Goal: Task Accomplishment & Management: Use online tool/utility

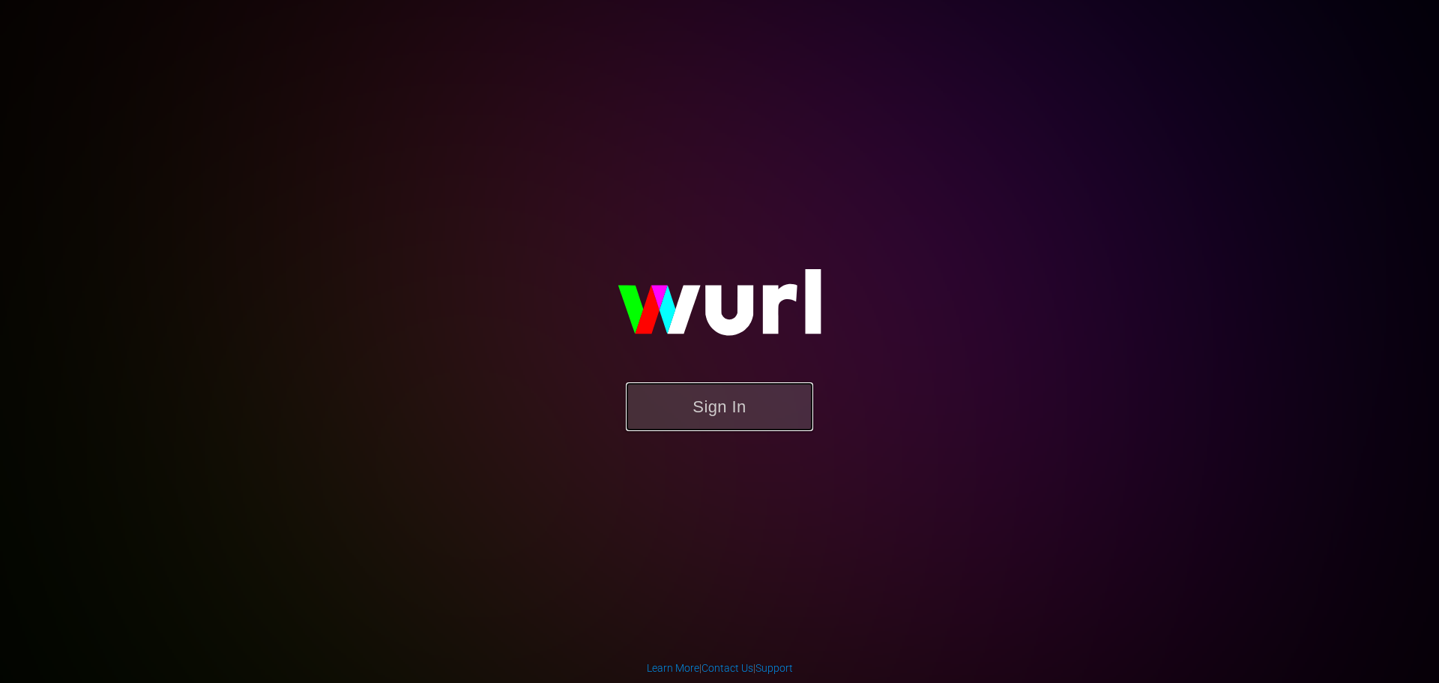
click at [738, 410] on button "Sign In" at bounding box center [719, 406] width 187 height 49
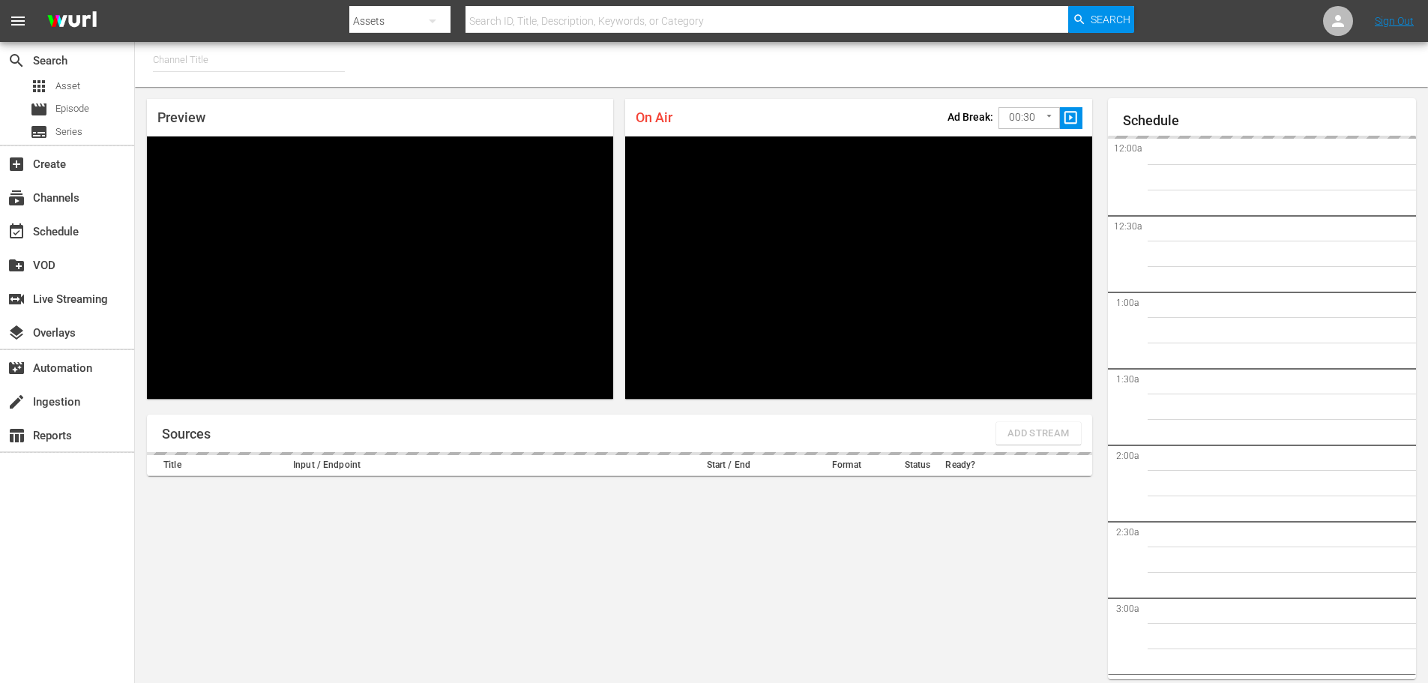
type input "FIFA+ English Global (1781)"
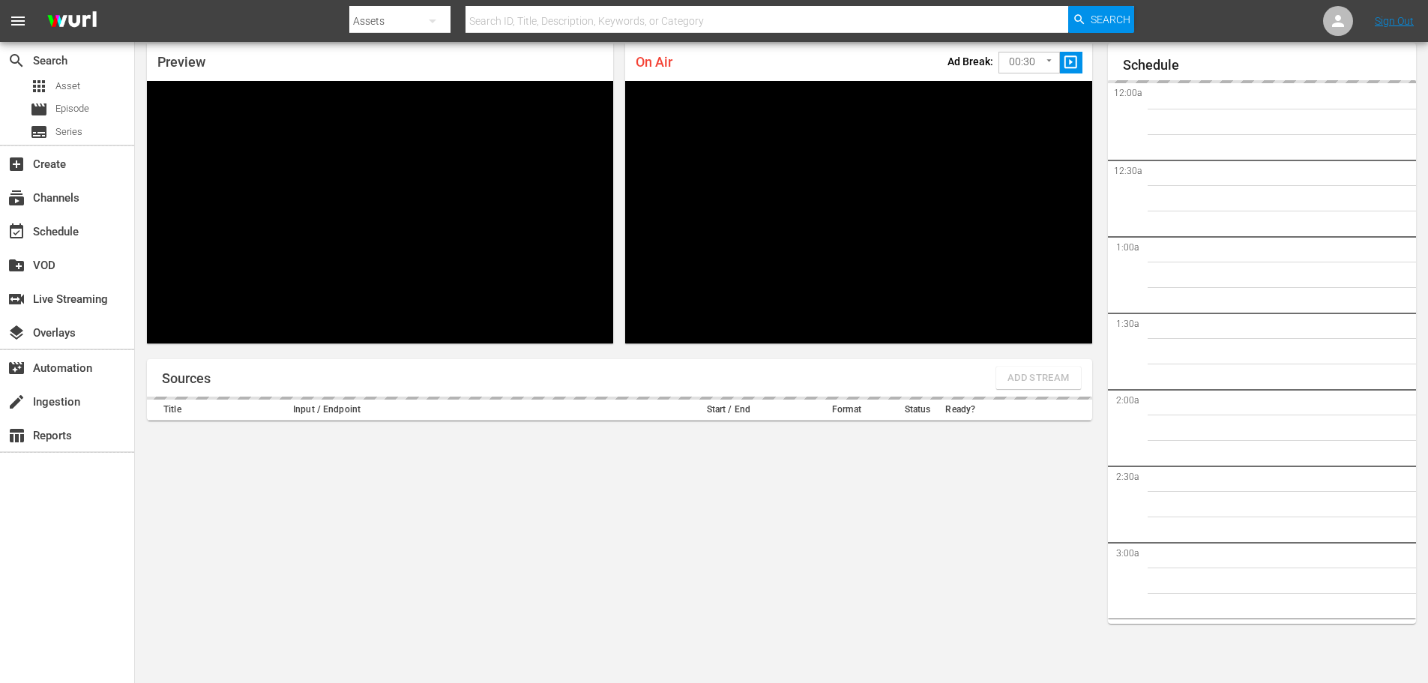
scroll to position [1531, 0]
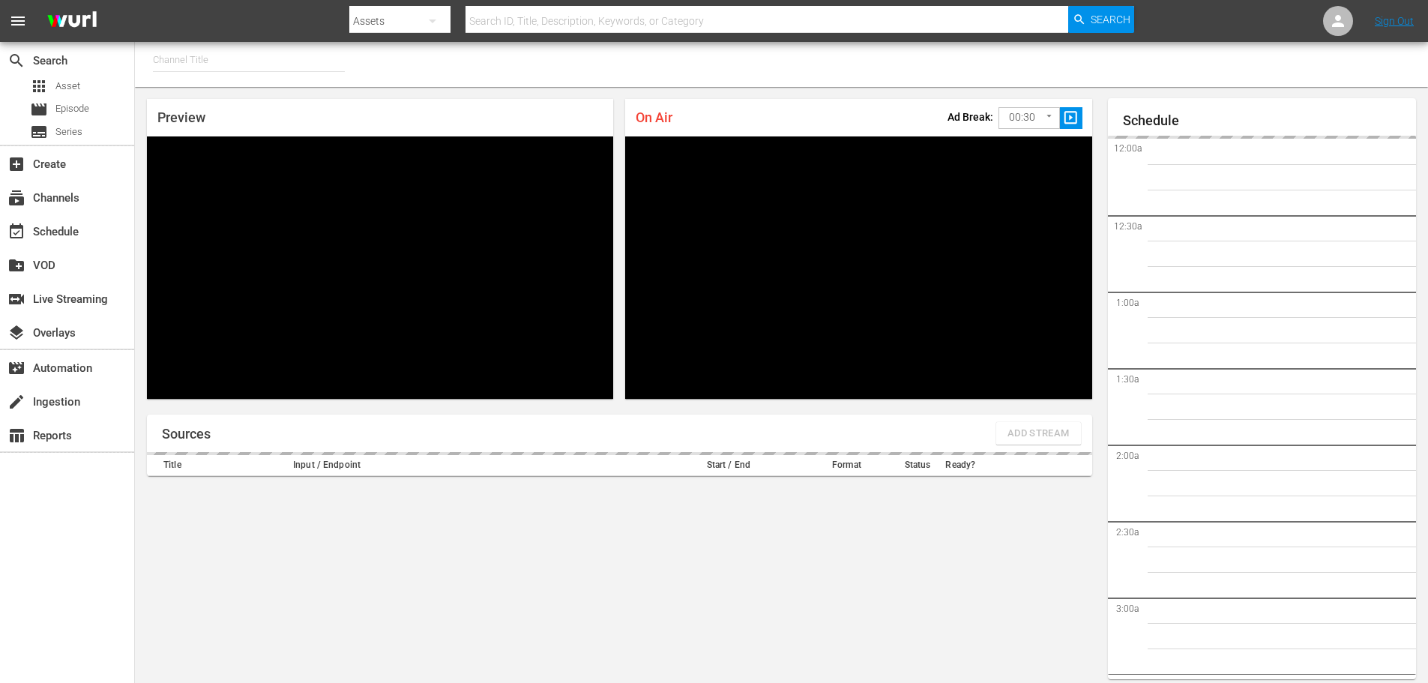
type input "FIFA+ Italian Local (1779)"
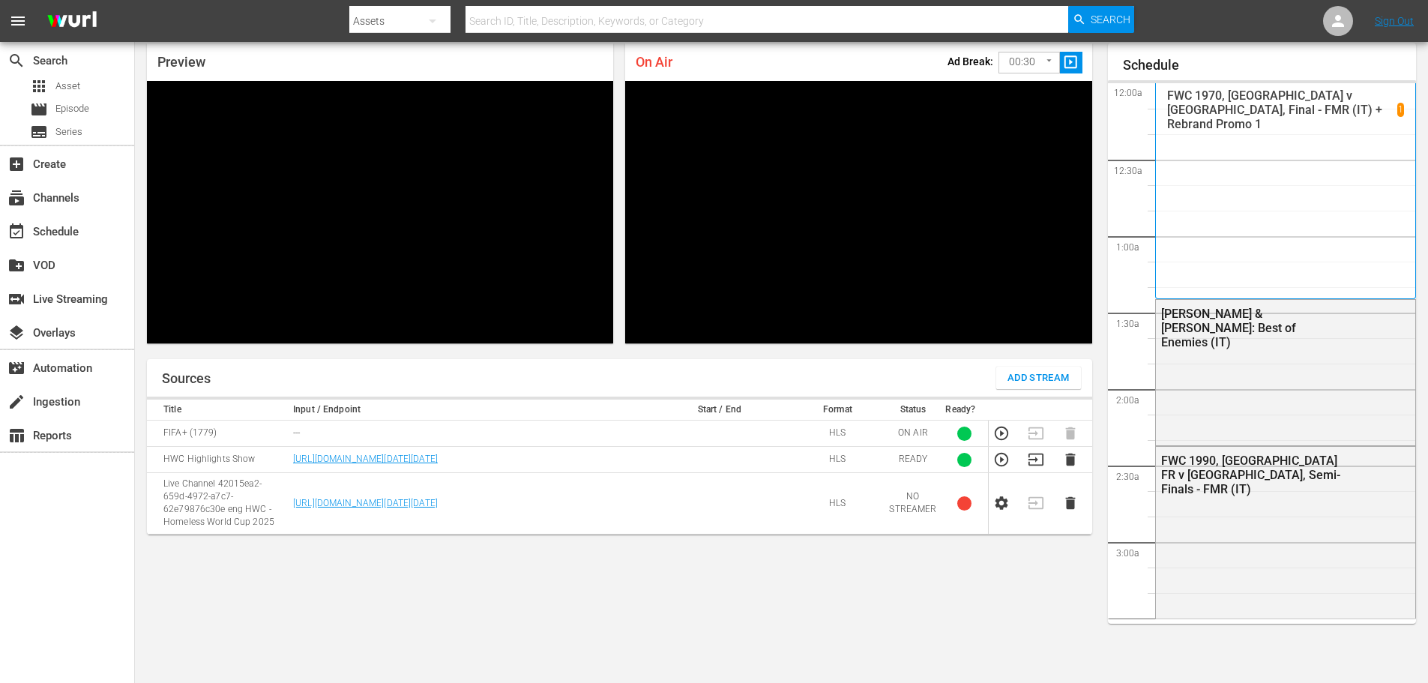
scroll to position [1531, 0]
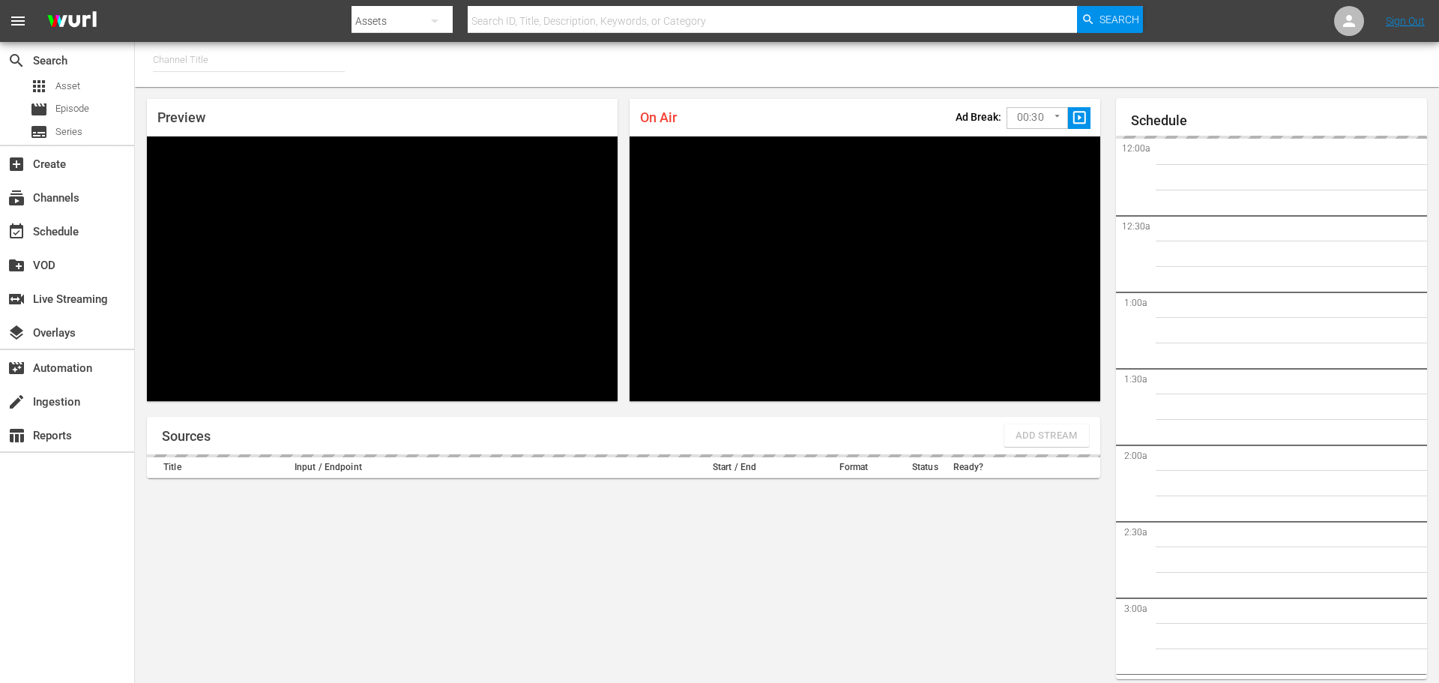
type input "FIFA+ Portuguese Local (1776)"
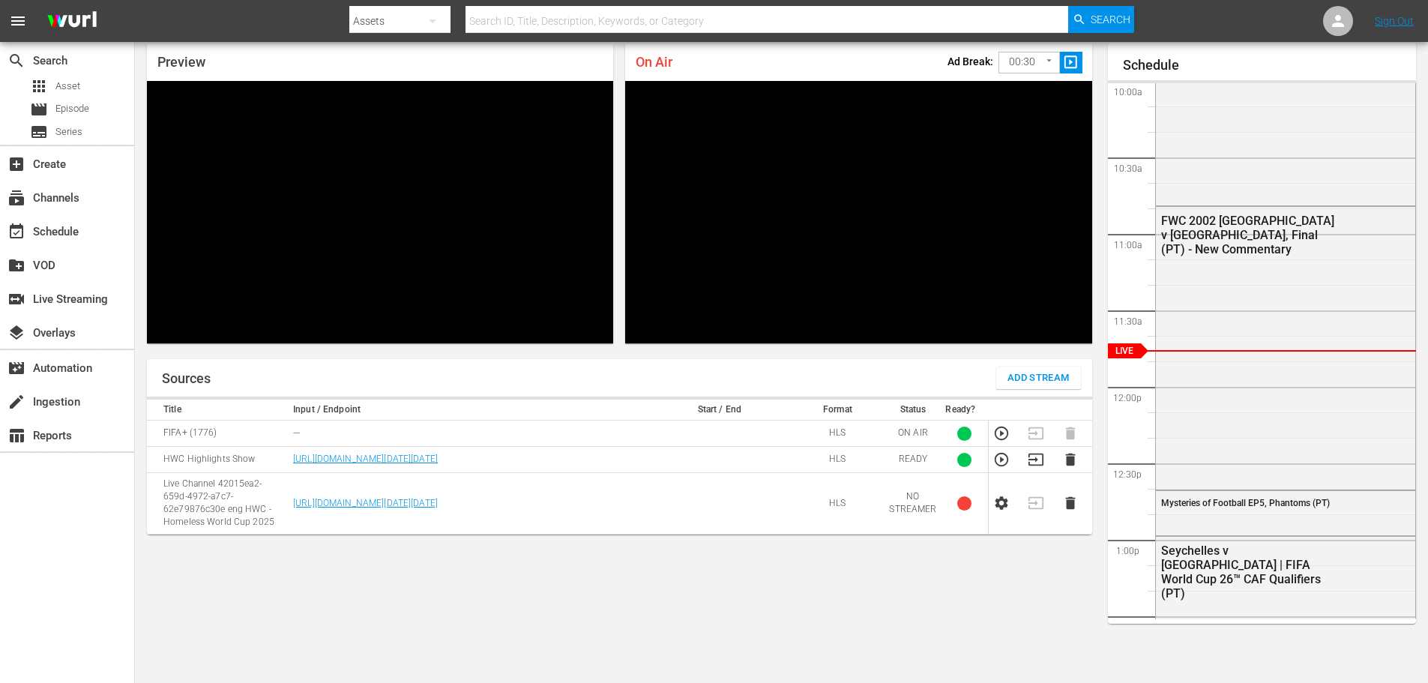
scroll to position [55, 0]
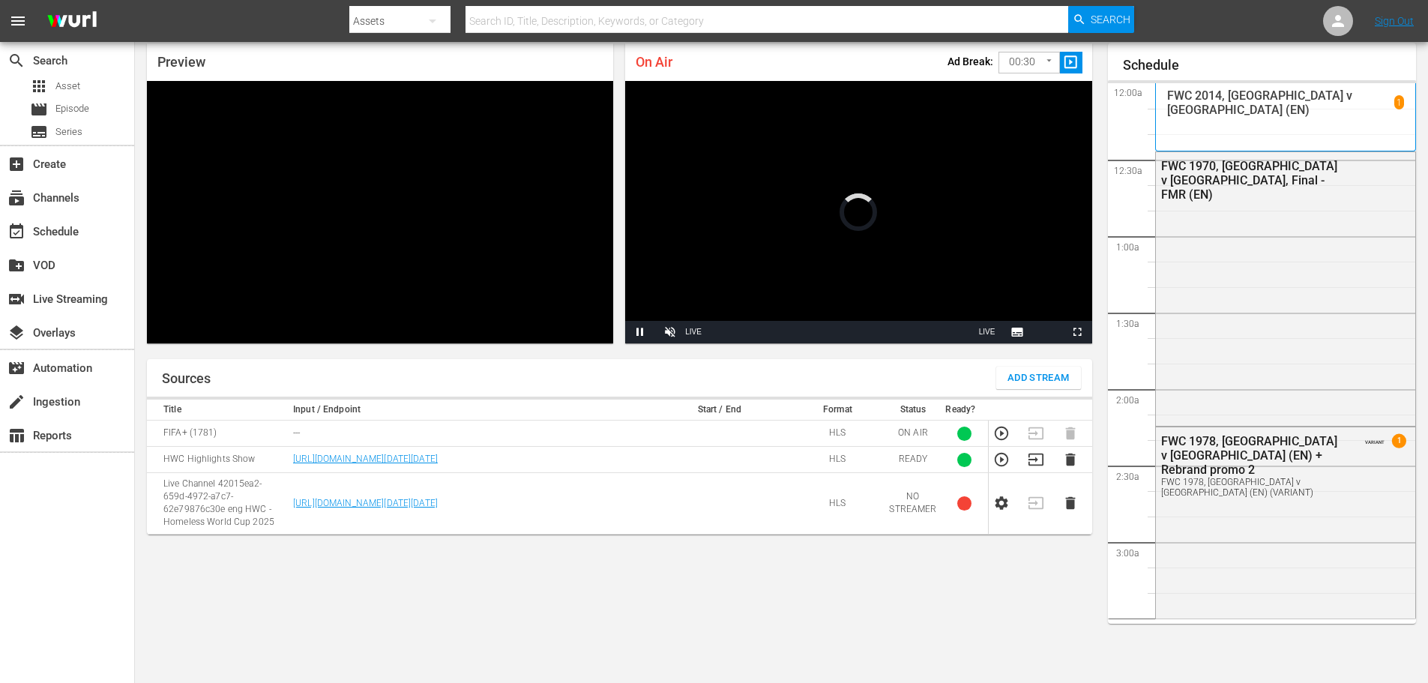
scroll to position [1531, 0]
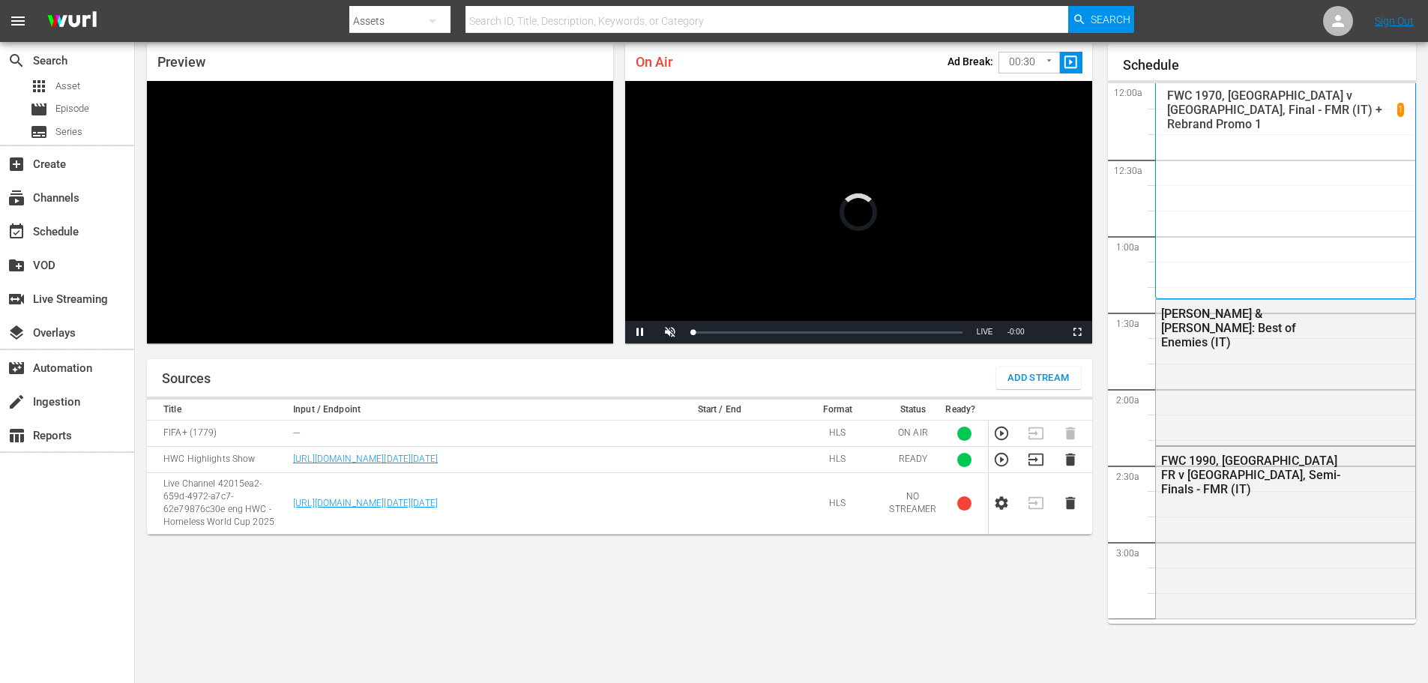
scroll to position [55, 0]
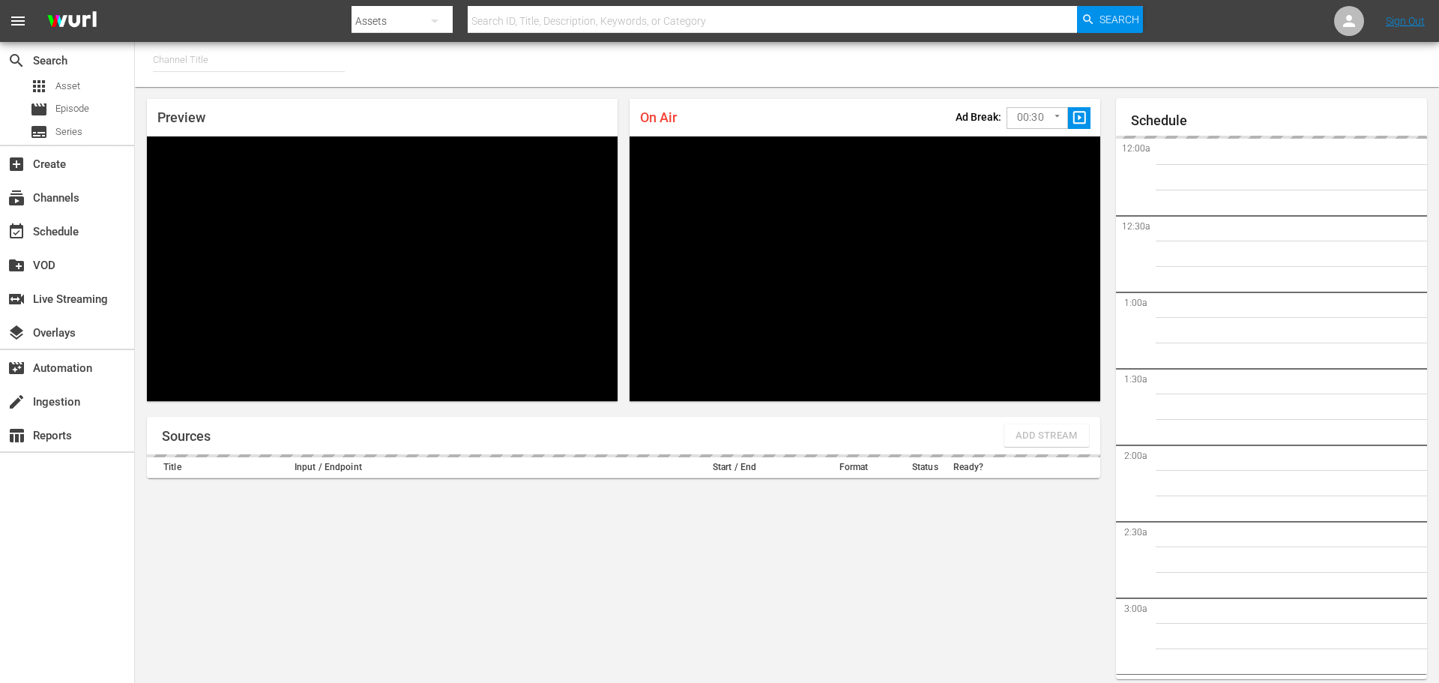
type input "FIFA+ [DEMOGRAPHIC_DATA] Local (1776)"
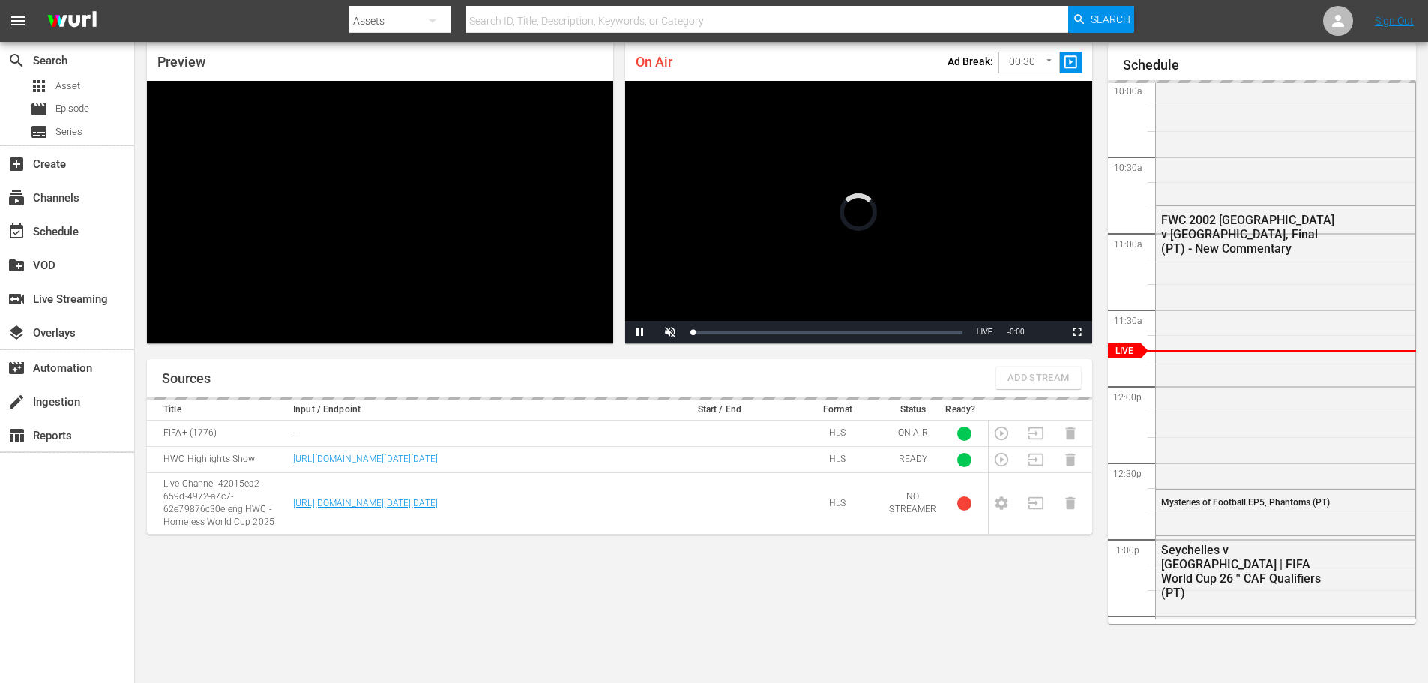
scroll to position [55, 0]
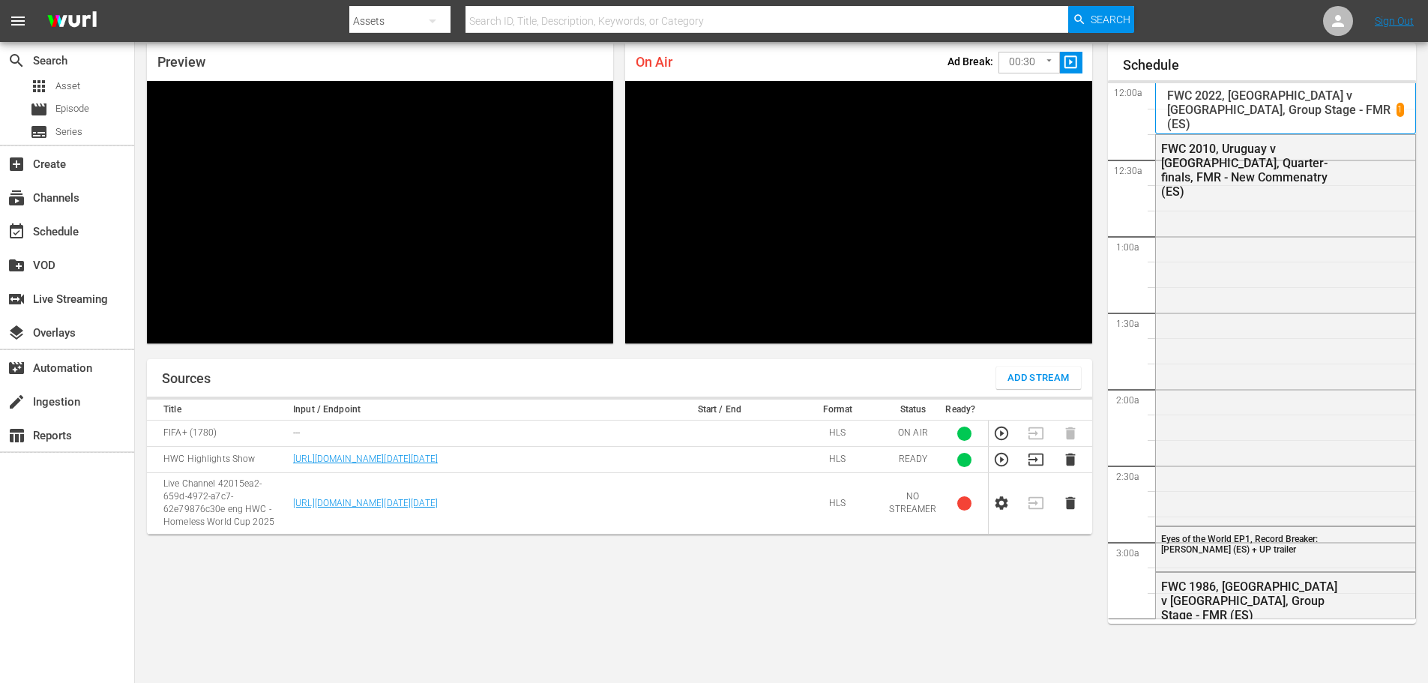
scroll to position [1532, 0]
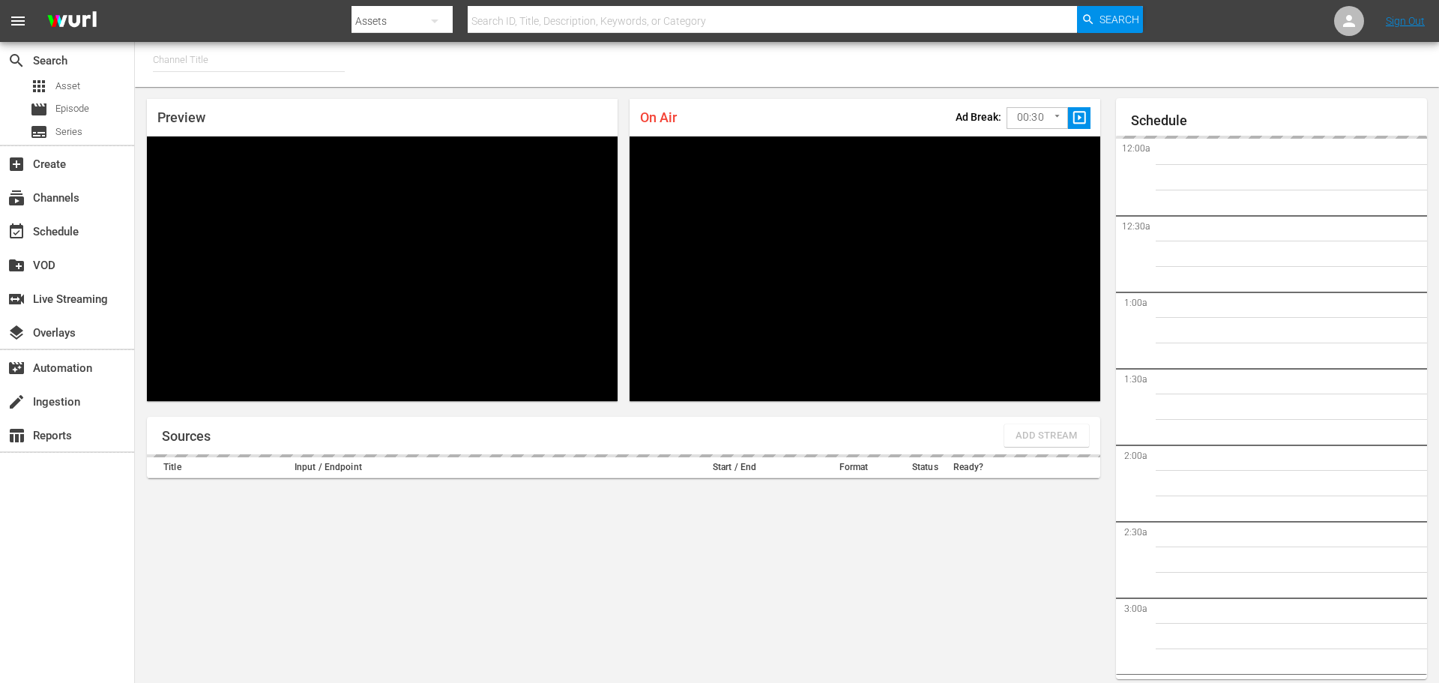
type input "FIFA+ Spanish-Local-MX (1855)"
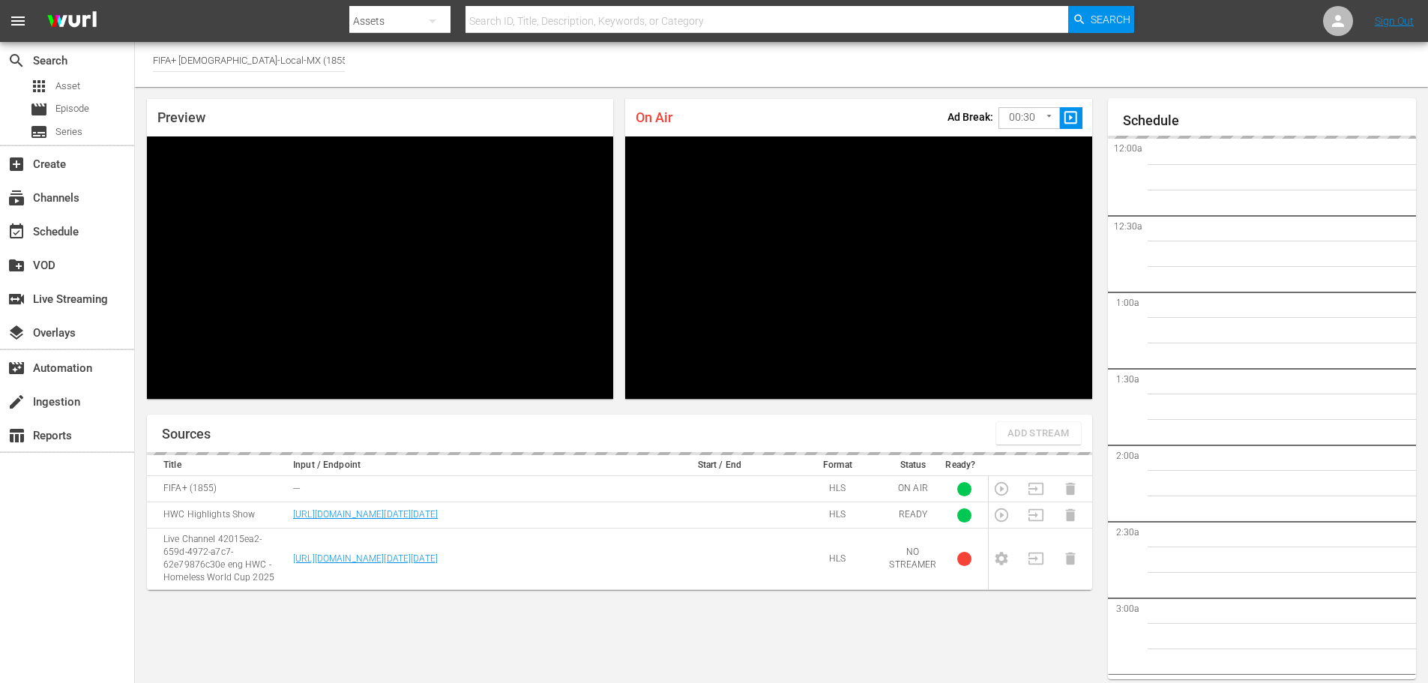
scroll to position [55, 0]
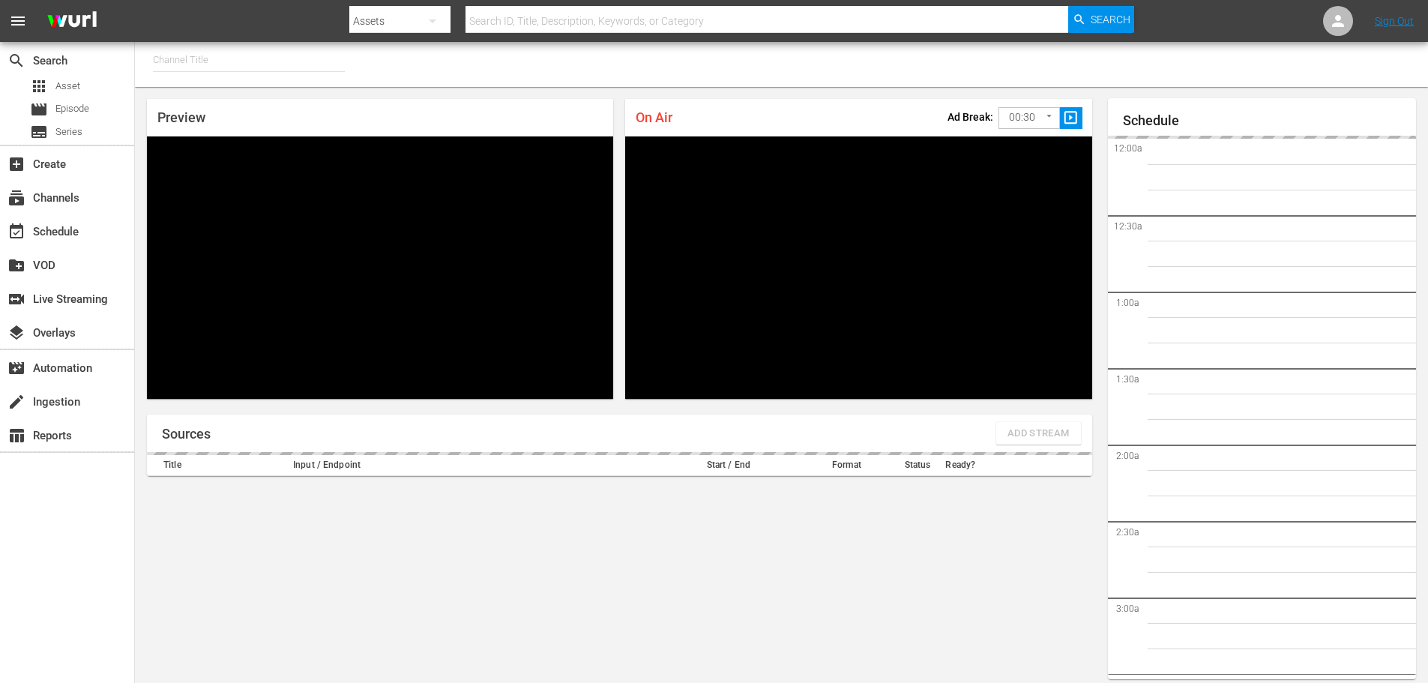
type input "FIFA+ English Global (1781)"
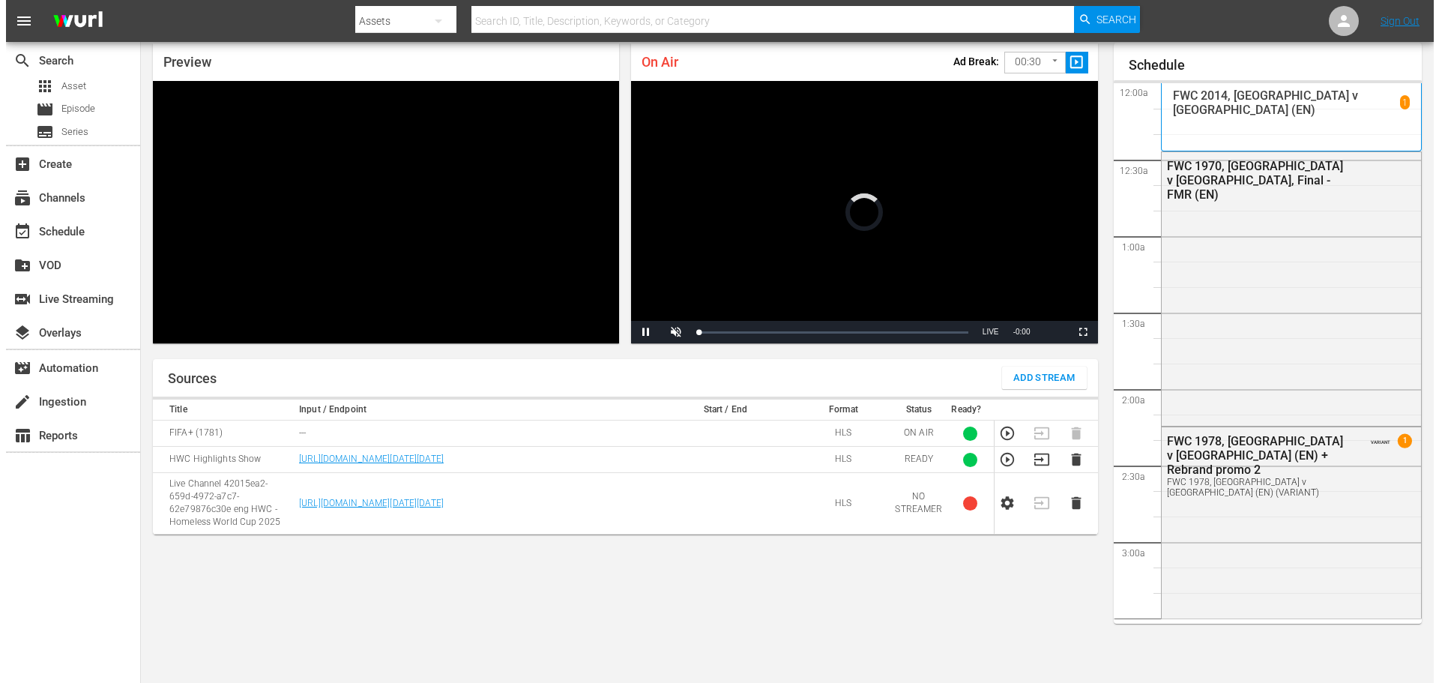
scroll to position [1533, 0]
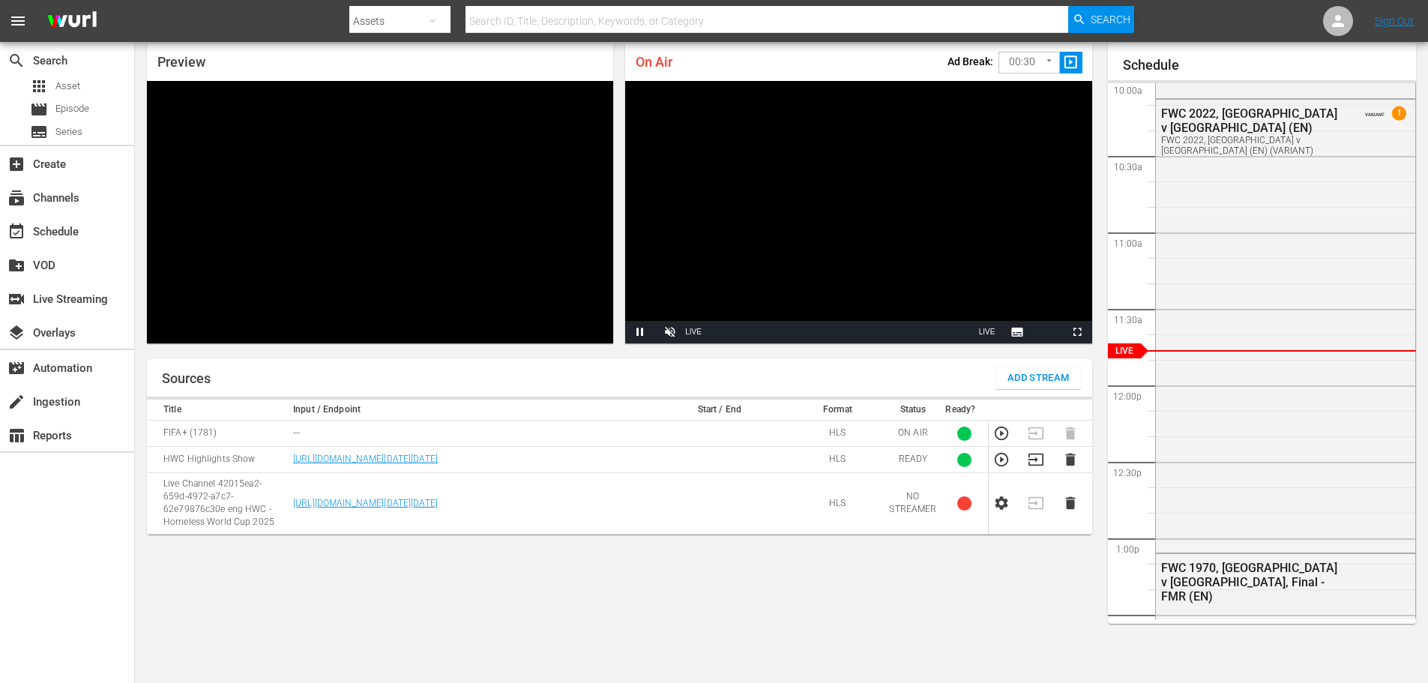
click at [1034, 375] on span "Add Stream" at bounding box center [1038, 378] width 62 height 17
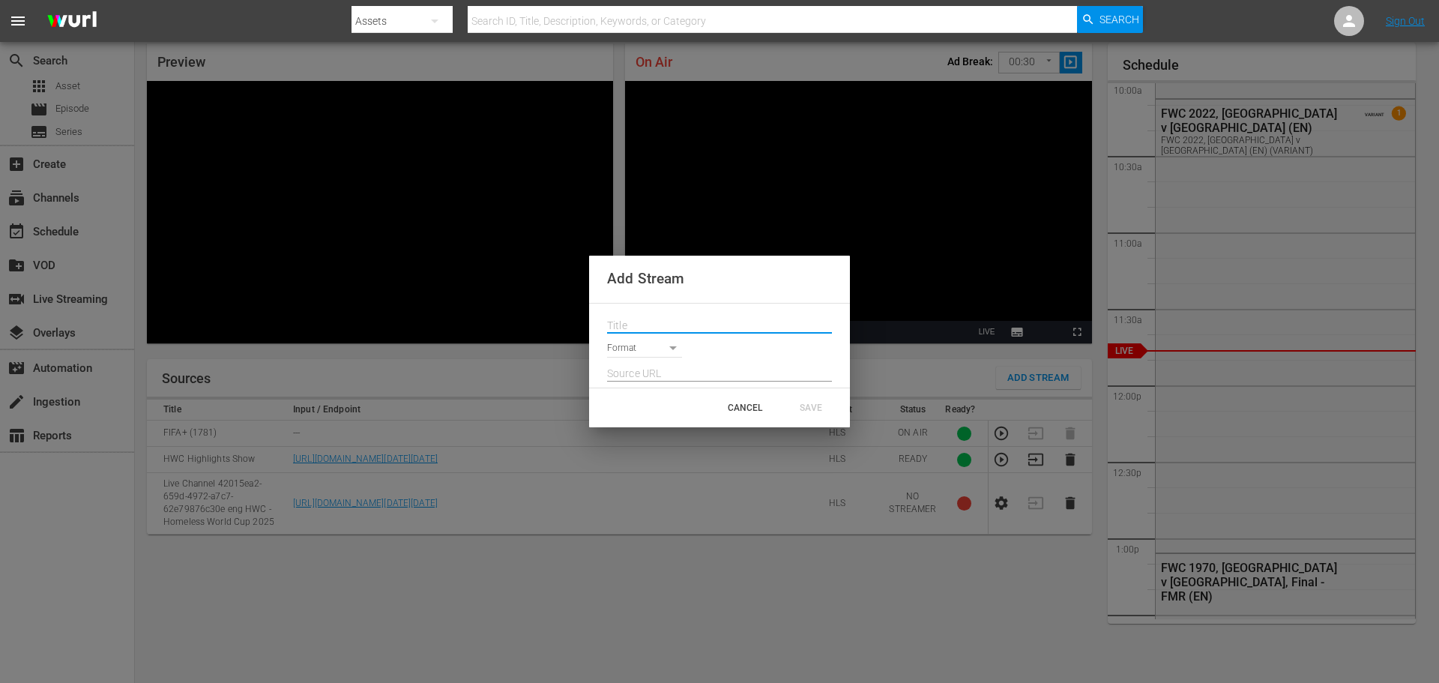
click at [674, 319] on input "text" at bounding box center [719, 326] width 225 height 22
paste input "Live Channel fee17119-d19b-41bc-bf79-b89de8048c90 eng FWC26 - CAF Qualifiers - …"
type input "Live Channel fee17119-d19b-41bc-bf79-b89de8048c90 eng FWC26 - CAF Qualifiers - …"
click at [653, 348] on body "menu Search By Assets Search ID, Title, Description, Keywords, or Category Sear…" at bounding box center [719, 286] width 1439 height 683
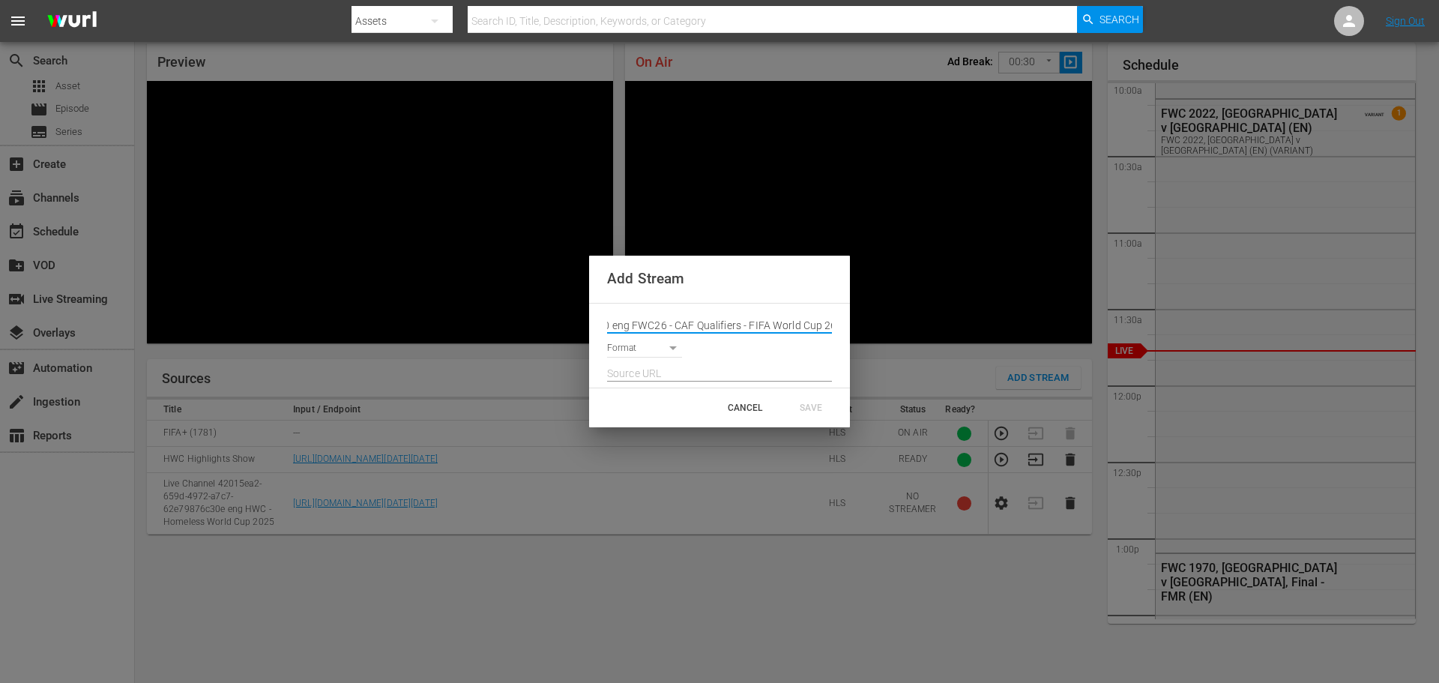
scroll to position [0, 0]
click at [712, 278] on div at bounding box center [719, 341] width 1439 height 683
click at [651, 346] on body "menu Search By Assets Search ID, Title, Description, Keywords, or Category Sear…" at bounding box center [719, 286] width 1439 height 683
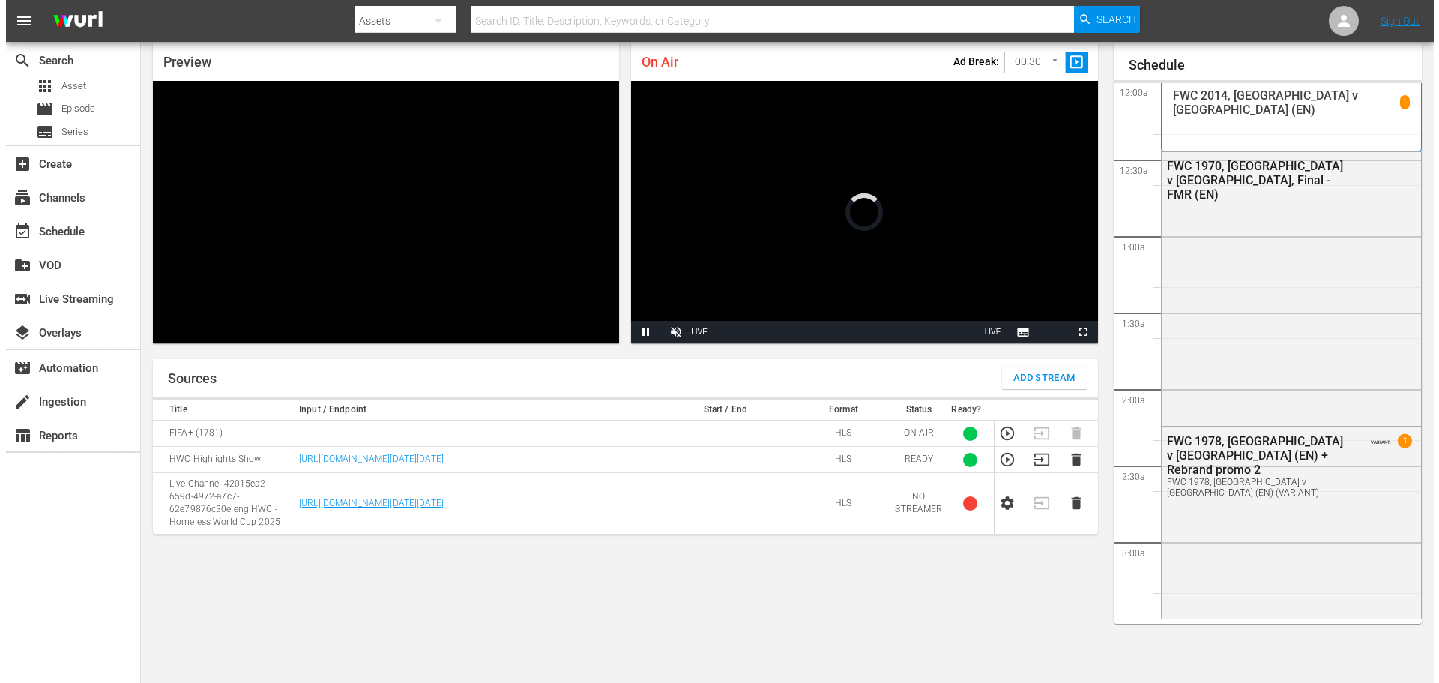
scroll to position [55, 0]
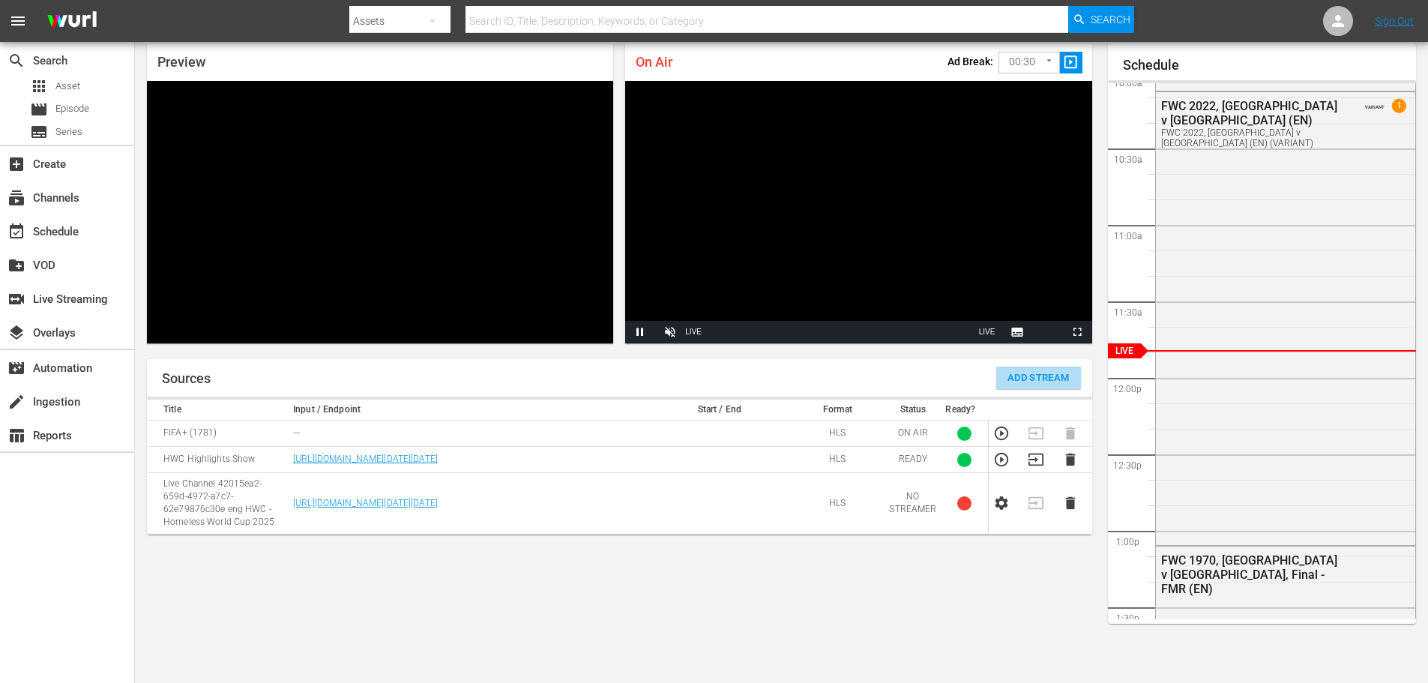
click at [1056, 380] on span "Add Stream" at bounding box center [1038, 378] width 62 height 17
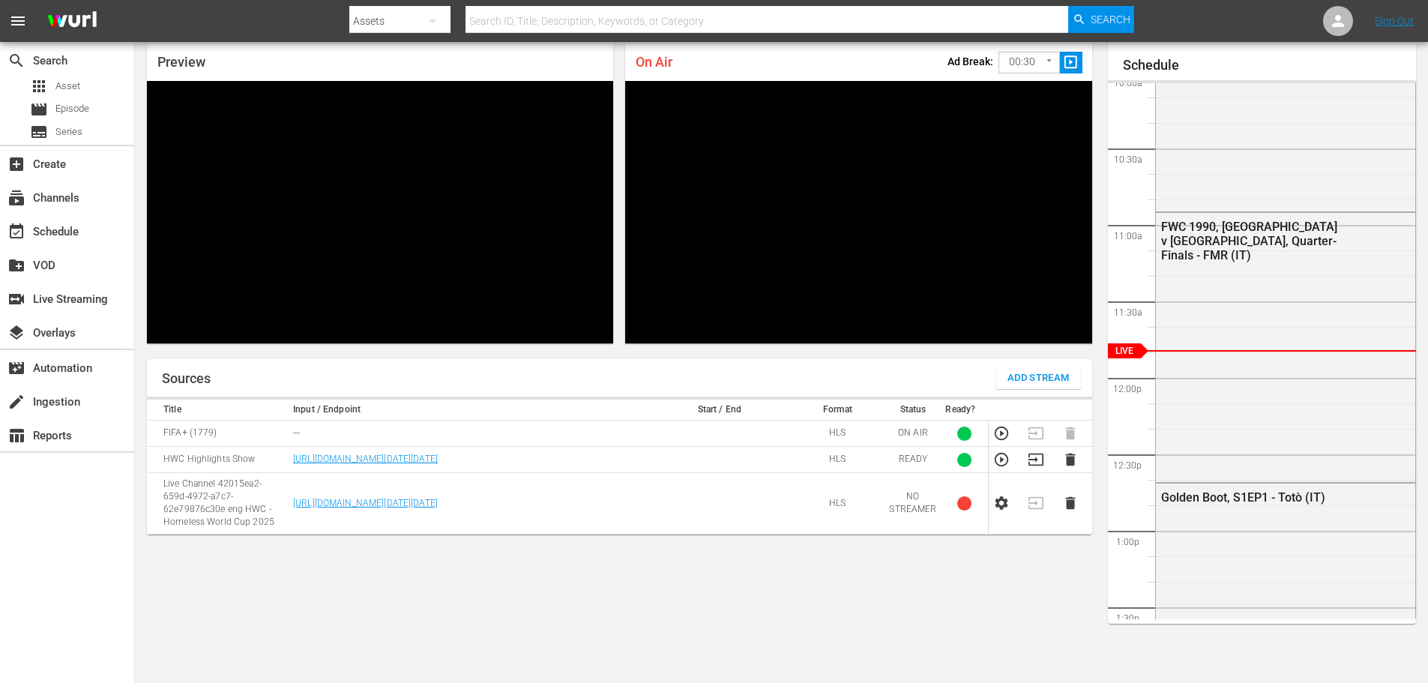
scroll to position [55, 0]
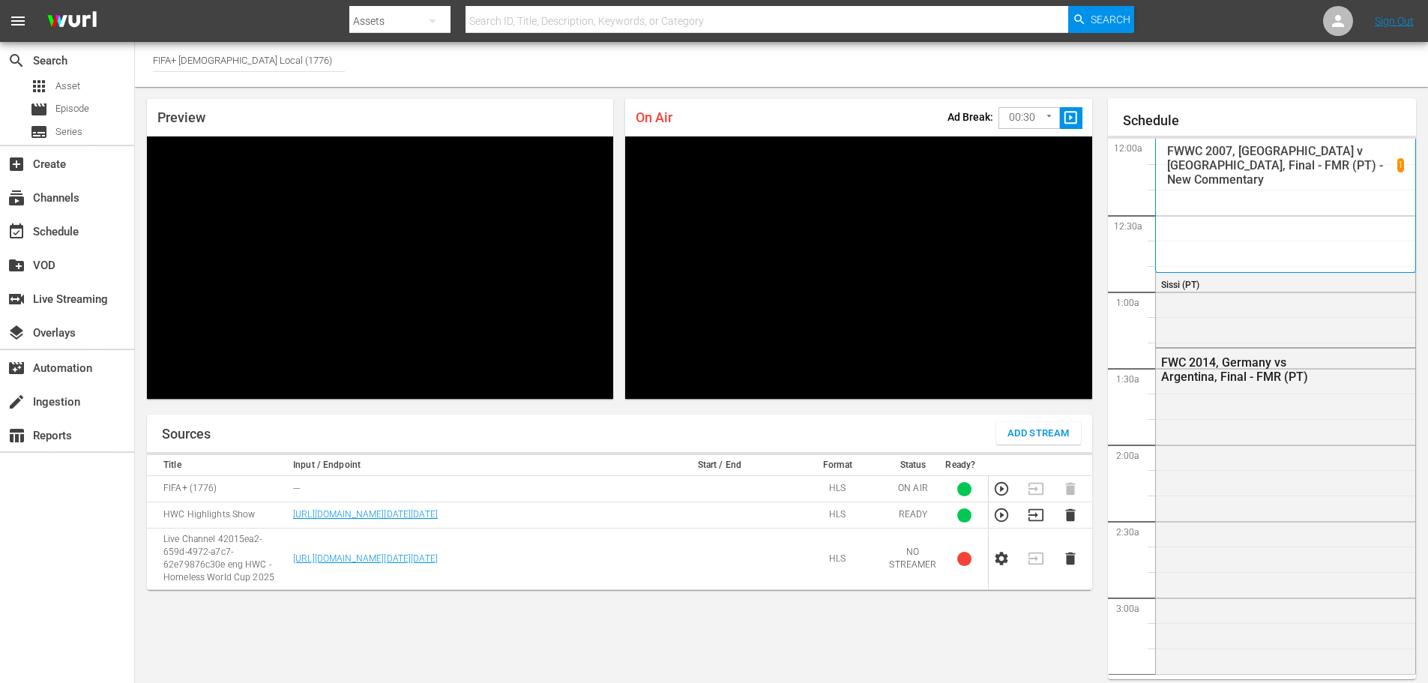
scroll to position [55, 0]
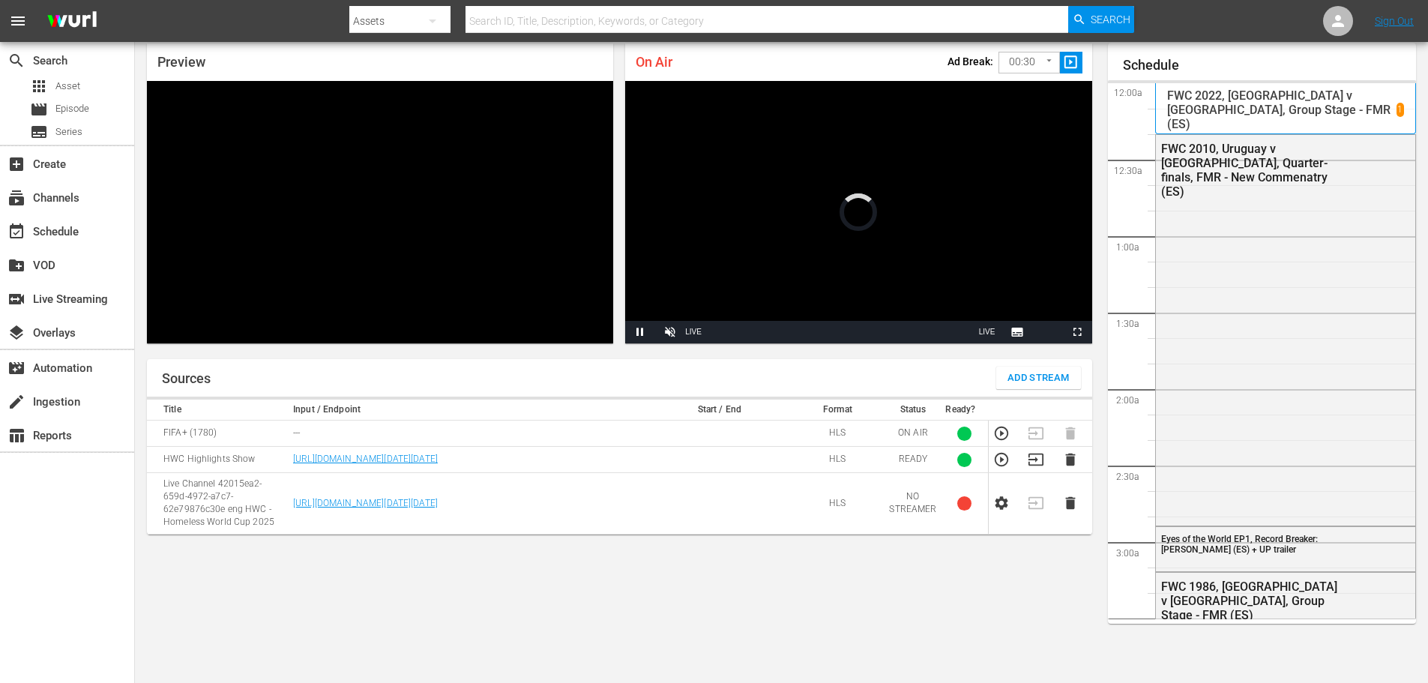
scroll to position [1541, 0]
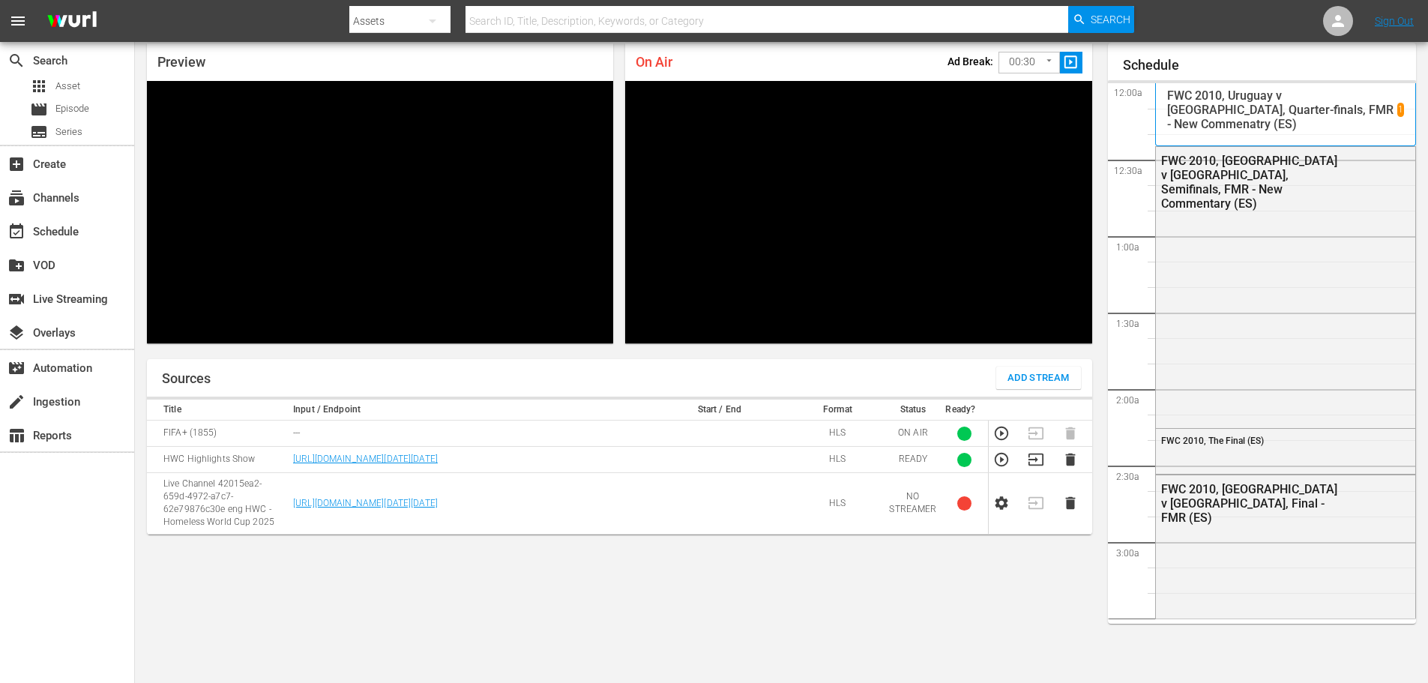
scroll to position [55, 0]
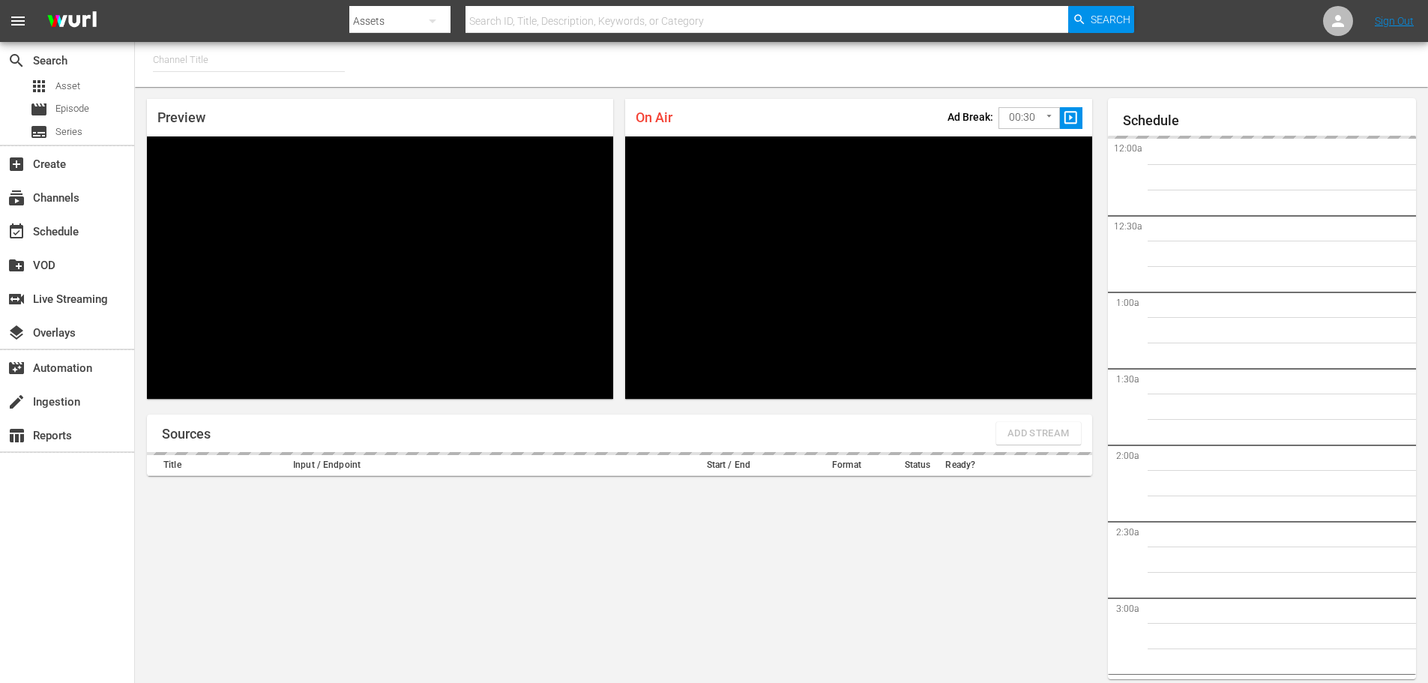
type input "FIFA+ English Global (1781)"
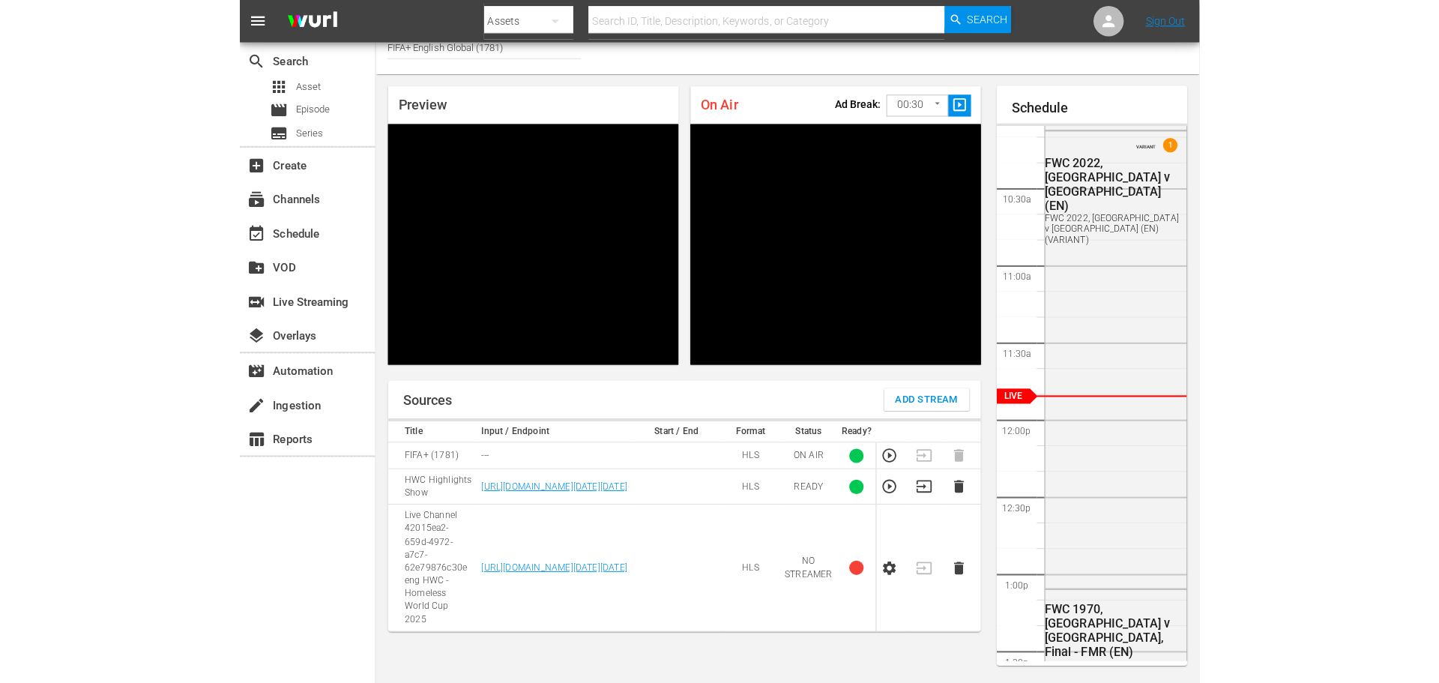
scroll to position [55, 0]
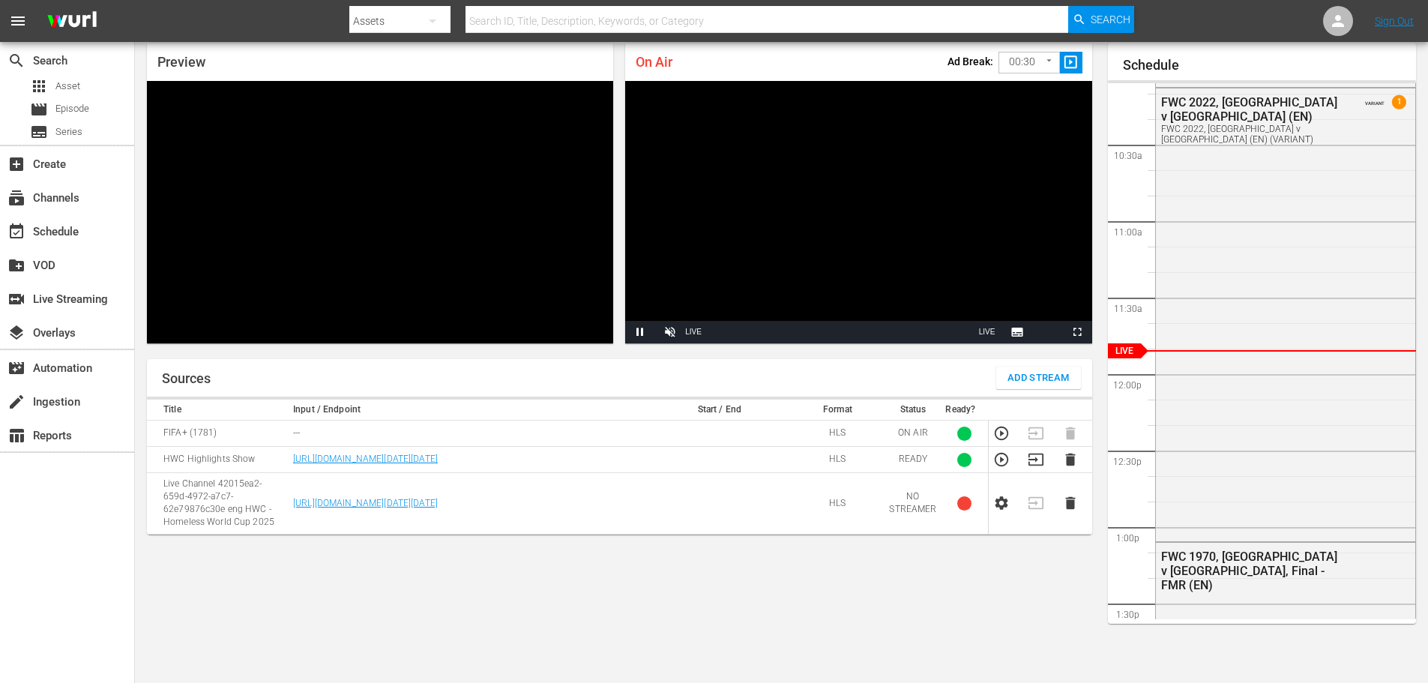
click at [1036, 378] on span "Add Stream" at bounding box center [1038, 378] width 62 height 17
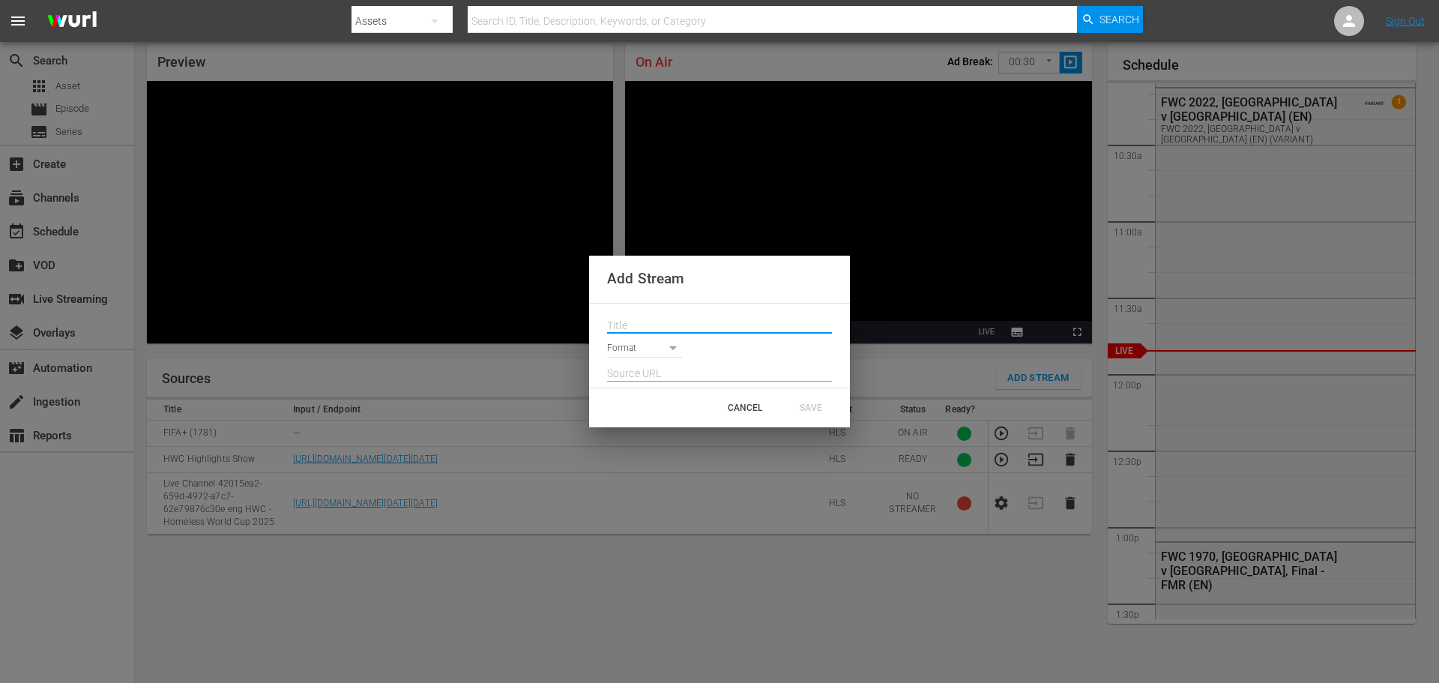
click at [651, 331] on input "text" at bounding box center [719, 326] width 225 height 22
paste input "Live Channel fee17119-d19b-41bc-bf79-b89de8048c90 eng FWC26 - CAF Qualifiers - …"
type input "Live Channel fee17119-d19b-41bc-bf79-b89de8048c90 eng FWC26 - CAF Qualifiers - …"
click at [648, 351] on body "menu Search By Assets Search ID, Title, Description, Keywords, or Category Sear…" at bounding box center [719, 286] width 1439 height 683
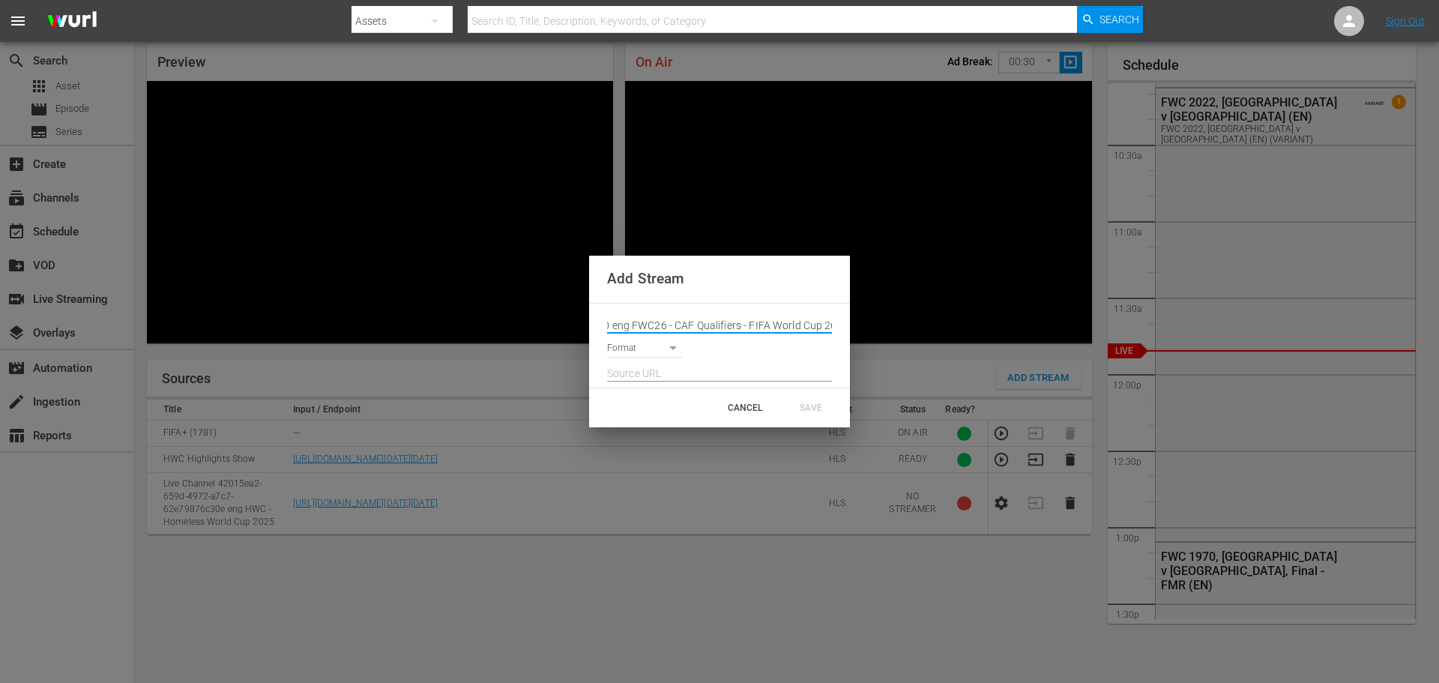
scroll to position [0, 0]
click at [651, 348] on li "HLS" at bounding box center [651, 349] width 88 height 25
type input "HLS"
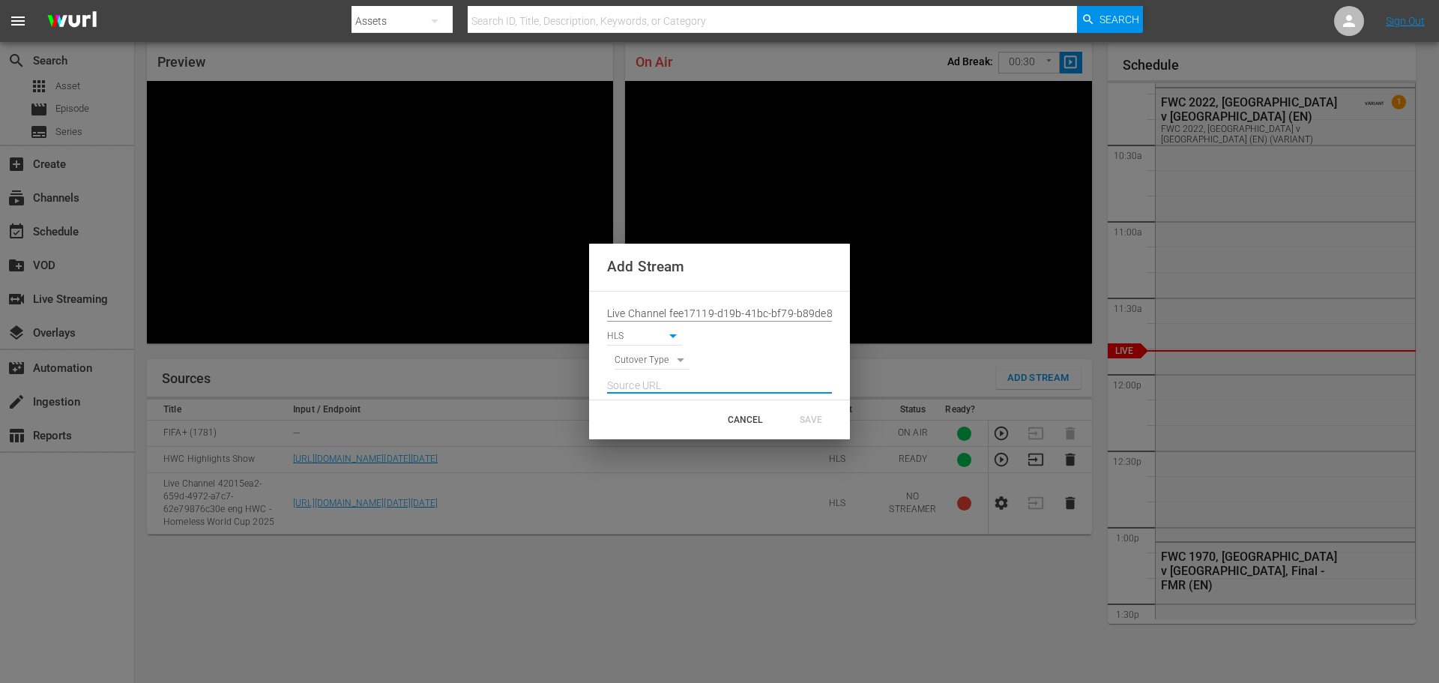
click at [682, 379] on input "text" at bounding box center [719, 386] width 225 height 22
paste input "[URL][DOMAIN_NAME][DATE][DATE]"
type input "[URL][DOMAIN_NAME][DATE][DATE]"
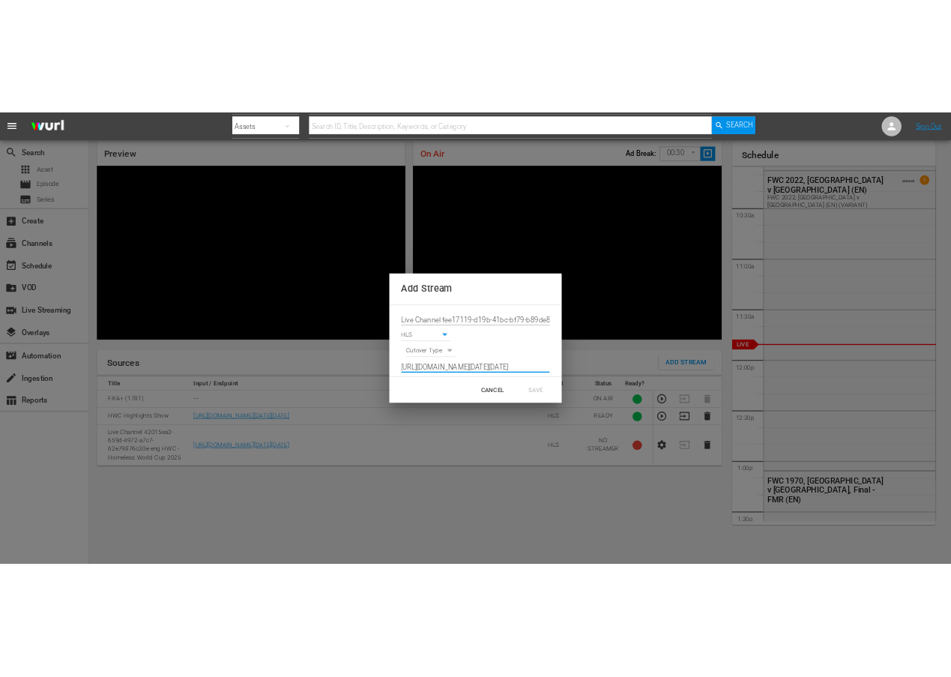
scroll to position [0, 0]
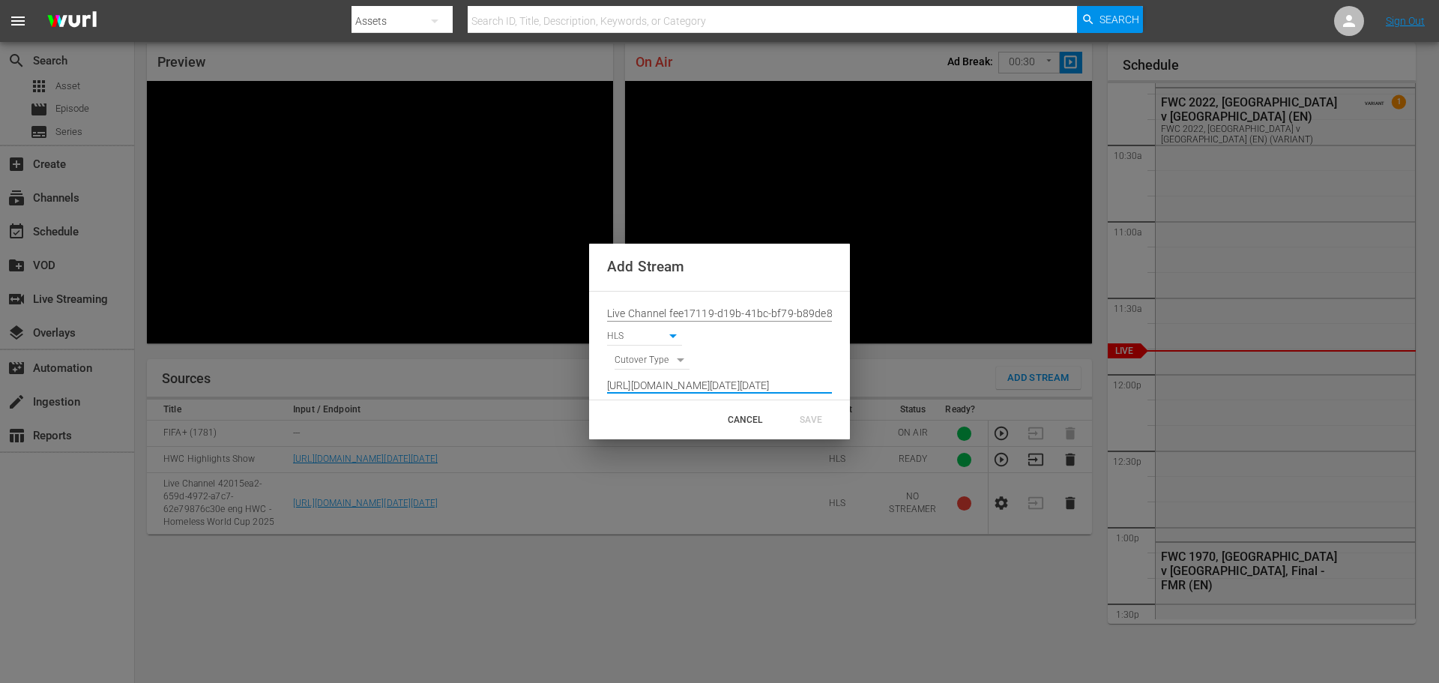
click at [741, 355] on div "Cutover Type" at bounding box center [719, 358] width 225 height 24
click at [727, 305] on input "Live Channel fee17119-d19b-41bc-bf79-b89de8048c90 eng FWC26 - CAF Qualifiers - …" at bounding box center [719, 314] width 225 height 22
click at [755, 359] on div "Cutover Type" at bounding box center [719, 358] width 225 height 24
click at [714, 382] on input "[URL][DOMAIN_NAME][DATE][DATE]" at bounding box center [719, 386] width 225 height 22
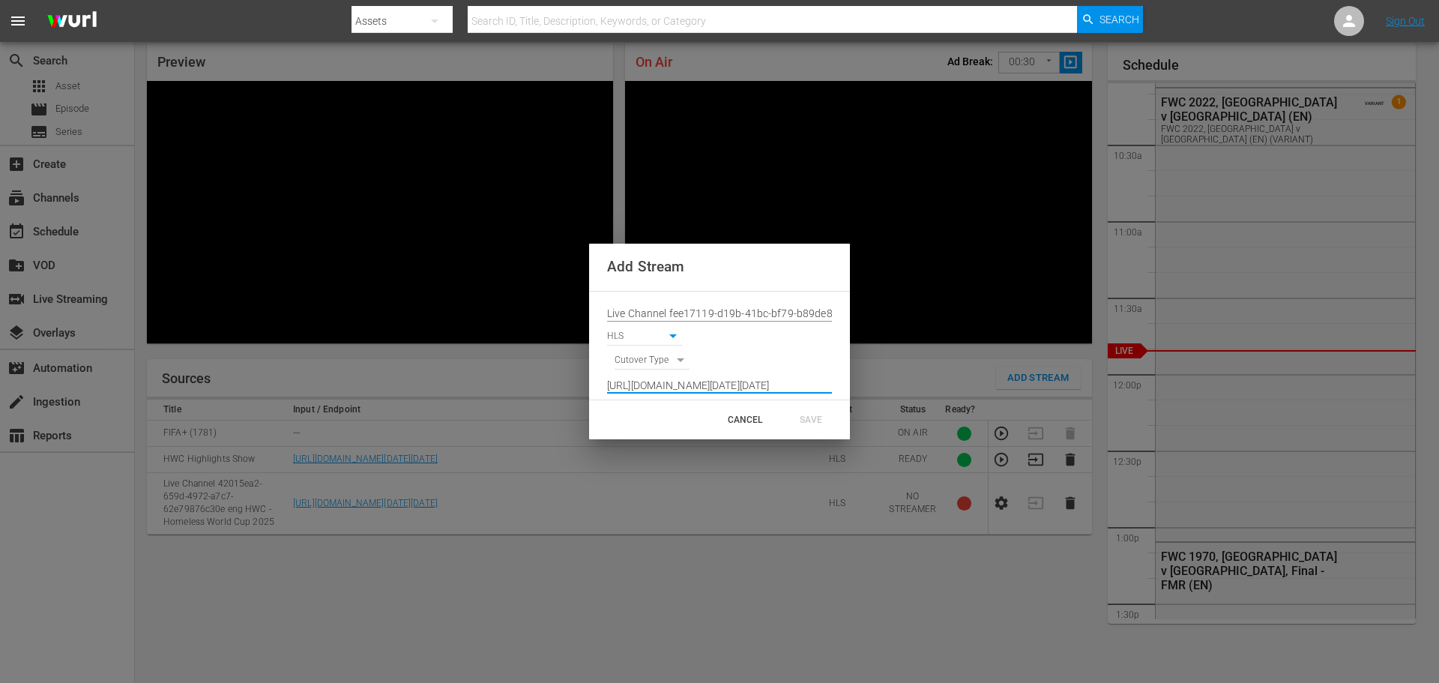
click at [714, 382] on input "[URL][DOMAIN_NAME][DATE][DATE]" at bounding box center [719, 386] width 225 height 22
click at [730, 316] on input "Live Channel fee17119-d19b-41bc-bf79-b89de8048c90 eng FWC26 - CAF Qualifiers - …" at bounding box center [719, 314] width 225 height 22
click at [767, 375] on input "[URL][DOMAIN_NAME][DATE][DATE]" at bounding box center [719, 386] width 225 height 22
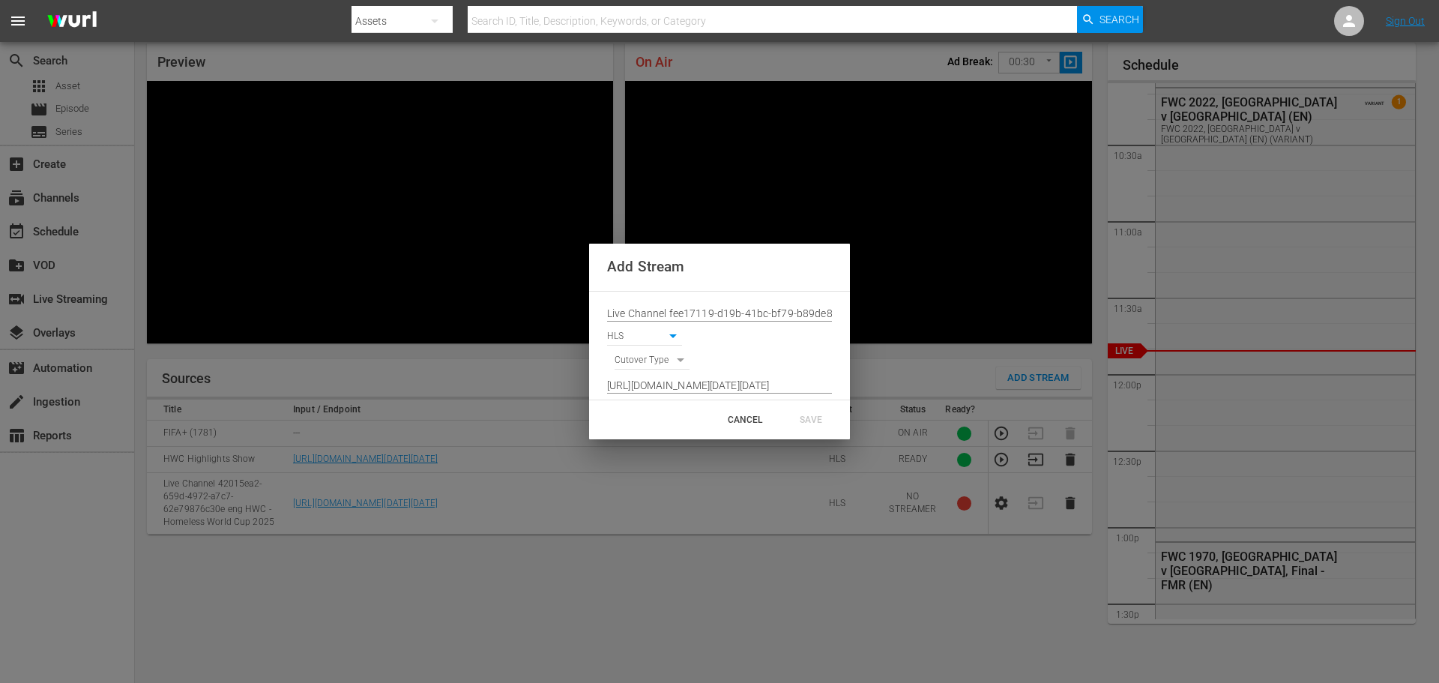
click at [658, 362] on body "menu Search By Assets Search ID, Title, Description, Keywords, or Category Sear…" at bounding box center [719, 286] width 1439 height 683
click at [720, 353] on div at bounding box center [719, 341] width 1439 height 683
click at [681, 360] on body "menu Search By Assets Search ID, Title, Description, Keywords, or Category Sear…" at bounding box center [719, 286] width 1439 height 683
click at [647, 363] on body "menu Search By Assets Search ID, Title, Description, Keywords, or Category Sear…" at bounding box center [719, 286] width 1439 height 683
click at [657, 386] on li "SIGNAL" at bounding box center [653, 386] width 76 height 25
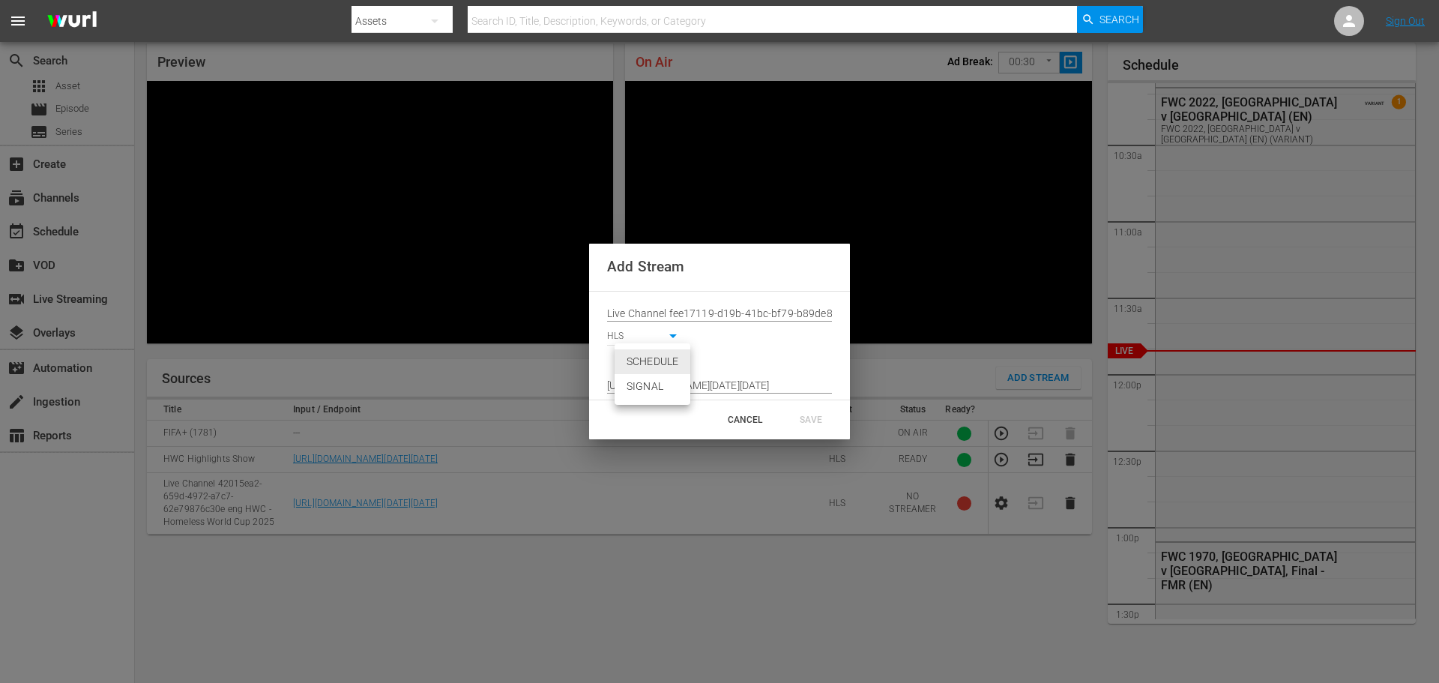
type input "SIGNAL"
click at [819, 420] on div "SAVE" at bounding box center [811, 419] width 66 height 27
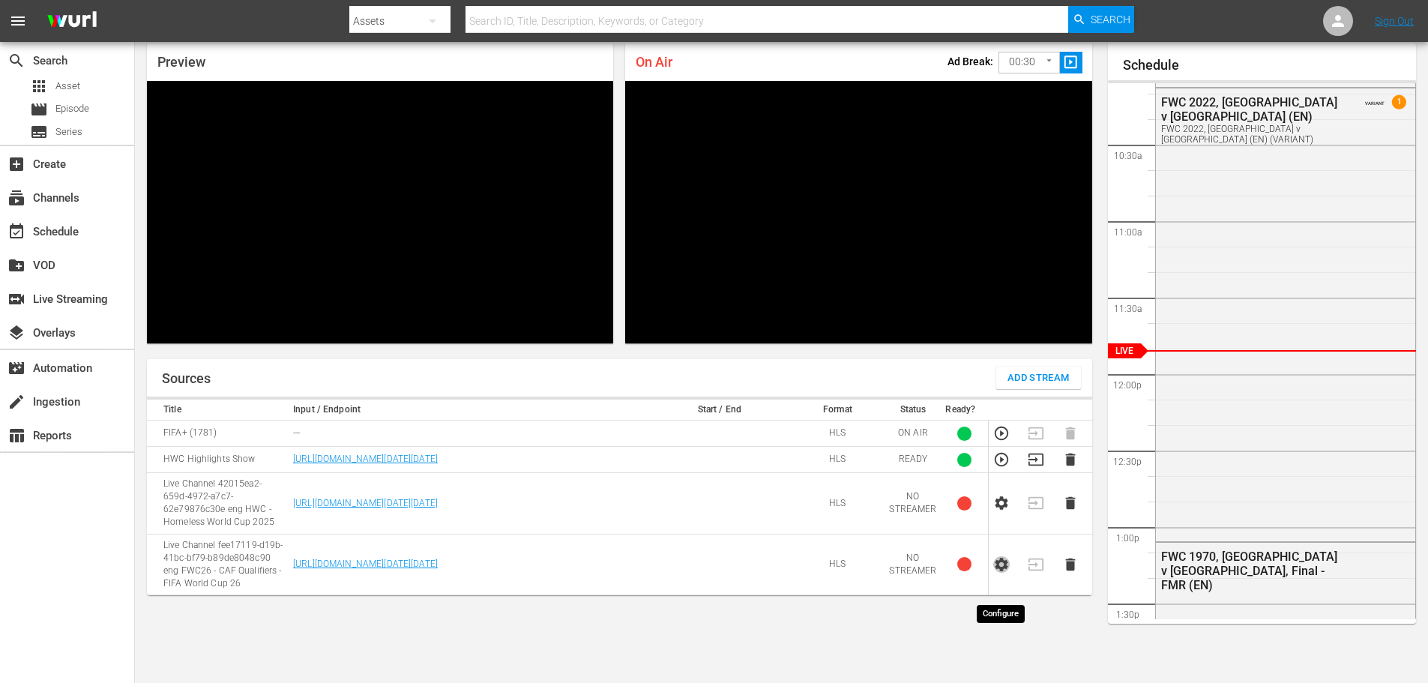
click at [1003, 573] on icon "button" at bounding box center [1001, 564] width 16 height 16
click at [996, 571] on icon "button" at bounding box center [1001, 564] width 13 height 13
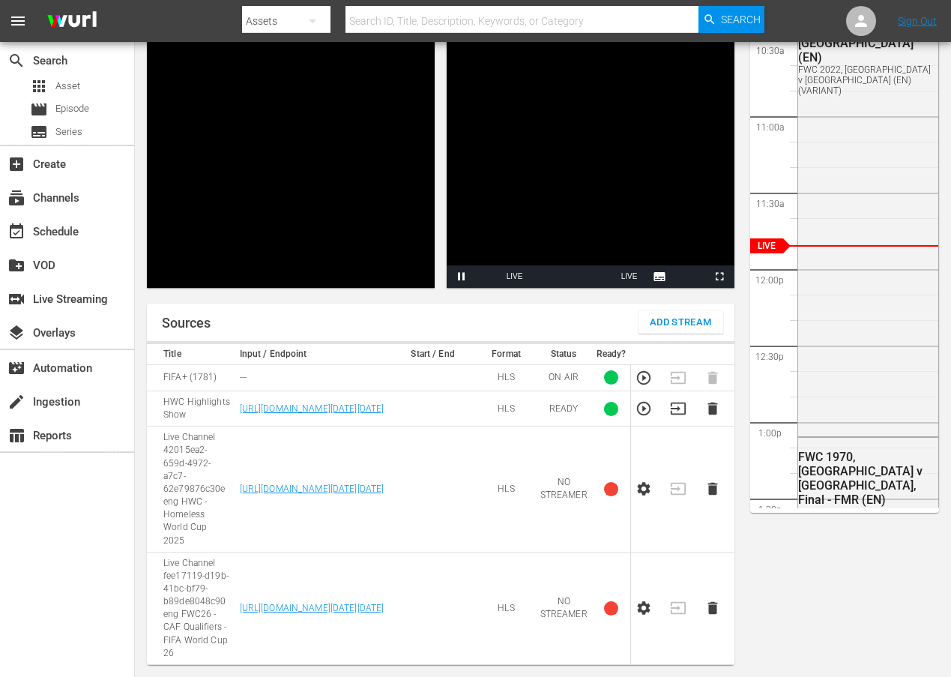
scroll to position [238, 0]
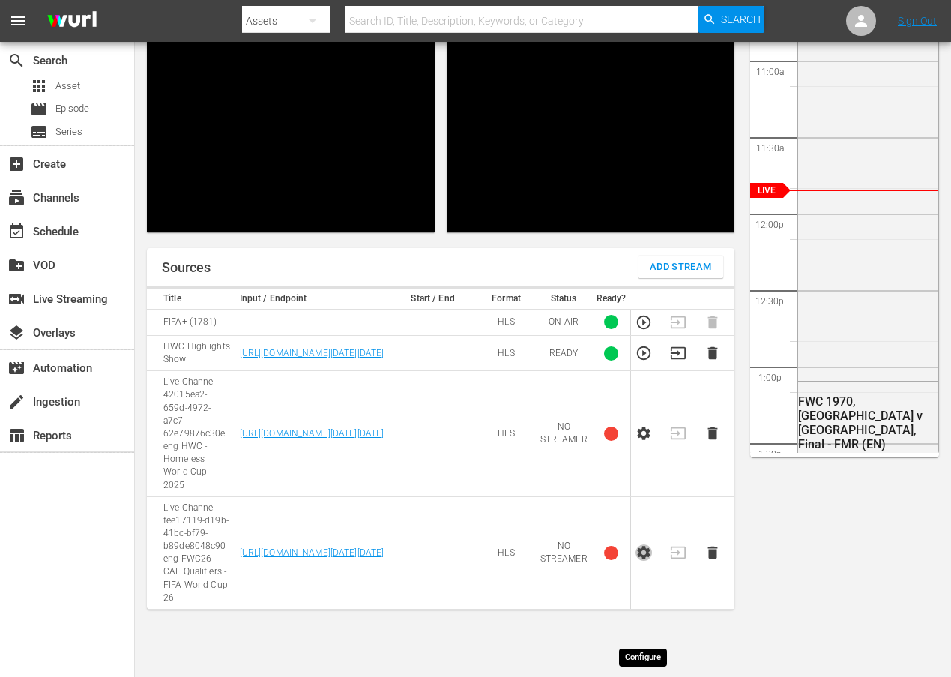
click at [644, 561] on icon "button" at bounding box center [644, 552] width 16 height 16
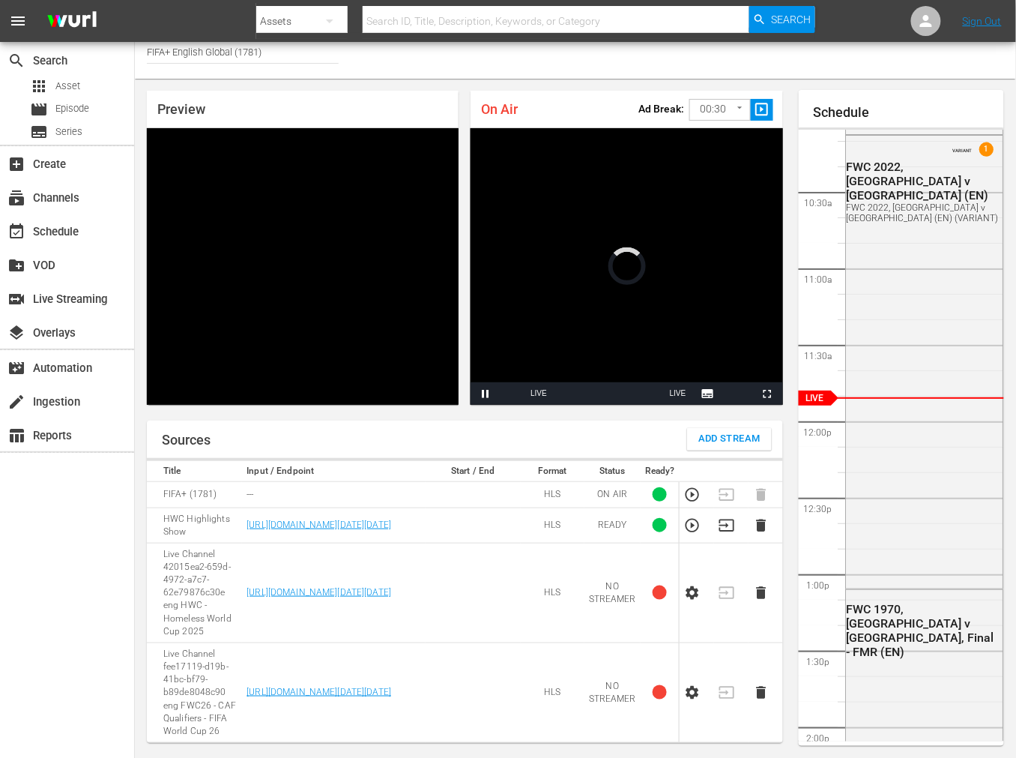
scroll to position [79, 0]
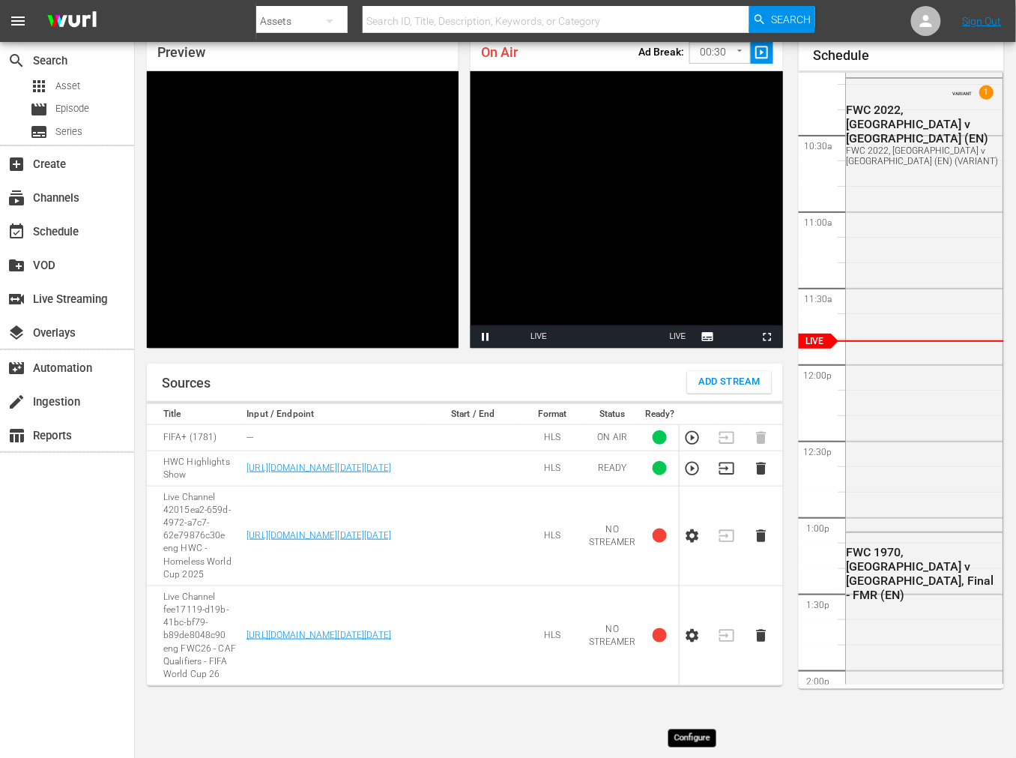
click at [694, 644] on icon "button" at bounding box center [692, 635] width 16 height 16
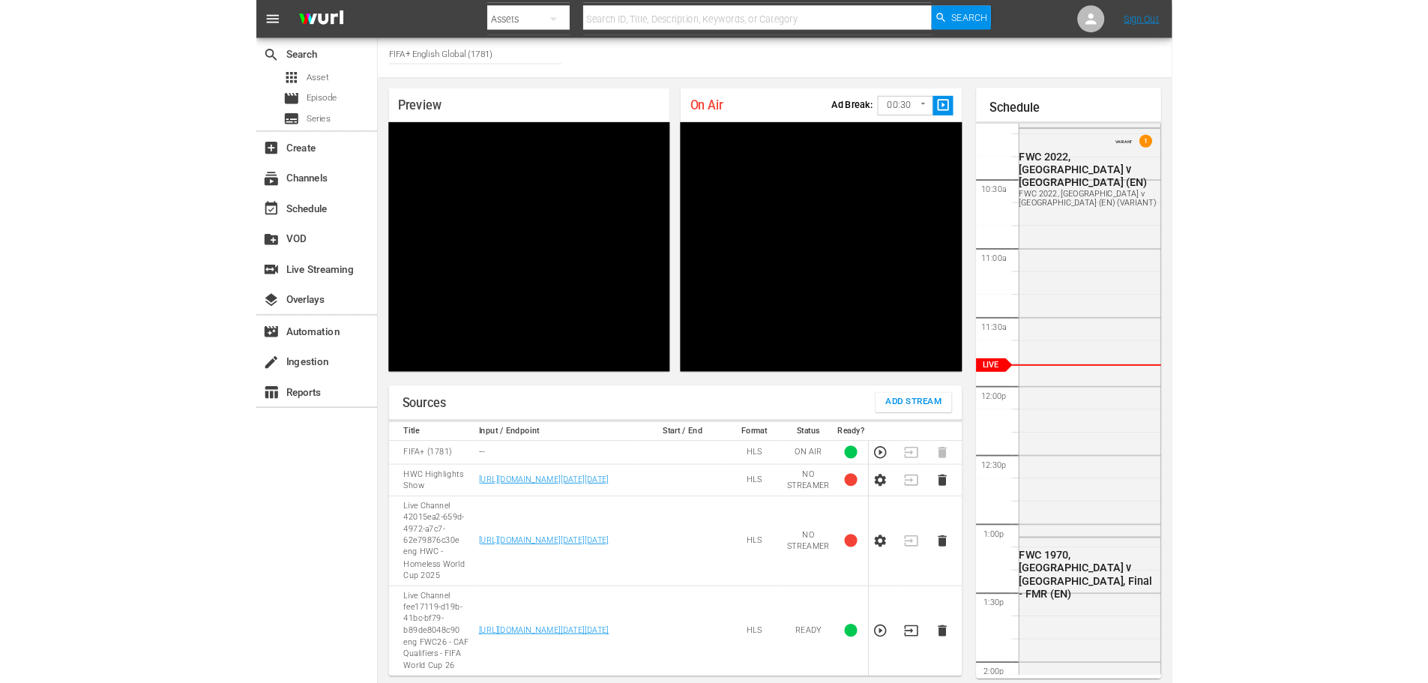
scroll to position [0, 0]
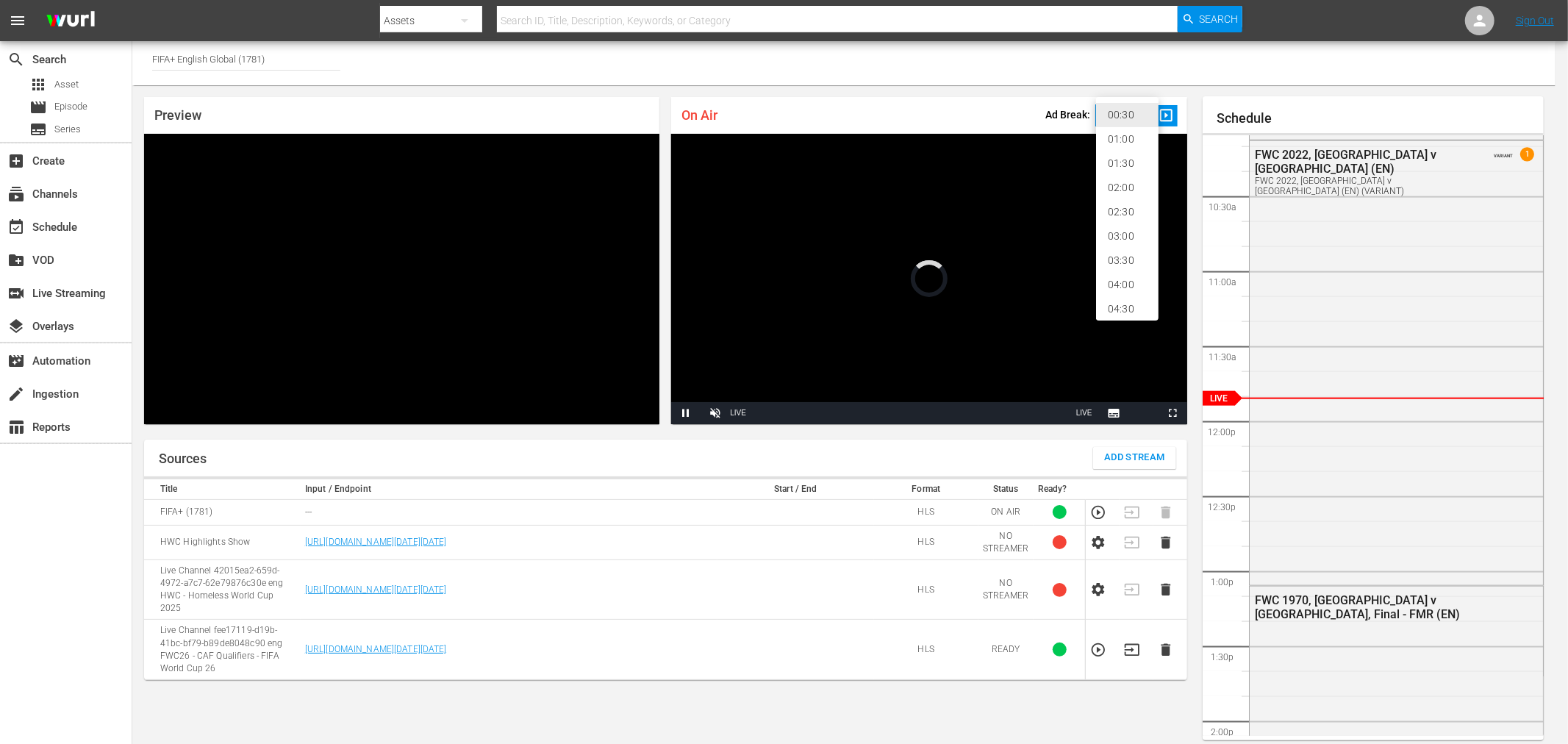
click at [1139, 114] on body "menu Search By Assets Search ID, Title, Description, Keywords, or Category Sear…" at bounding box center [784, 372] width 1568 height 744
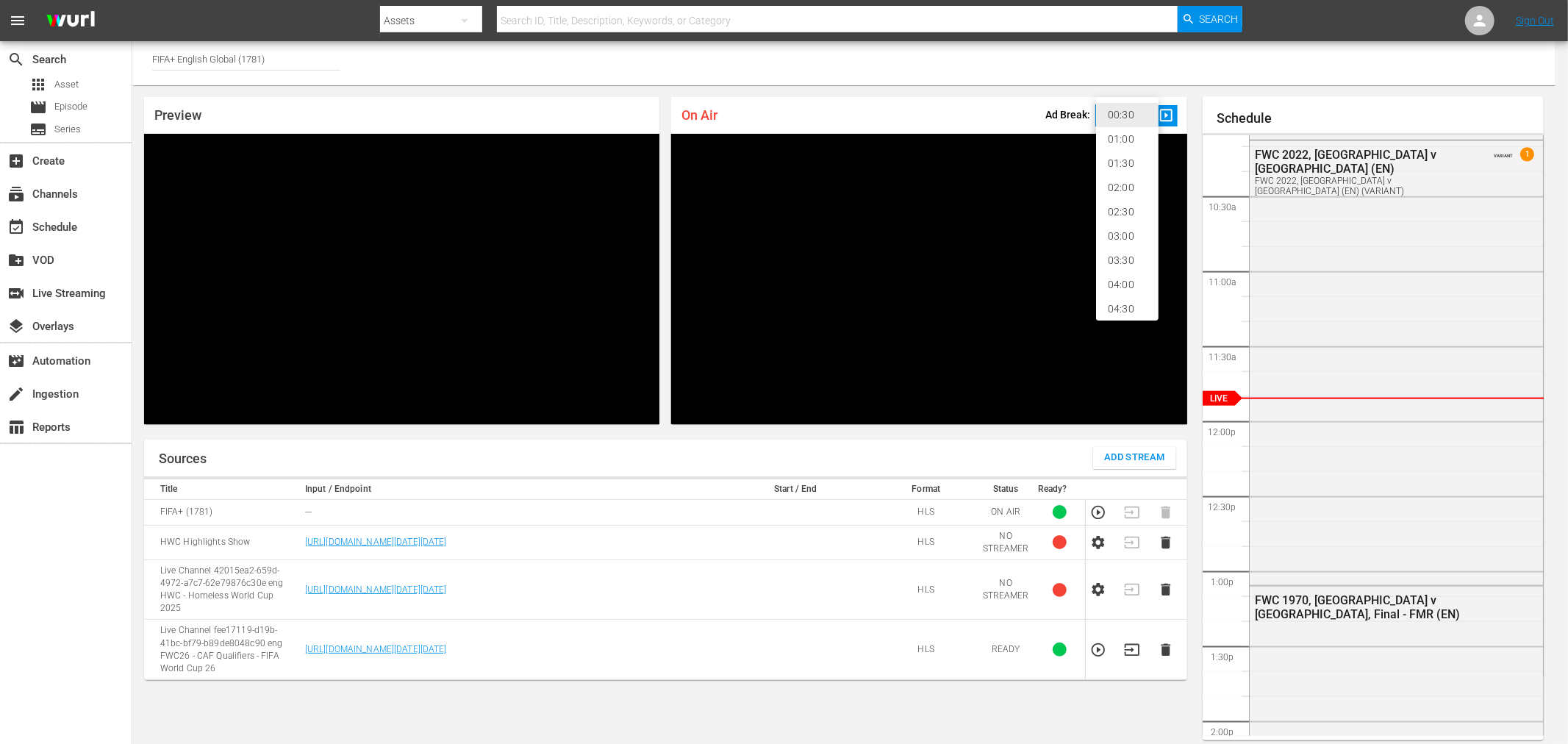
click at [1123, 188] on li "02:00" at bounding box center [1128, 187] width 63 height 25
type input "120"
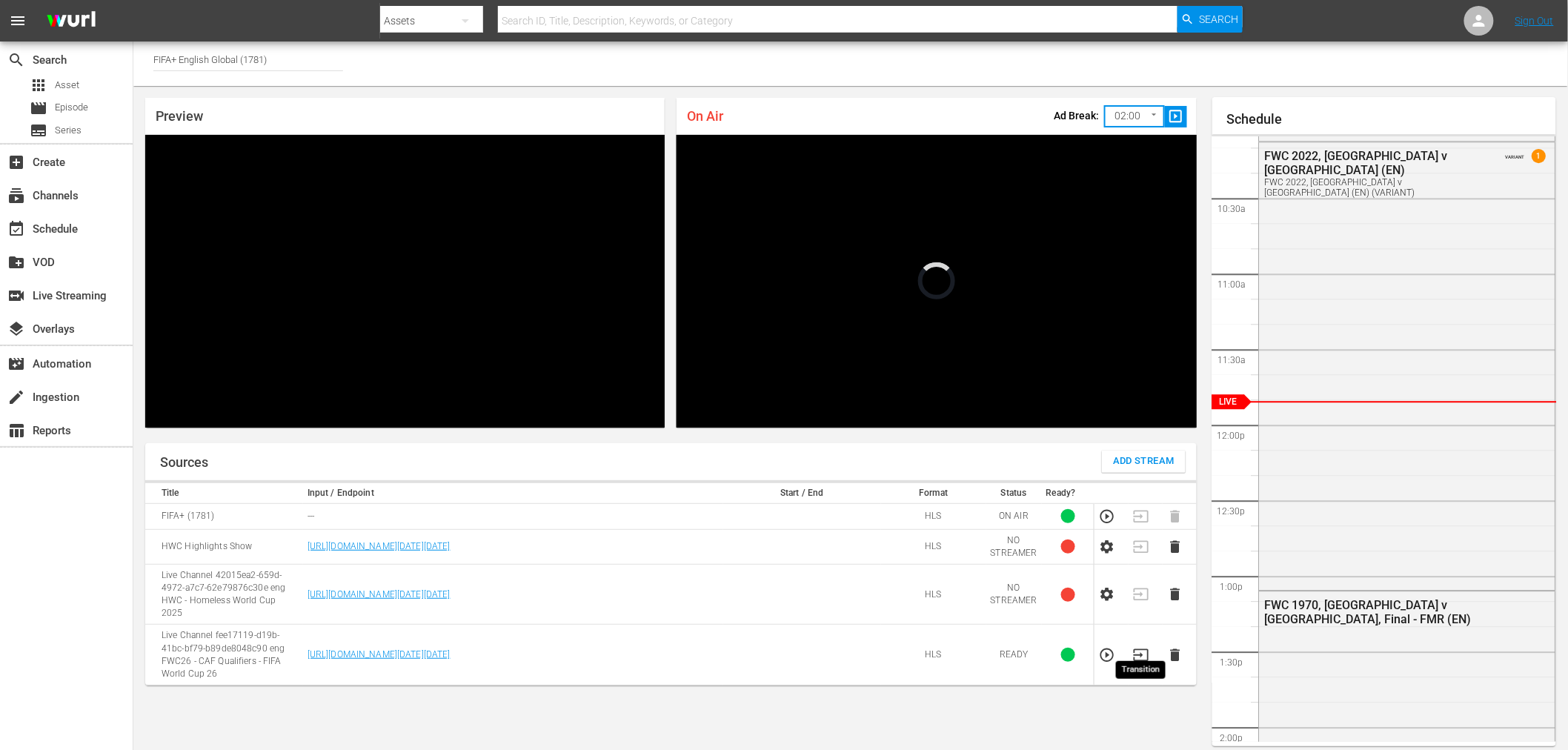
click at [1143, 648] on icon "button" at bounding box center [1141, 654] width 16 height 16
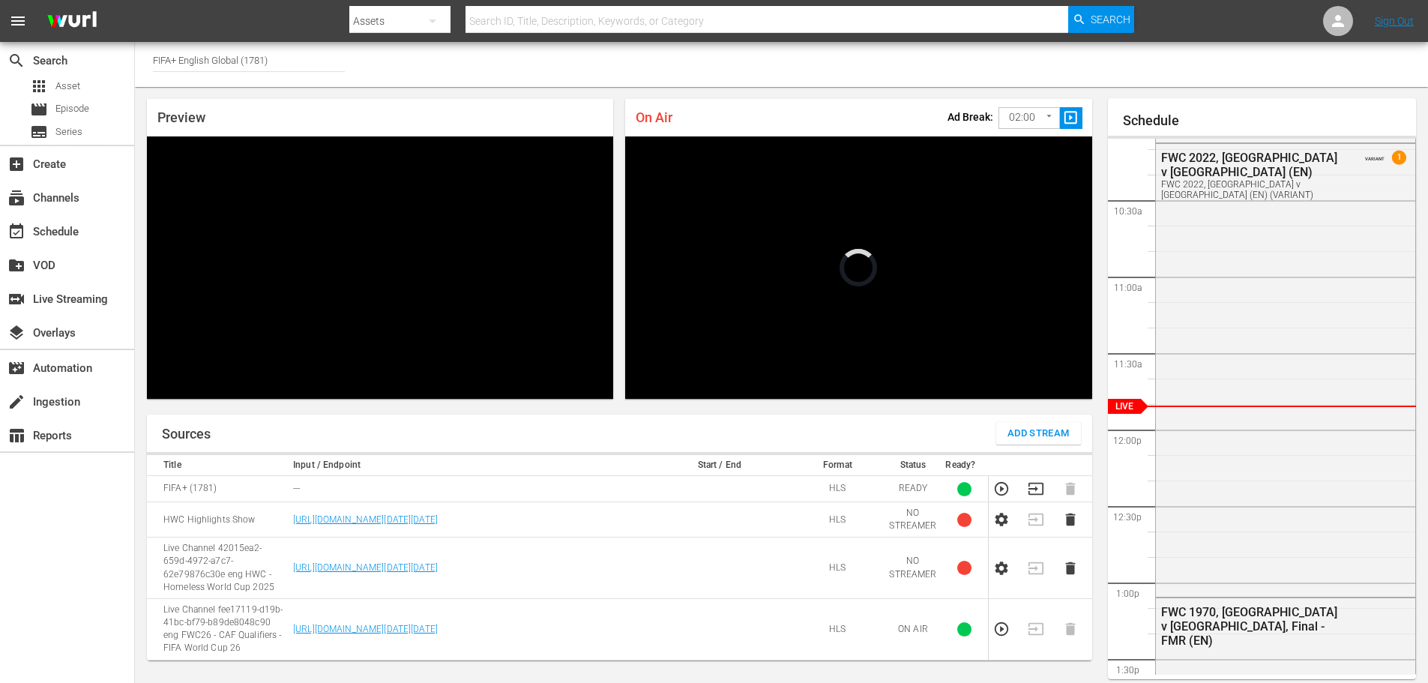
scroll to position [1544, 0]
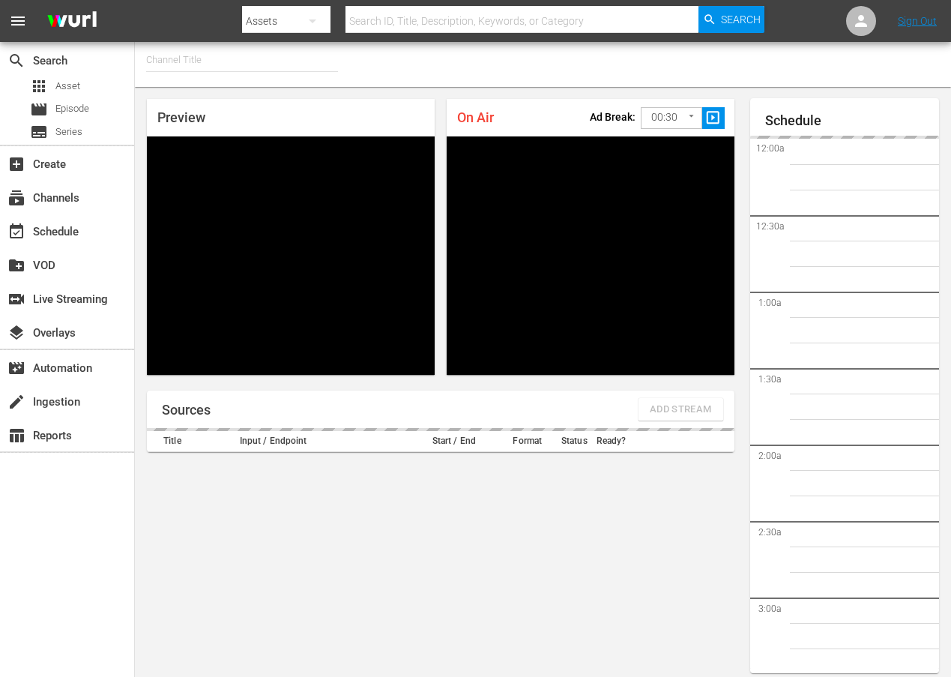
type input "FIFA+ Italian Local (1779)"
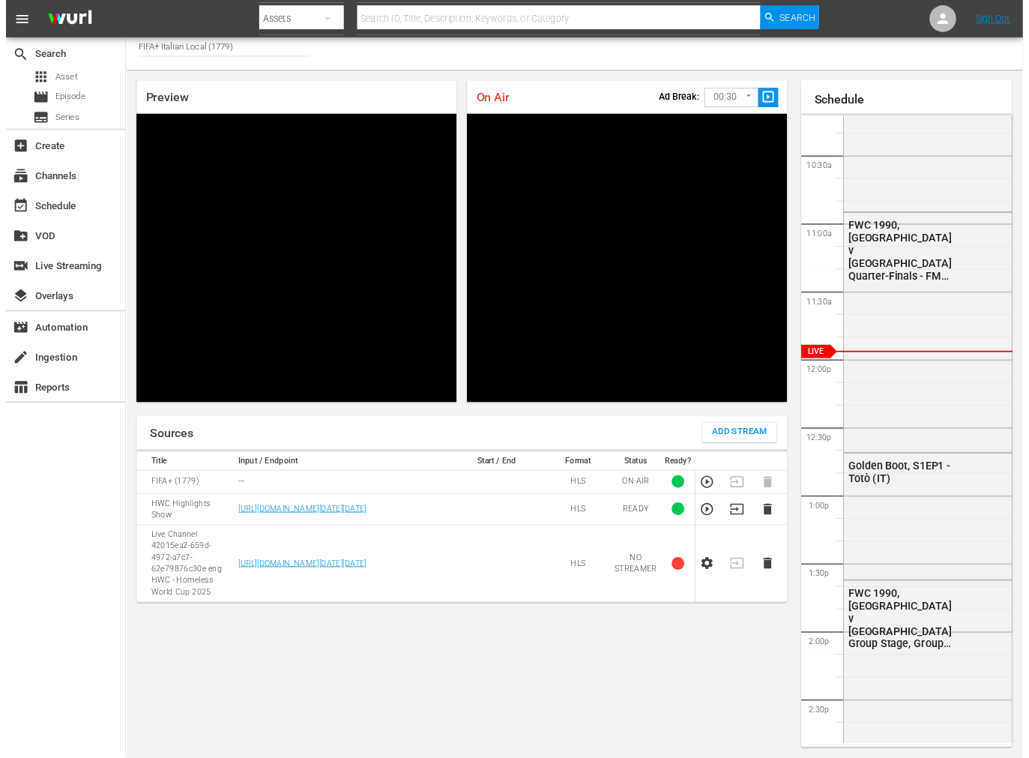
scroll to position [1561, 0]
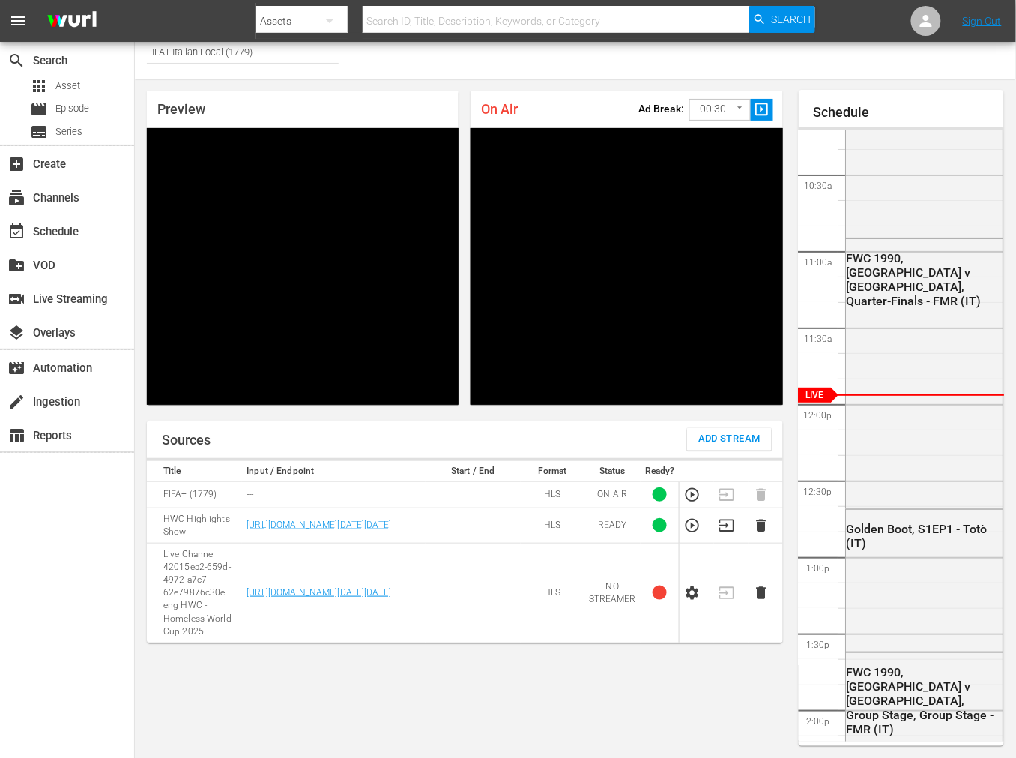
click at [731, 426] on div "Sources Add Stream" at bounding box center [465, 438] width 636 height 37
click at [731, 433] on span "Add Stream" at bounding box center [730, 438] width 62 height 17
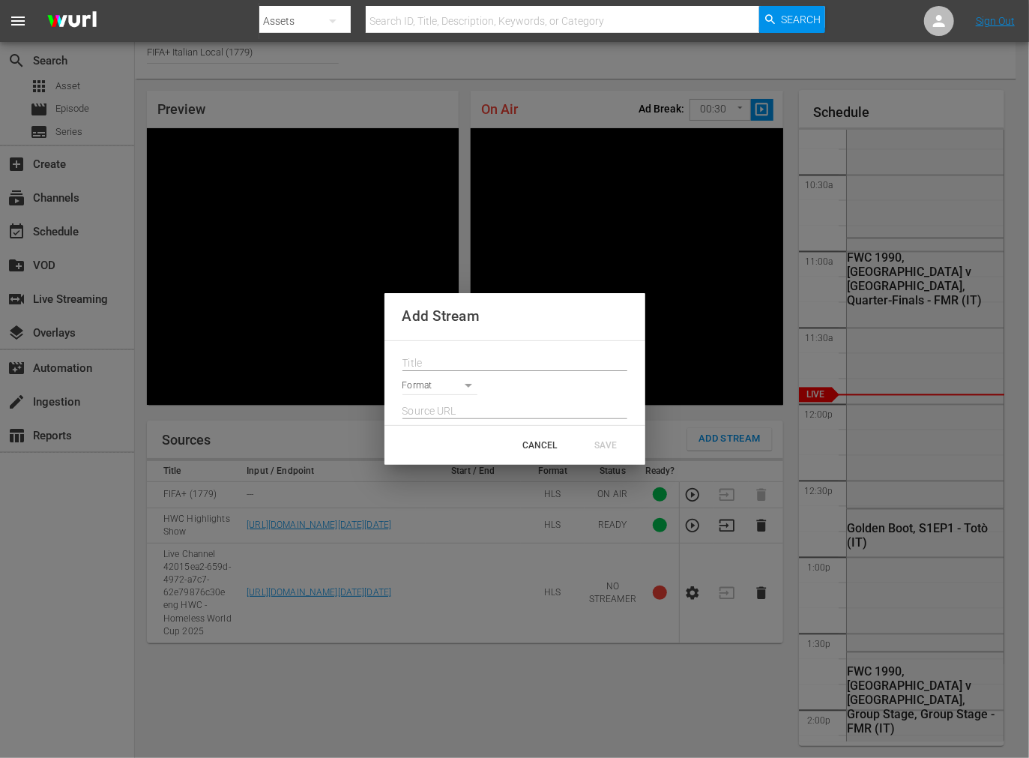
click at [413, 361] on input "text" at bounding box center [514, 363] width 225 height 22
paste input "Live Channel fee17119-d19b-41bc-bf79-b89de8048c90 eng FWC26 - CAF Qualifiers - …"
type input "Live Channel fee17119-d19b-41bc-bf79-b89de8048c90 eng FWC26 - CAF Qualifiers - …"
click at [426, 386] on body "menu Search By Assets Search ID, Title, Description, Keywords, or Category Sear…" at bounding box center [514, 371] width 1029 height 758
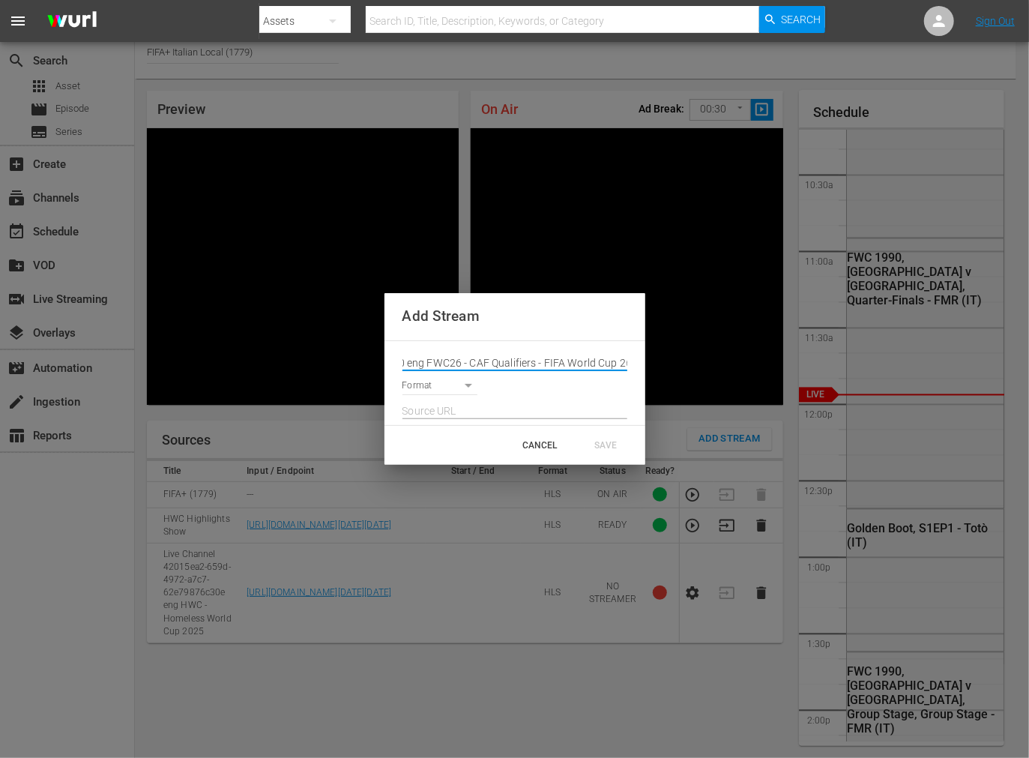
scroll to position [0, 0]
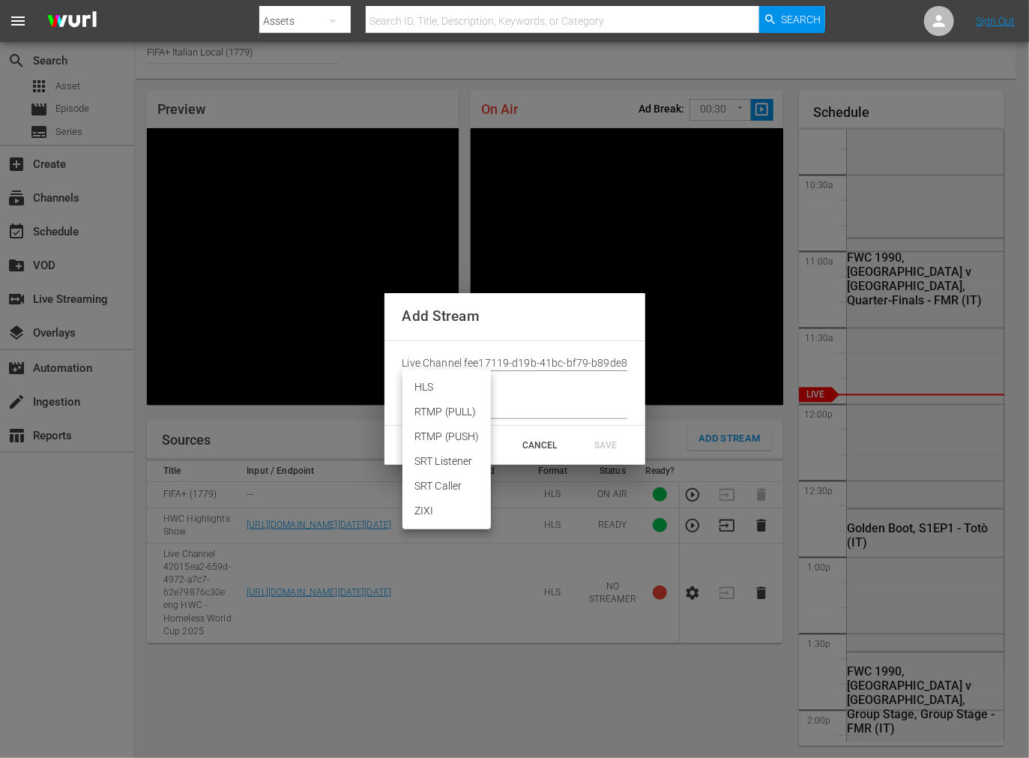
click at [435, 385] on li "HLS" at bounding box center [446, 387] width 88 height 25
type input "HLS"
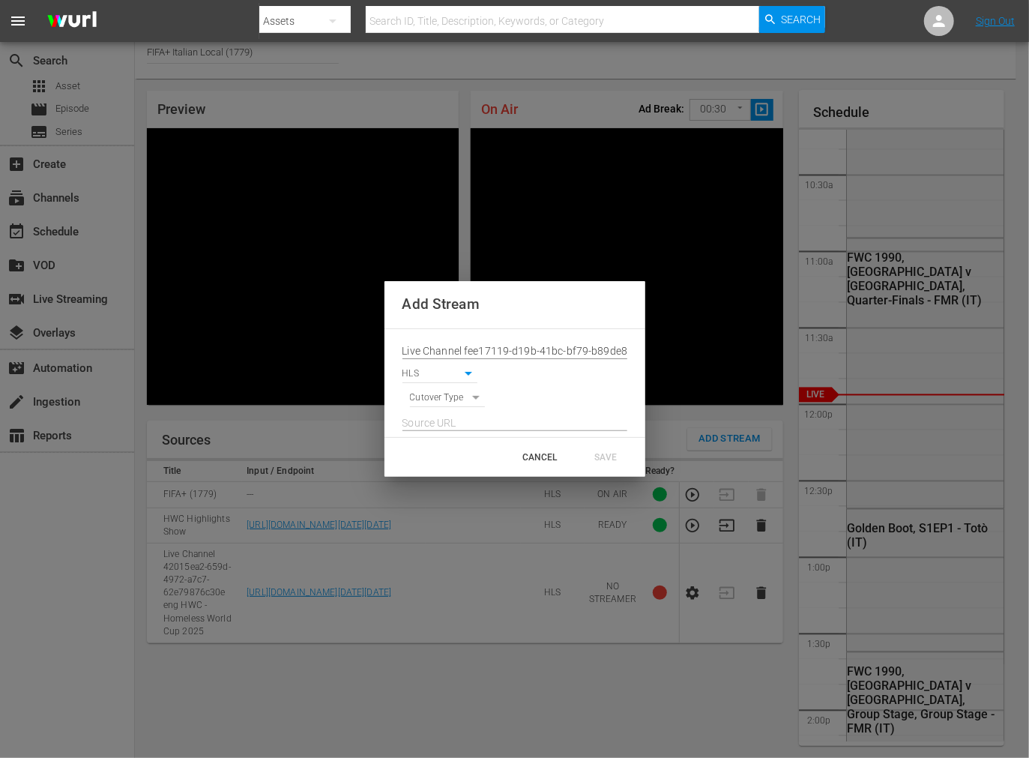
click at [421, 402] on body "menu Search By Assets Search ID, Title, Description, Keywords, or Category Sear…" at bounding box center [514, 371] width 1029 height 758
click at [439, 422] on li "SIGNAL" at bounding box center [448, 423] width 76 height 25
type input "SIGNAL"
click at [463, 420] on input "text" at bounding box center [514, 423] width 225 height 22
paste input "[URL][DOMAIN_NAME][DATE][DATE]"
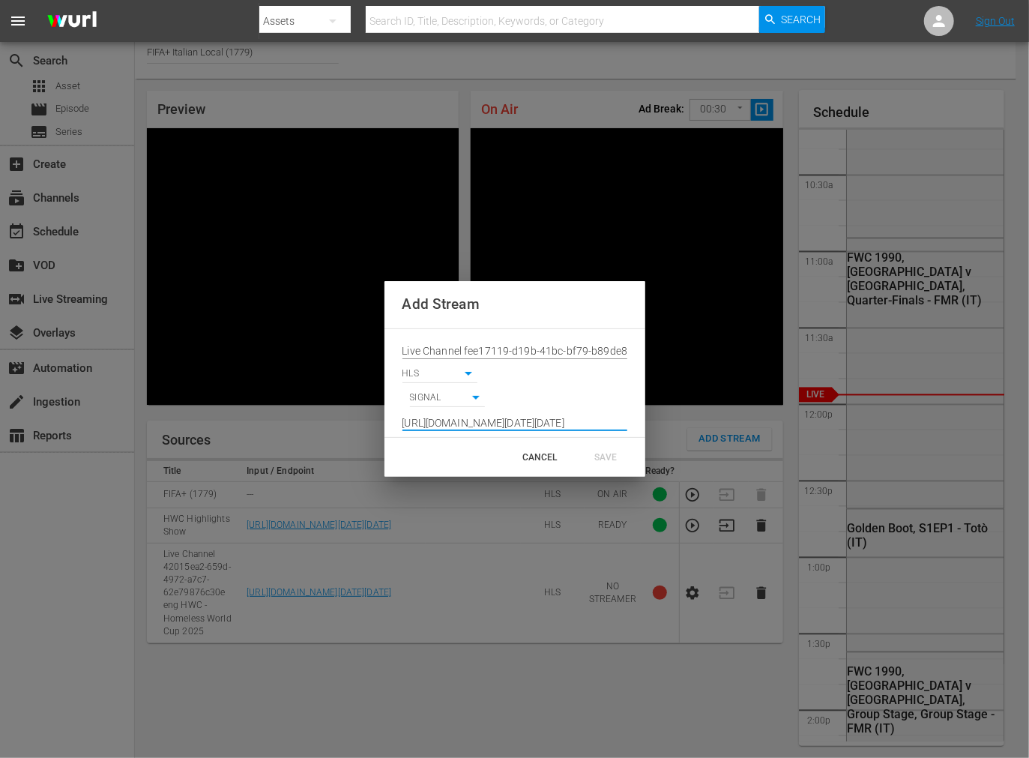
scroll to position [0, 1103]
type input "[URL][DOMAIN_NAME][DATE][DATE]"
click at [598, 454] on div "SAVE" at bounding box center [606, 457] width 66 height 27
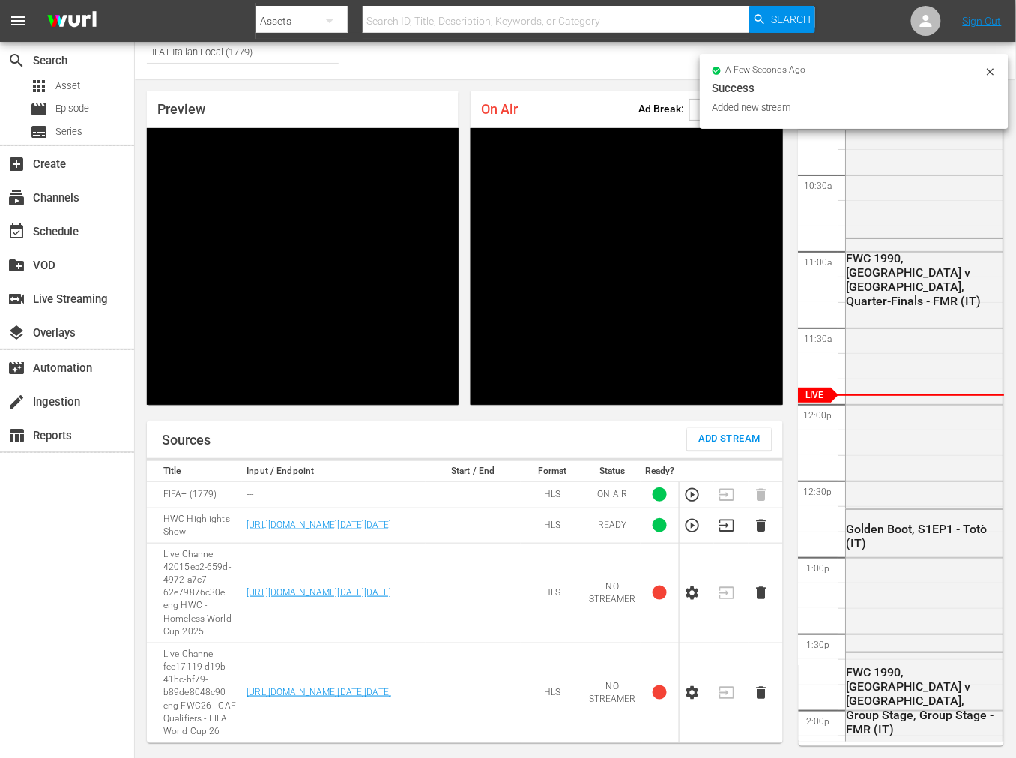
scroll to position [79, 0]
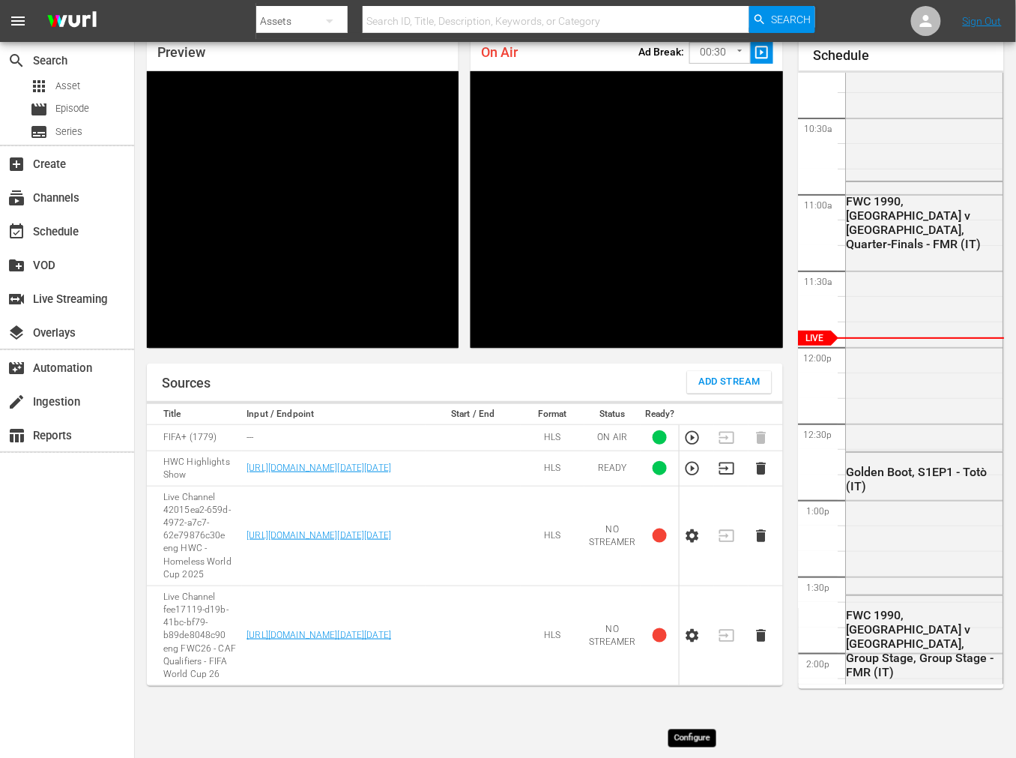
click at [691, 642] on icon "button" at bounding box center [693, 635] width 13 height 13
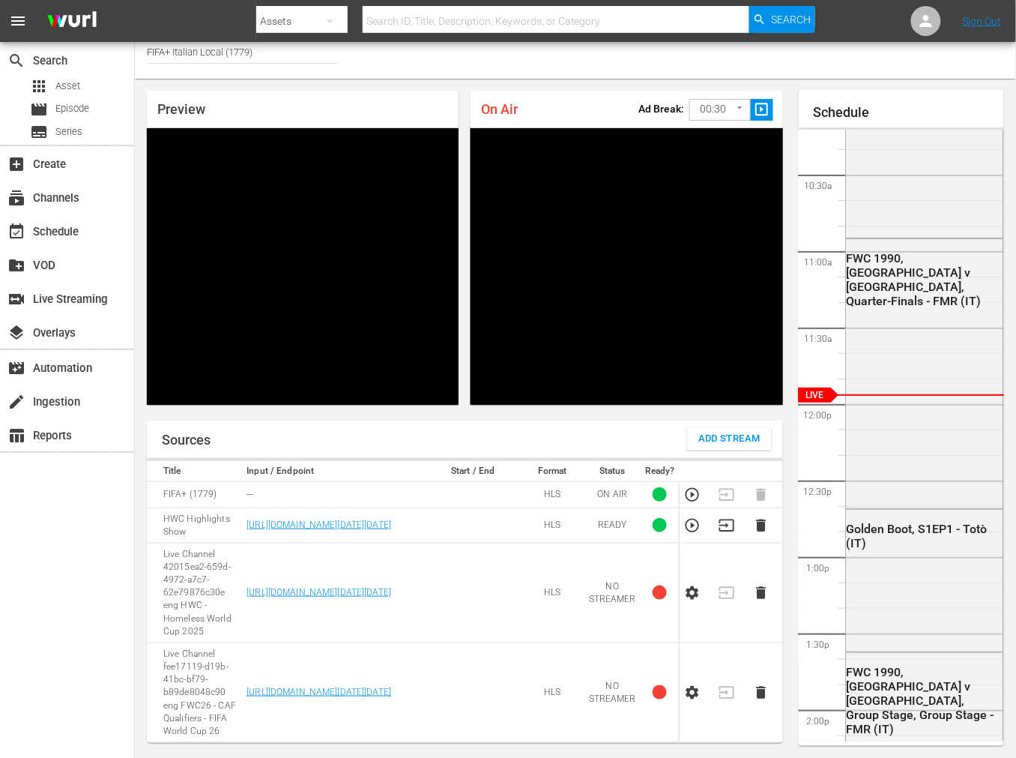
click at [690, 682] on icon "button" at bounding box center [693, 692] width 13 height 13
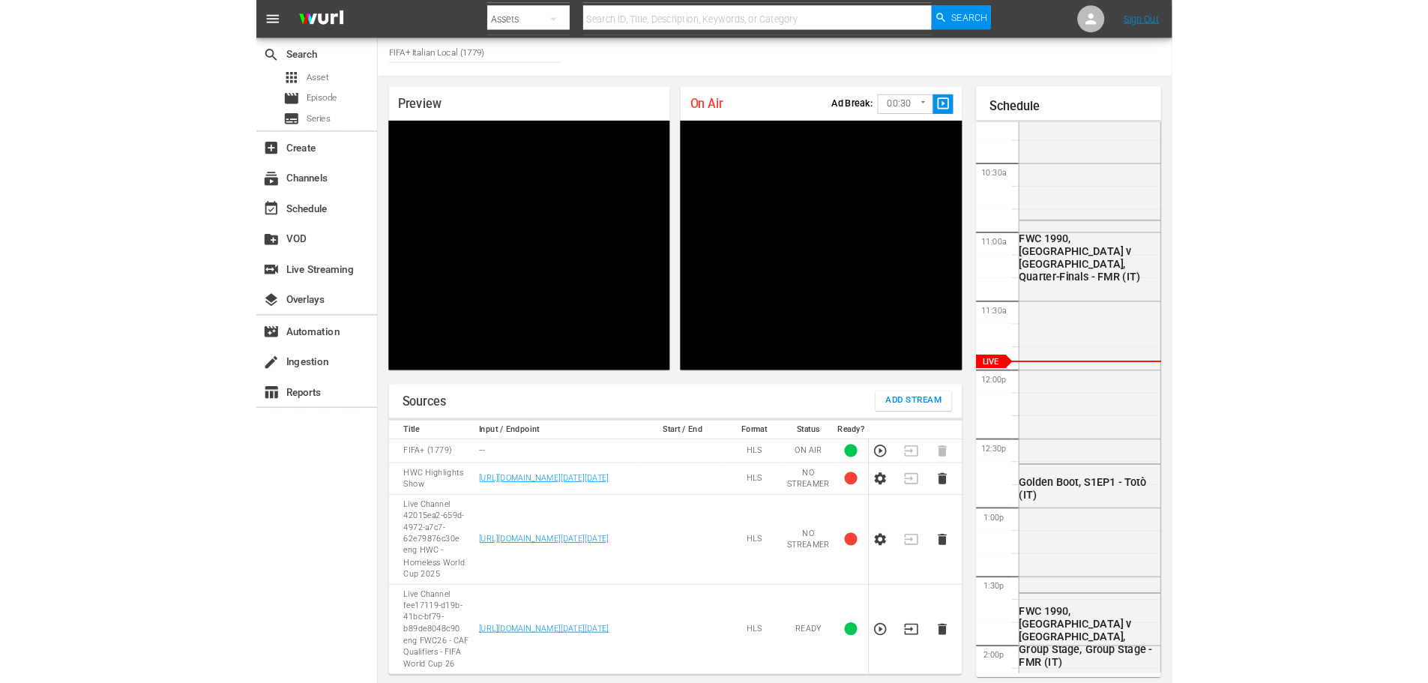
scroll to position [0, 0]
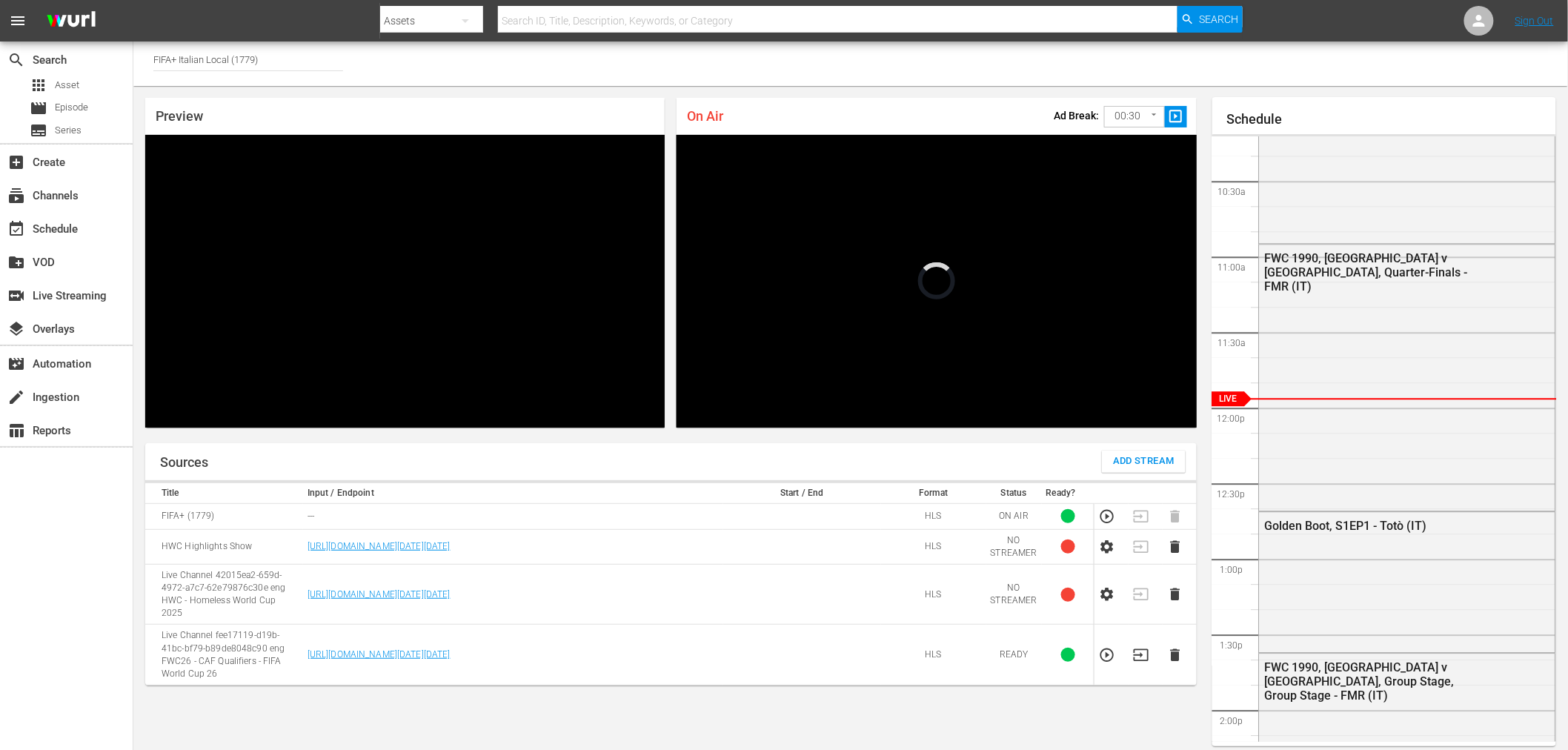
click at [1123, 117] on body "menu Search By Assets Search ID, Title, Description, Keywords, or Category Sear…" at bounding box center [784, 375] width 1568 height 750
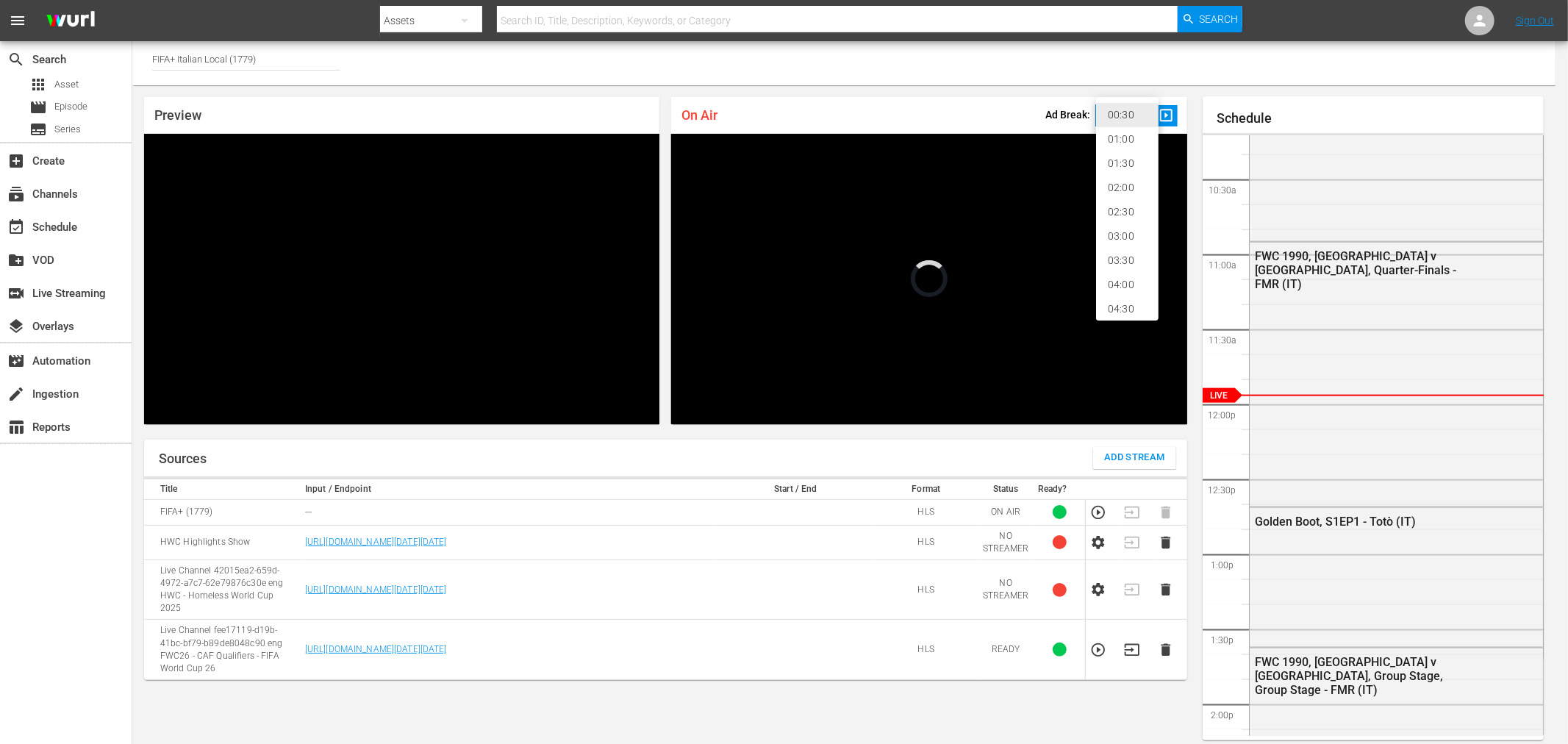
click at [1131, 186] on li "02:00" at bounding box center [1128, 187] width 63 height 25
type input "120"
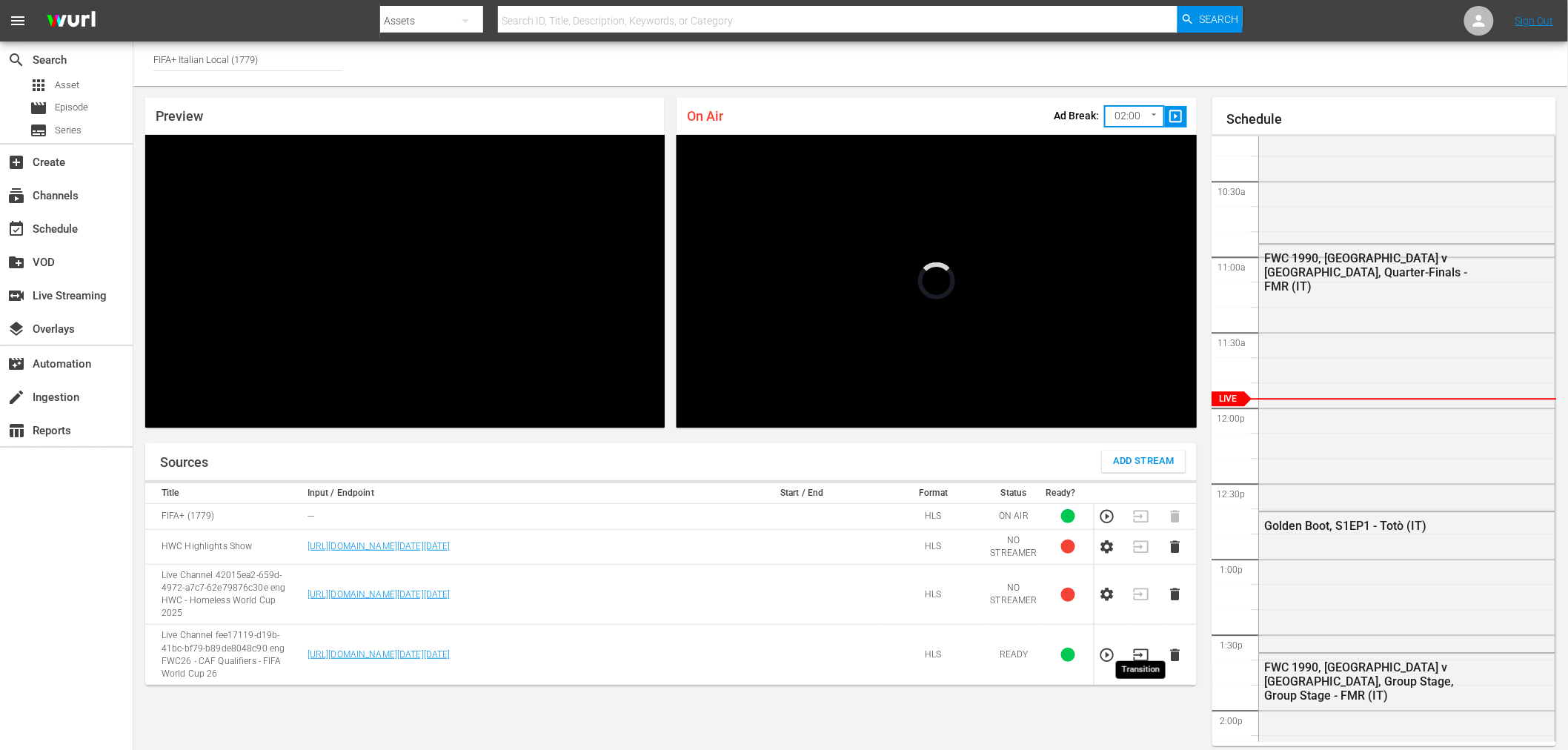
click at [1141, 649] on icon "button" at bounding box center [1141, 654] width 16 height 16
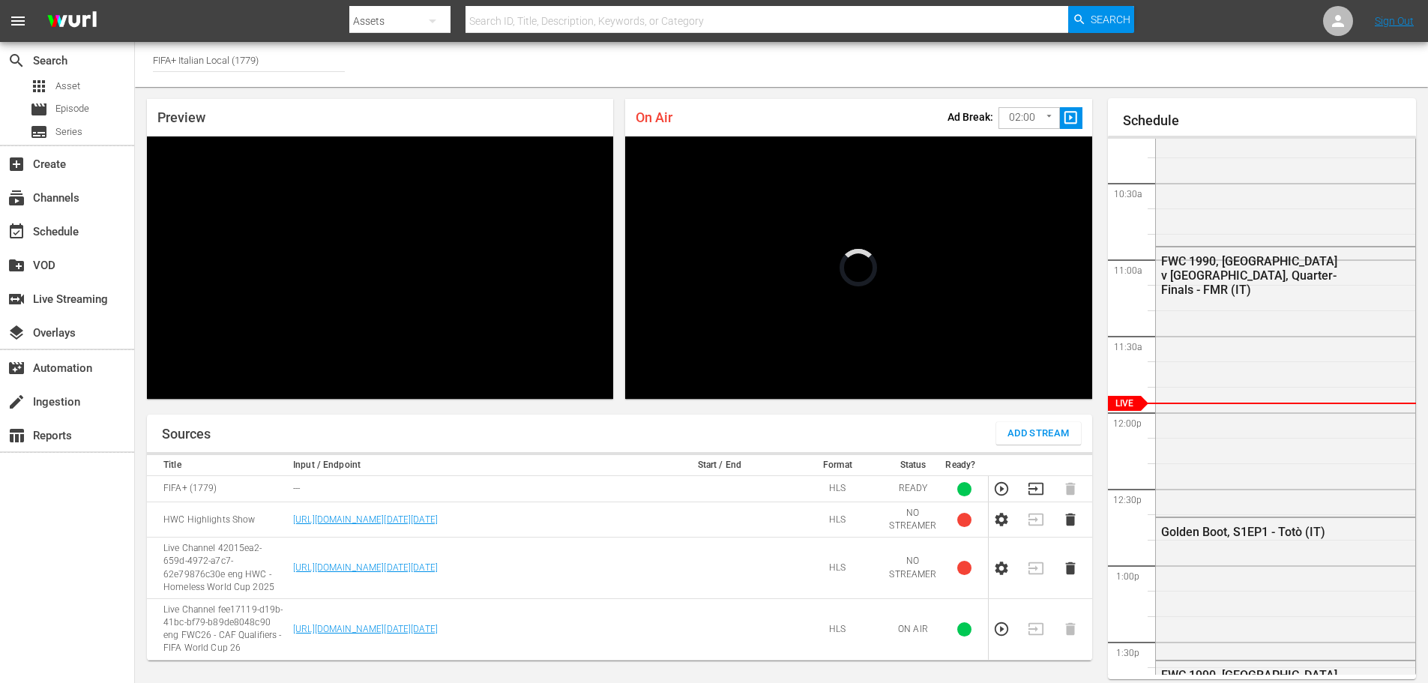
scroll to position [1561, 0]
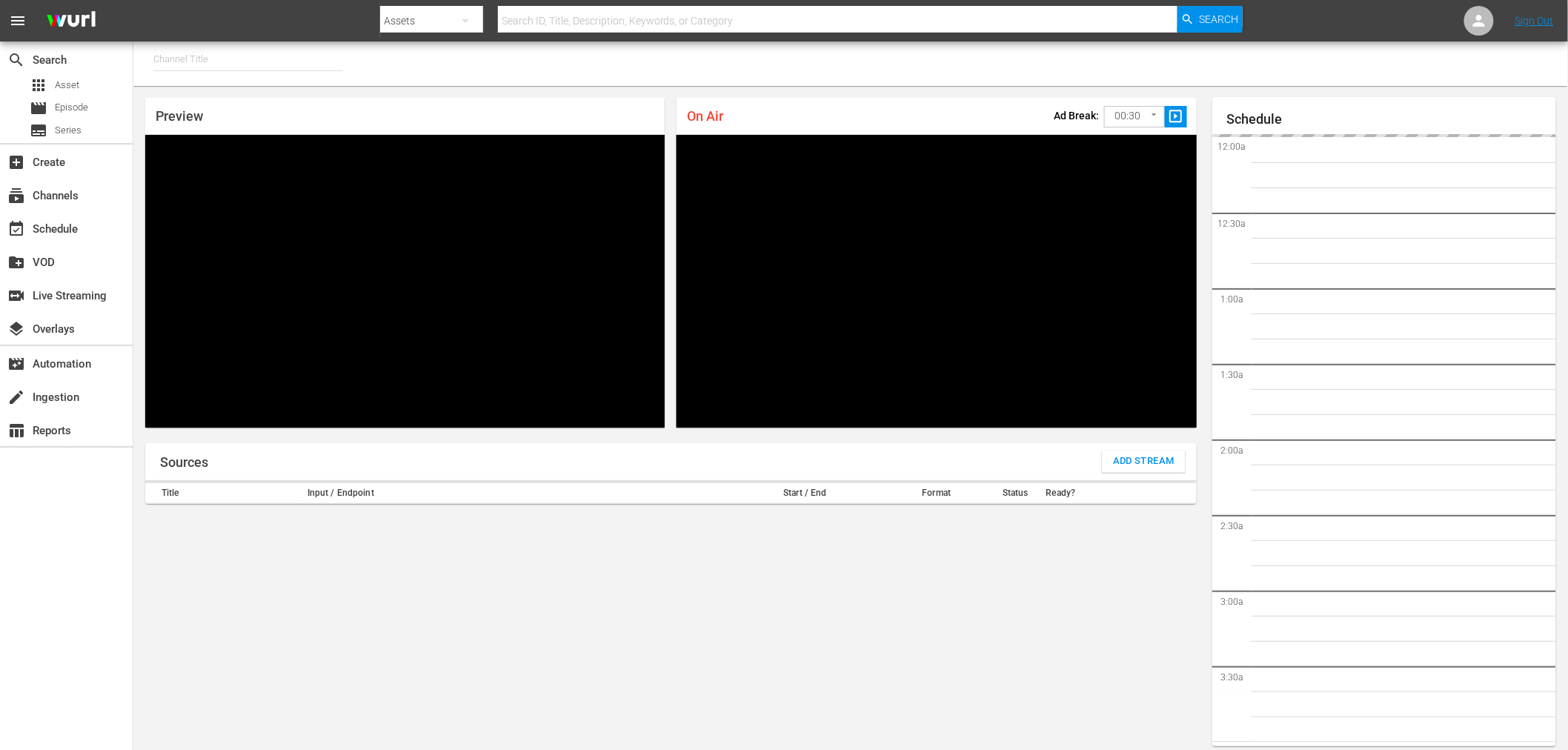
type input "FIFA+ [DEMOGRAPHIC_DATA] Local (1776)"
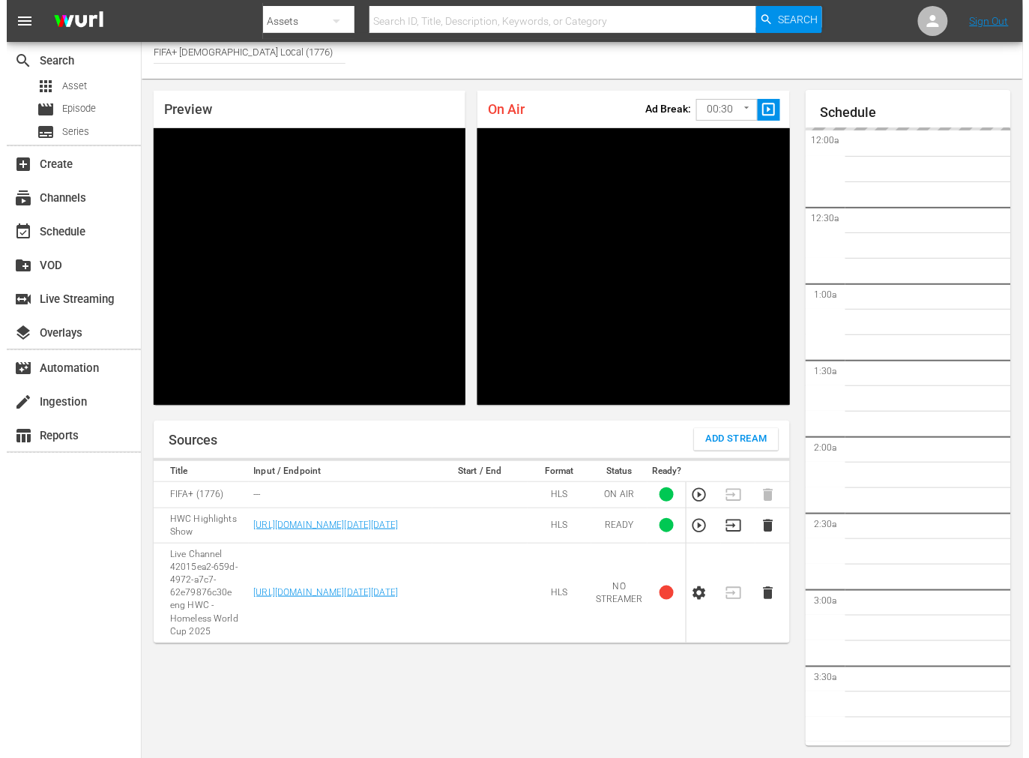
scroll to position [1522, 0]
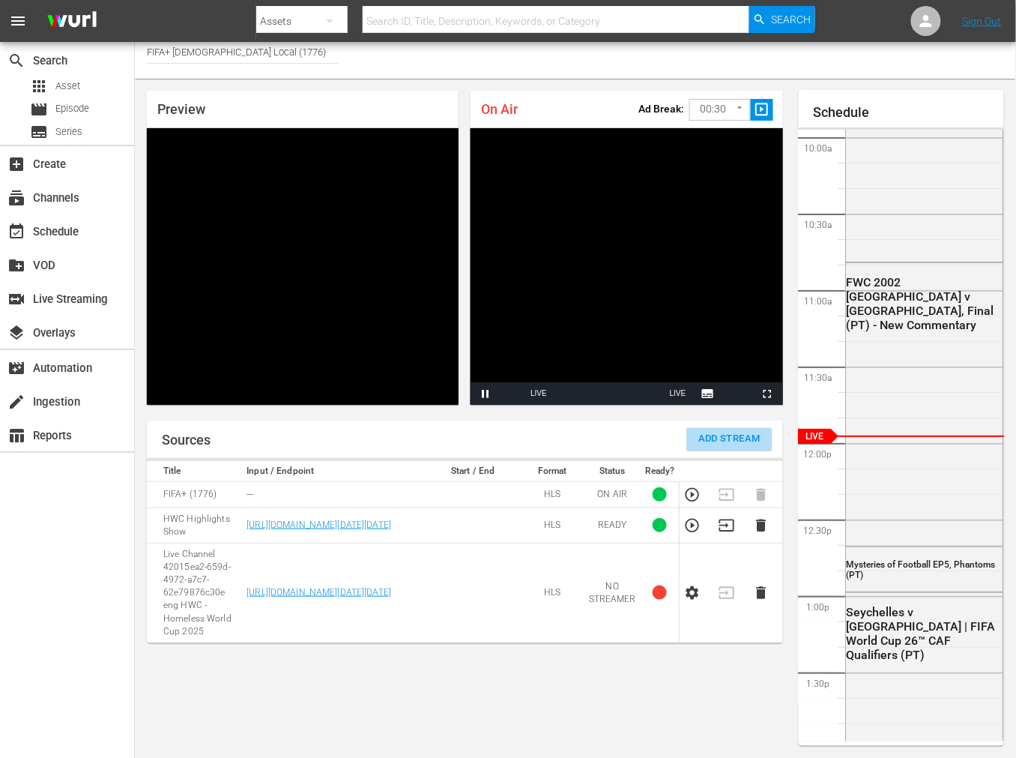
click at [722, 433] on span "Add Stream" at bounding box center [730, 438] width 62 height 17
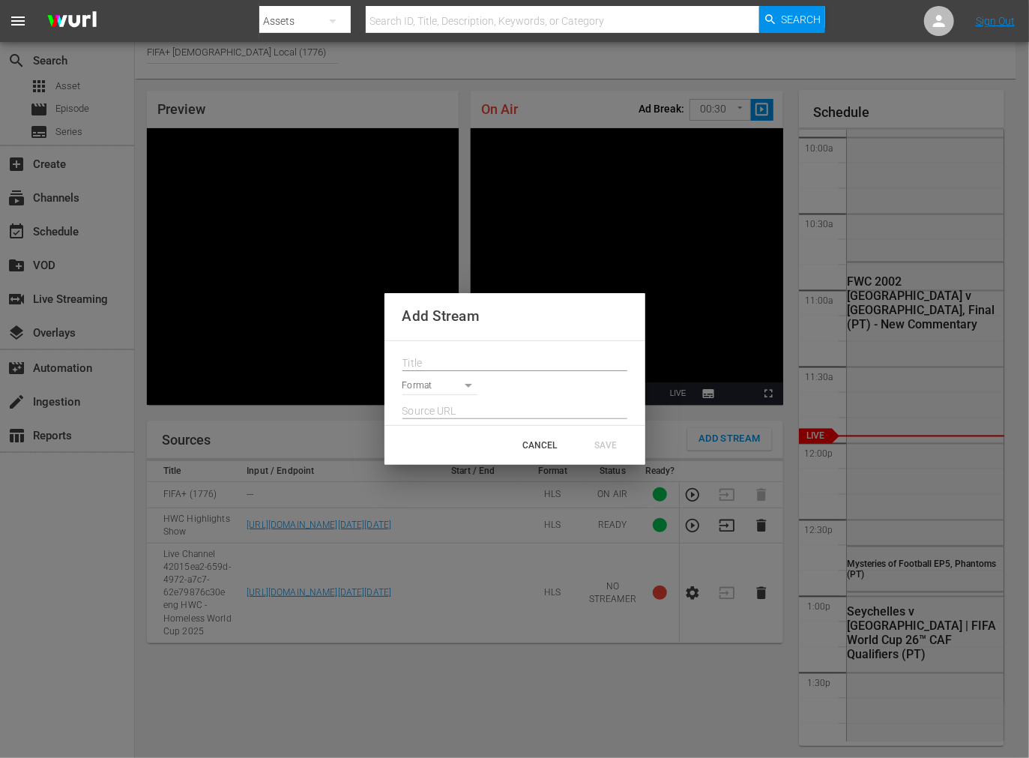
click at [437, 357] on input "text" at bounding box center [514, 363] width 225 height 22
paste input "Live Channel fee17119-d19b-41bc-bf79-b89de8048c90 eng FWC26 - CAF Qualifiers - …"
type input "Live Channel fee17119-d19b-41bc-bf79-b89de8048c90 eng FWC26 - CAF Qualifiers - …"
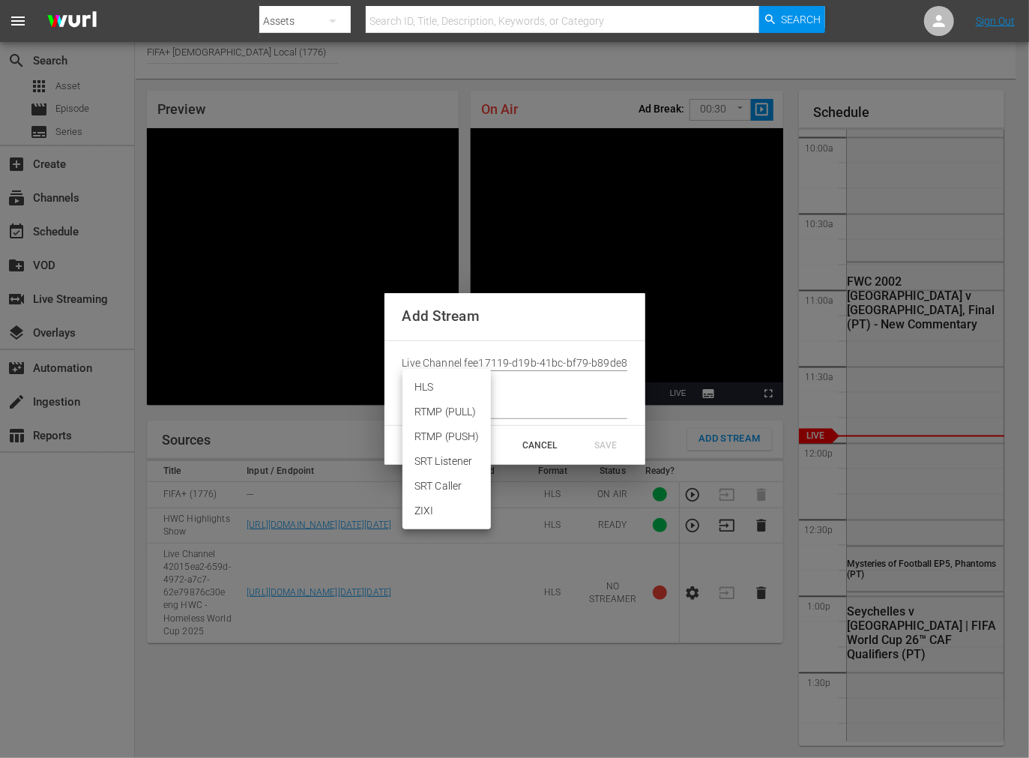
click at [441, 383] on body "menu Search By Assets Search ID, Title, Description, Keywords, or Category Sear…" at bounding box center [514, 371] width 1029 height 758
click at [438, 387] on li "HLS" at bounding box center [446, 387] width 88 height 25
type input "HLS"
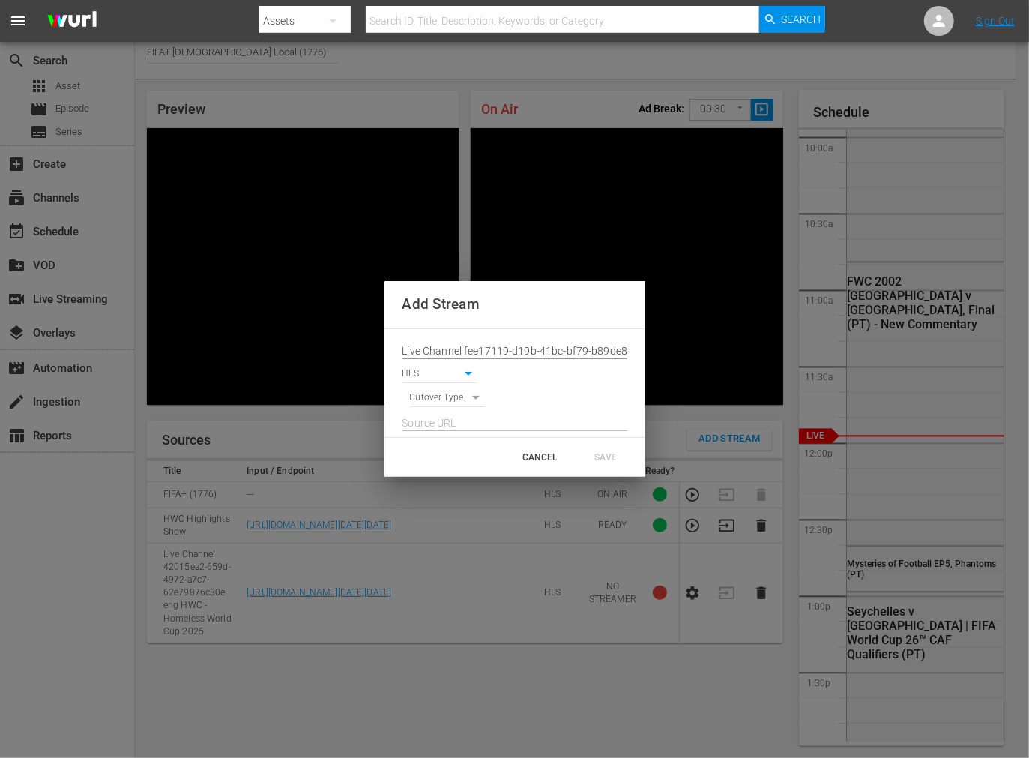
click at [446, 397] on body "menu Search By Assets Search ID, Title, Description, Keywords, or Category Sear…" at bounding box center [514, 371] width 1029 height 758
click at [454, 423] on li "SIGNAL" at bounding box center [448, 423] width 76 height 25
type input "SIGNAL"
click at [428, 420] on input "text" at bounding box center [514, 423] width 225 height 22
paste input "[URL][DOMAIN_NAME][DATE][DATE]"
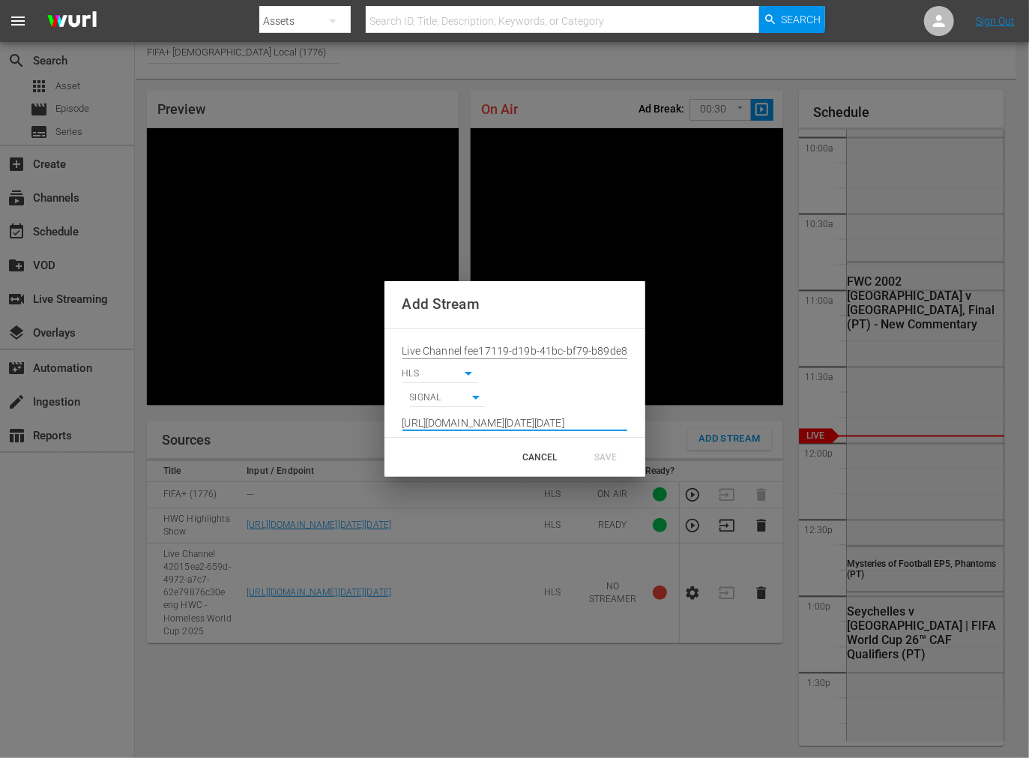
scroll to position [0, 1103]
type input "[URL][DOMAIN_NAME][DATE][DATE]"
click at [600, 453] on div "SAVE" at bounding box center [606, 457] width 66 height 27
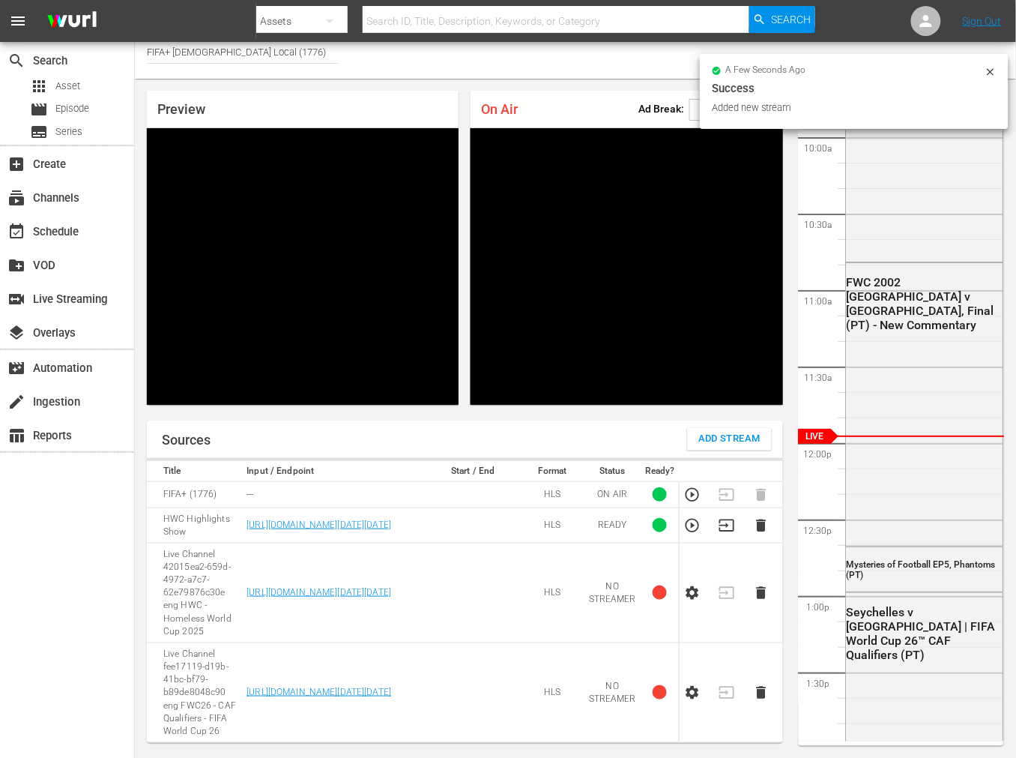
scroll to position [79, 0]
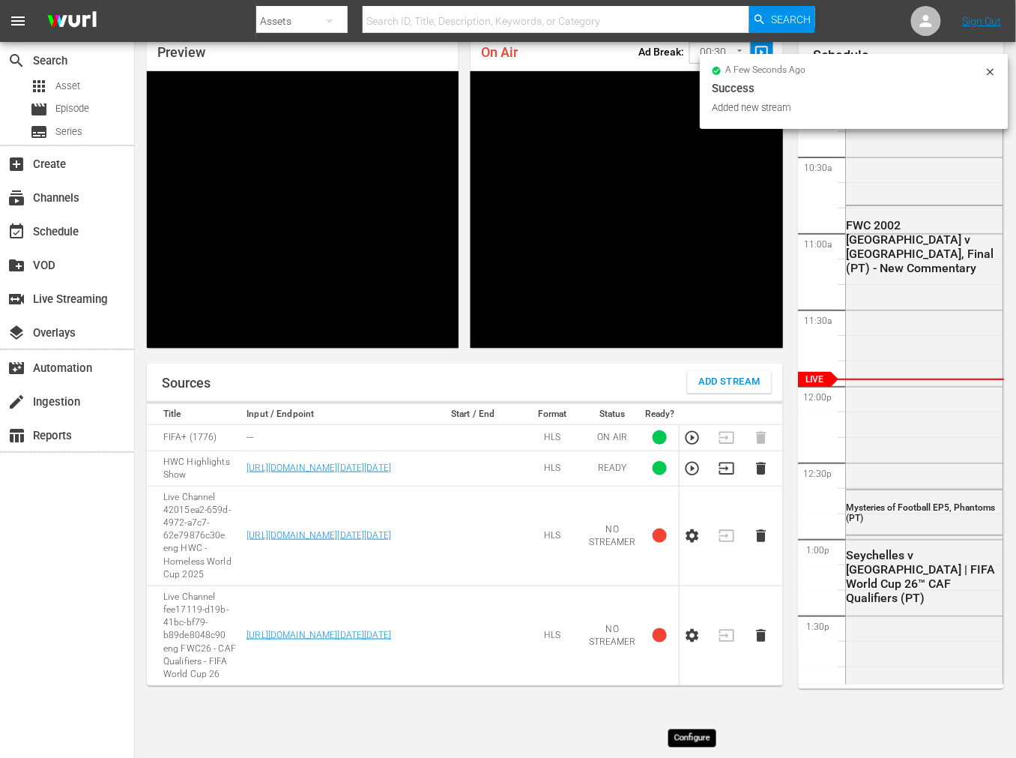
click at [693, 644] on icon "button" at bounding box center [692, 635] width 16 height 16
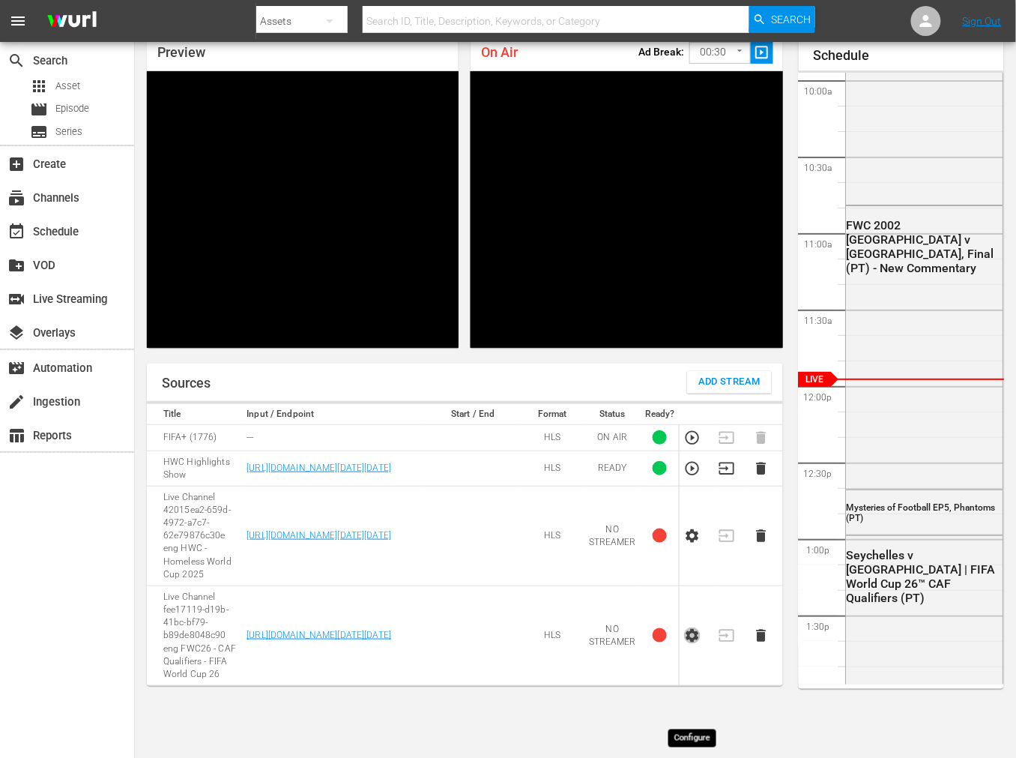
click at [693, 644] on icon "button" at bounding box center [692, 635] width 16 height 16
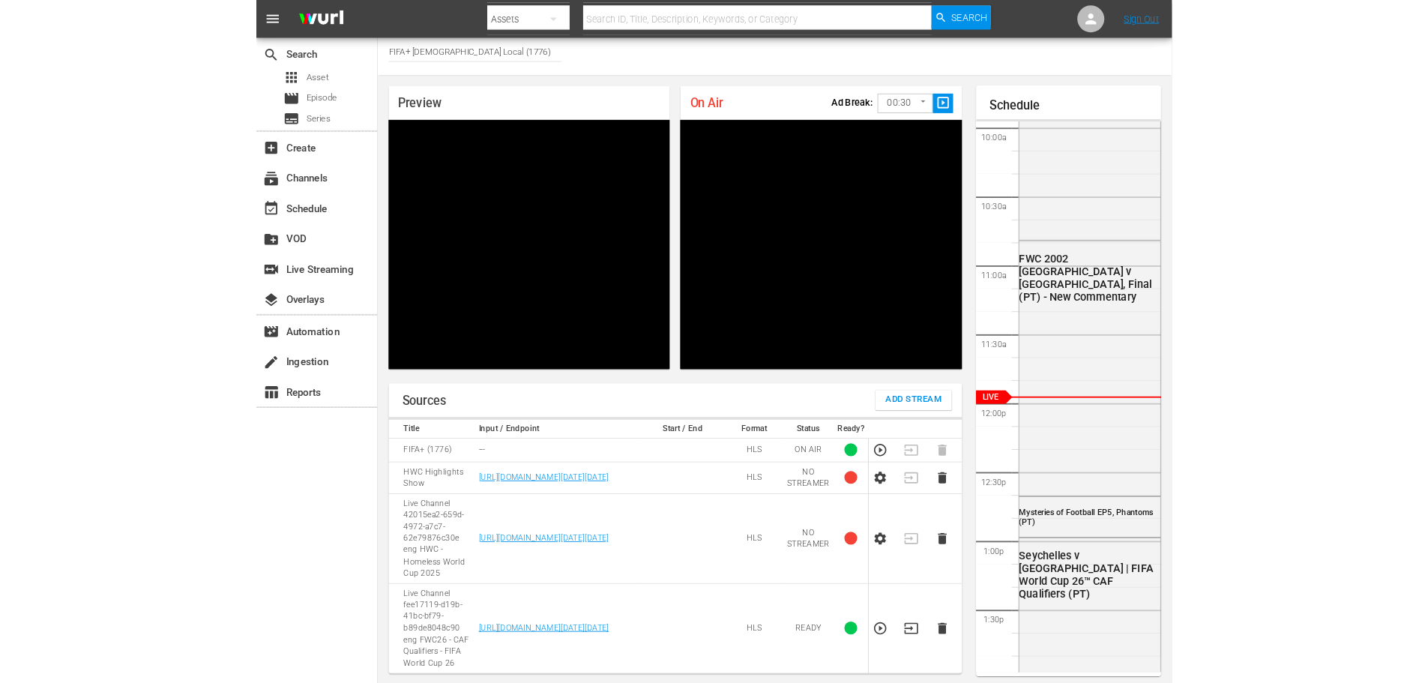
scroll to position [0, 0]
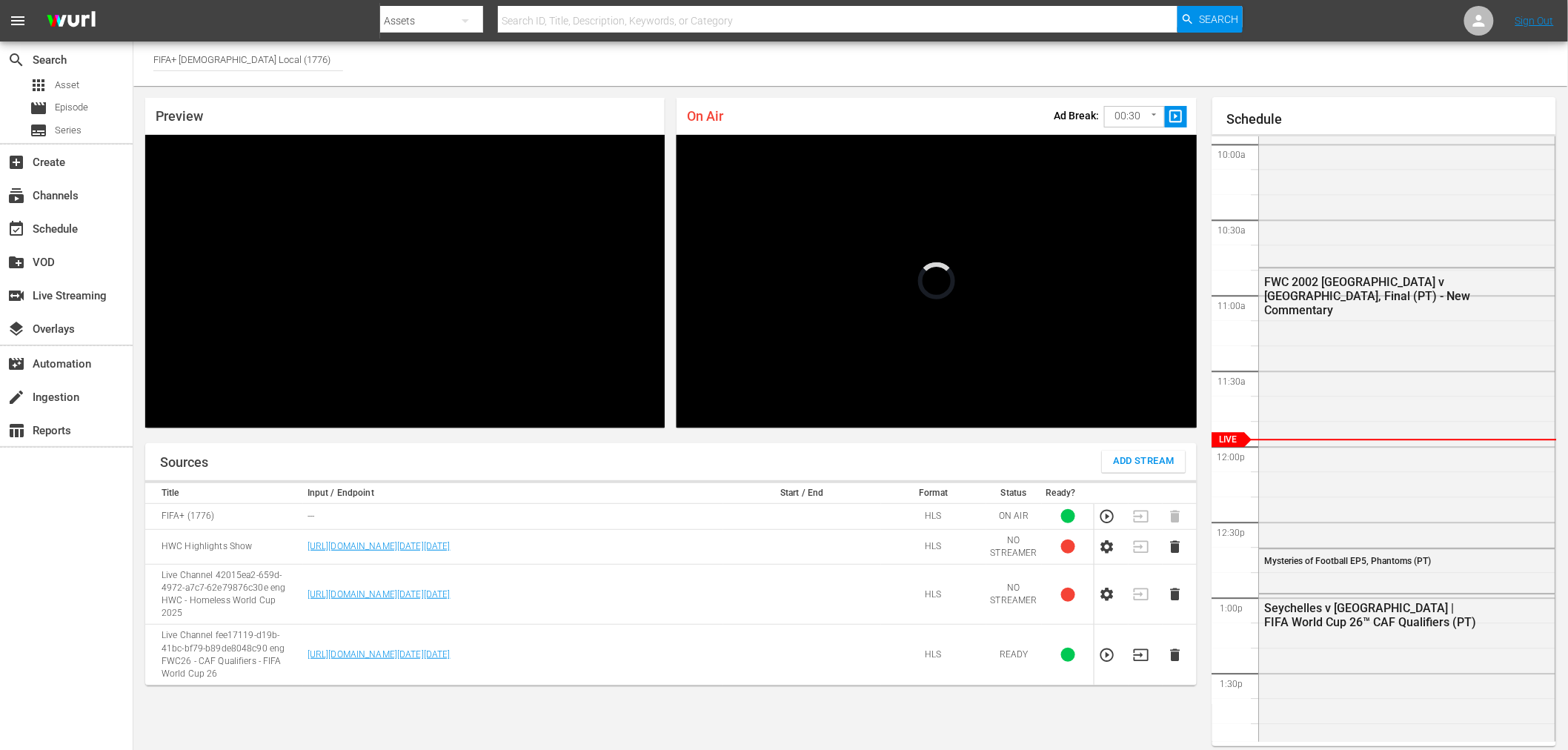
click at [1134, 113] on body "menu Search By Assets Search ID, Title, Description, Keywords, or Category Sear…" at bounding box center [784, 375] width 1568 height 750
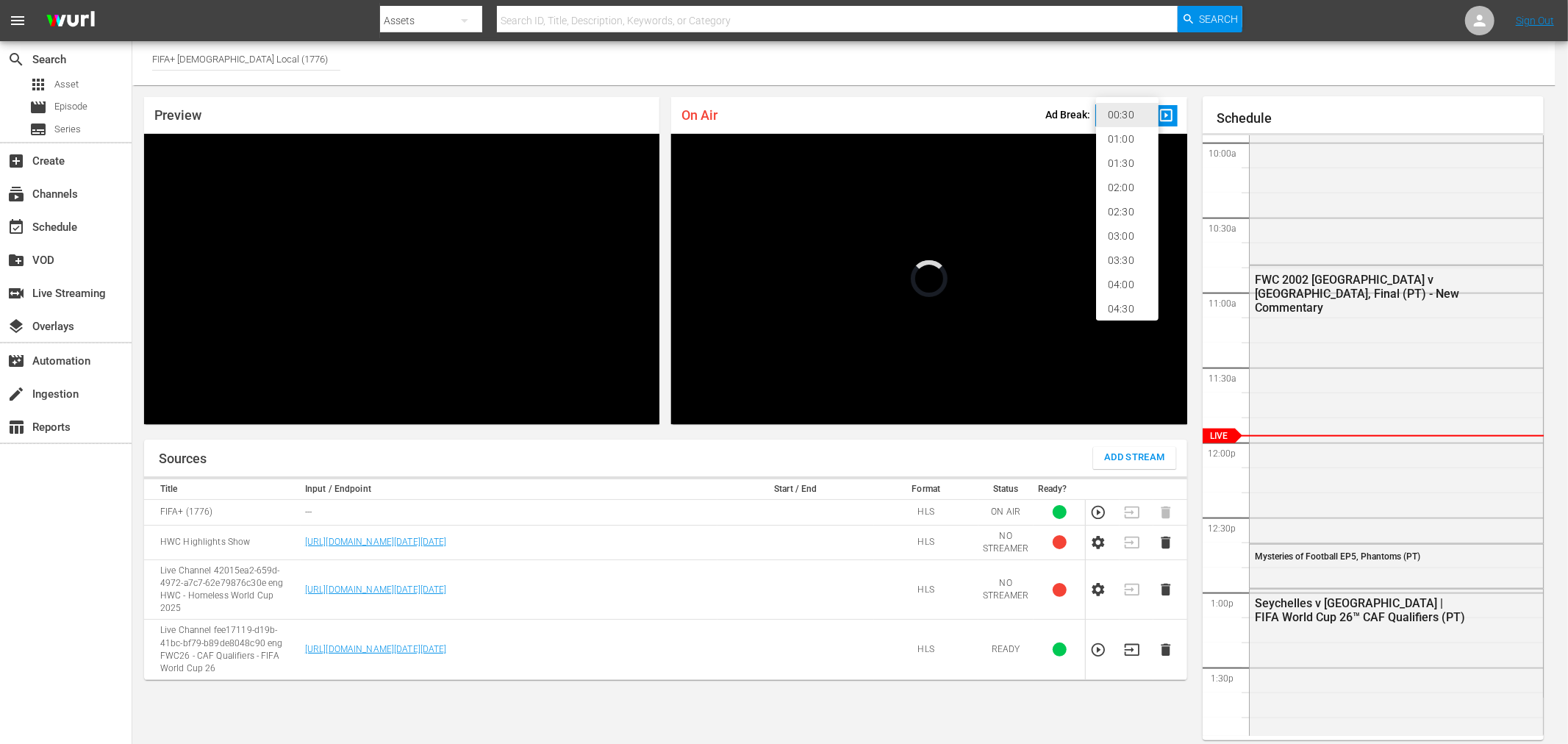
click at [1132, 192] on li "02:00" at bounding box center [1128, 187] width 63 height 25
type input "120"
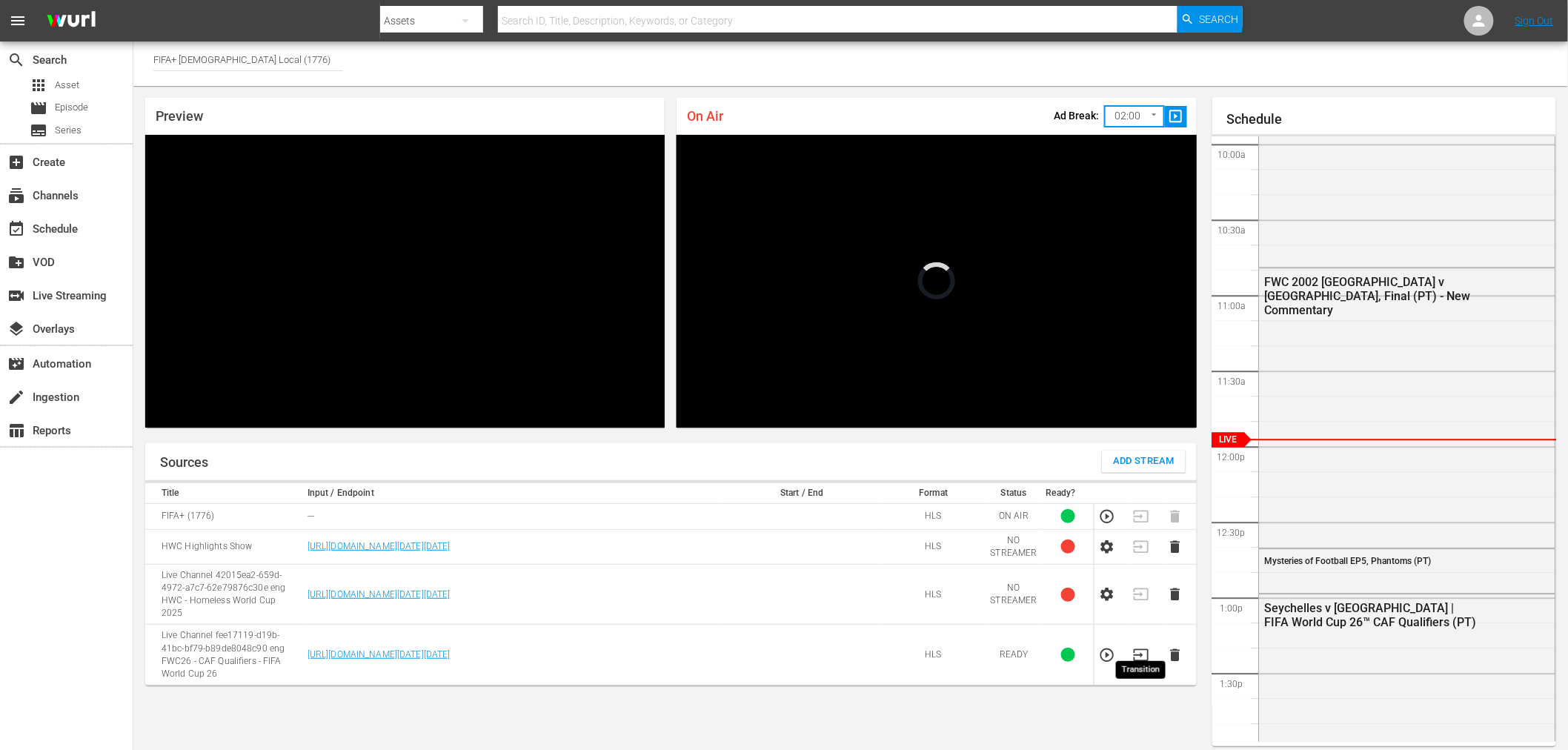
click at [1140, 646] on icon "button" at bounding box center [1141, 654] width 16 height 16
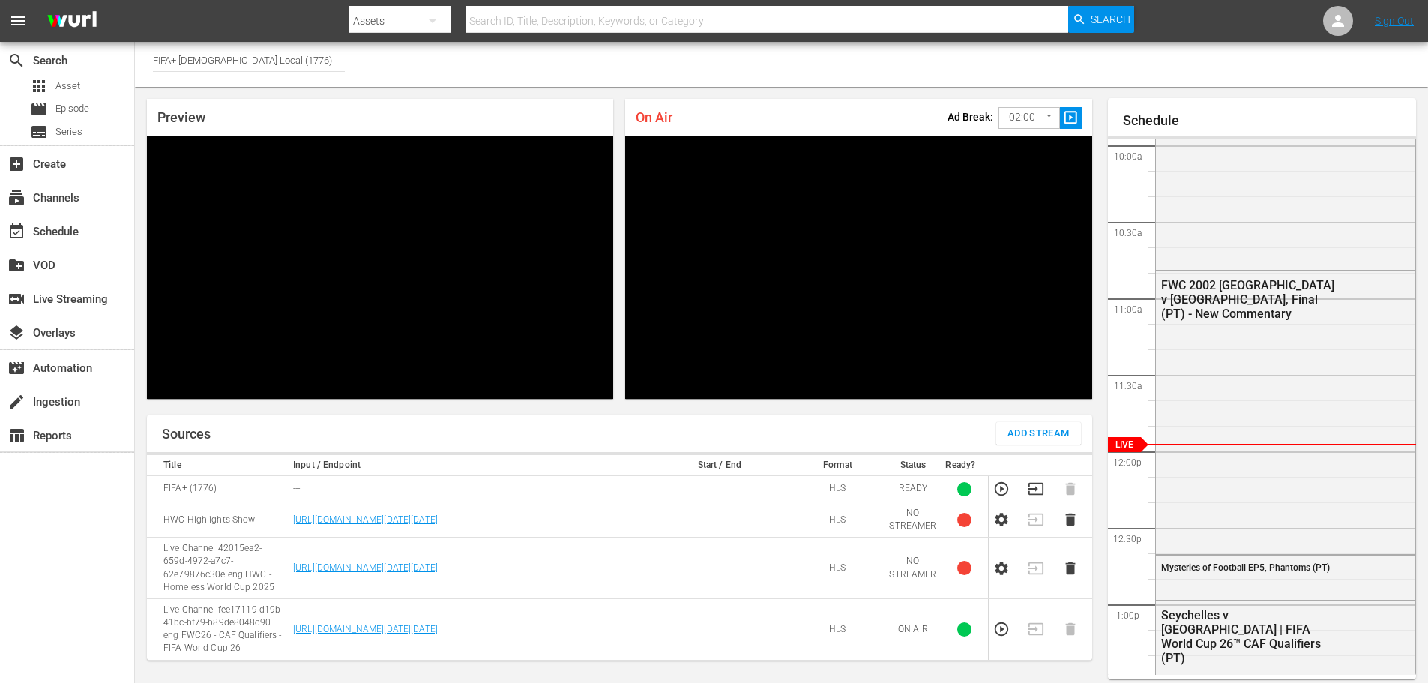
scroll to position [1522, 0]
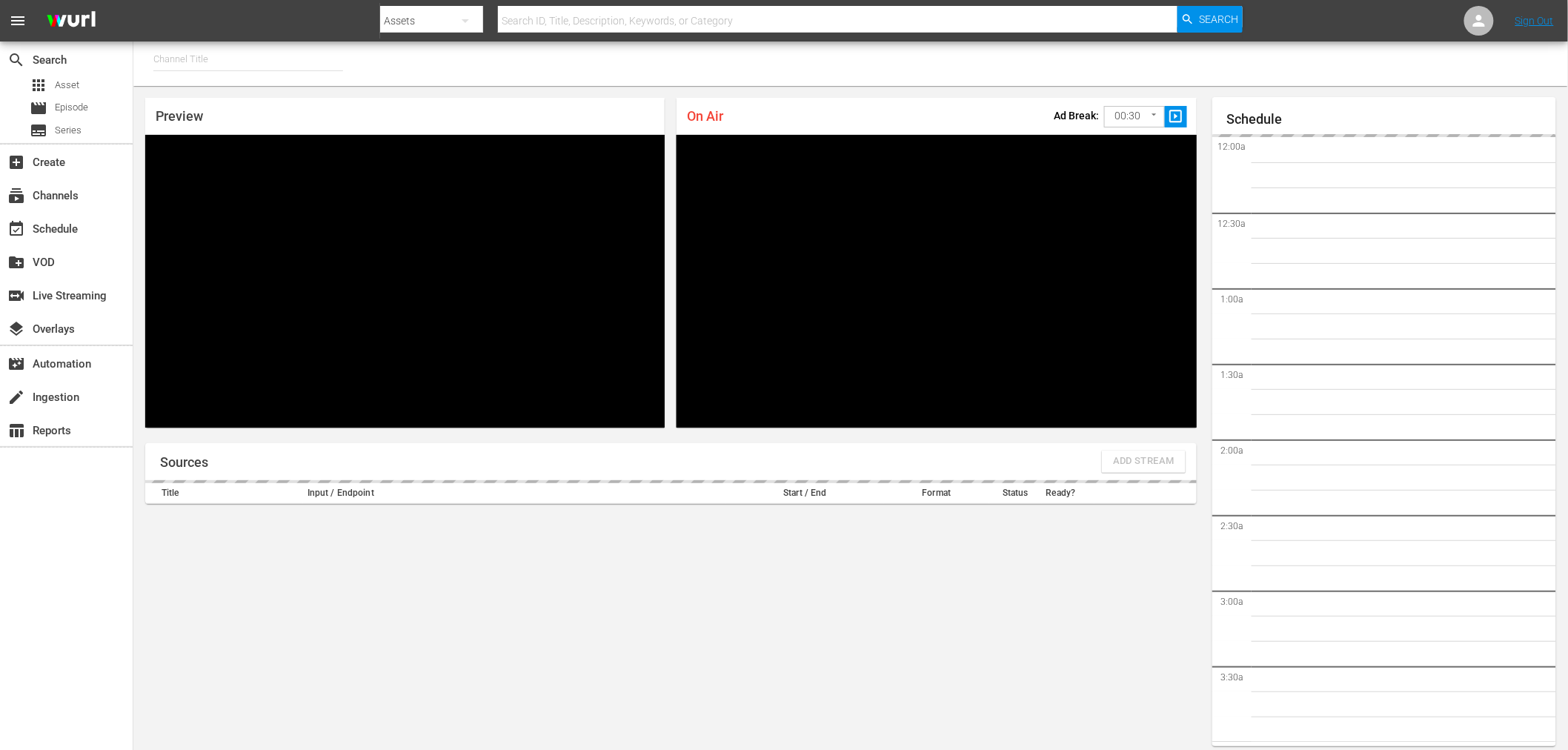
type input "FIFA+ Spanish Global (1780)"
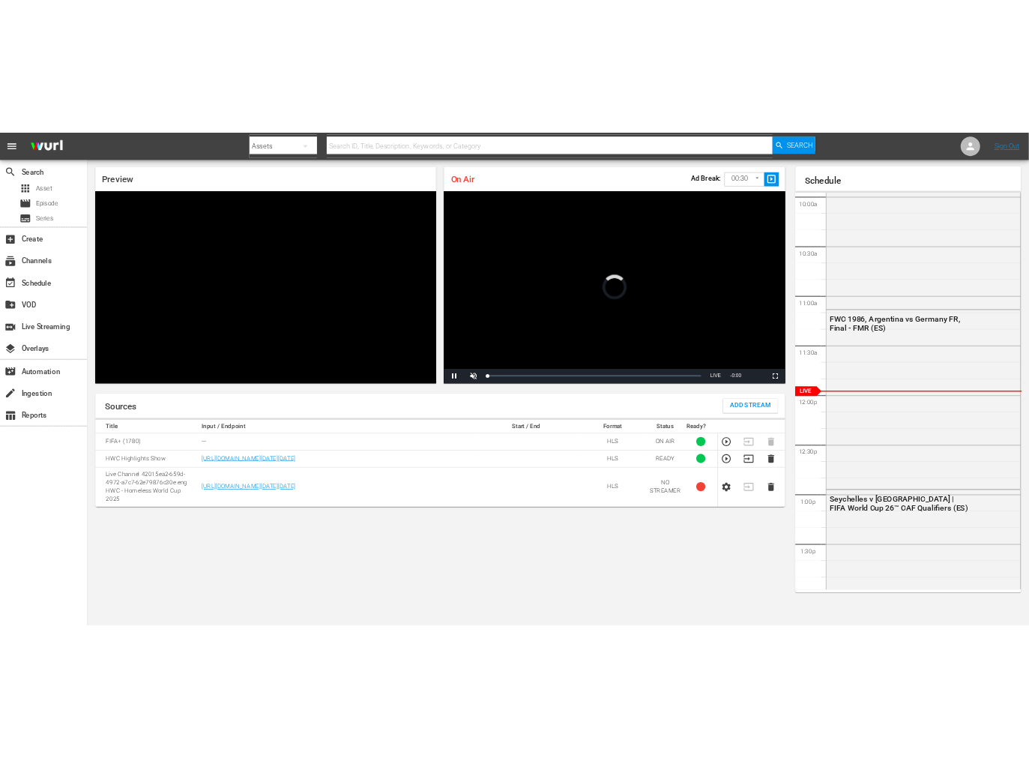
scroll to position [8, 0]
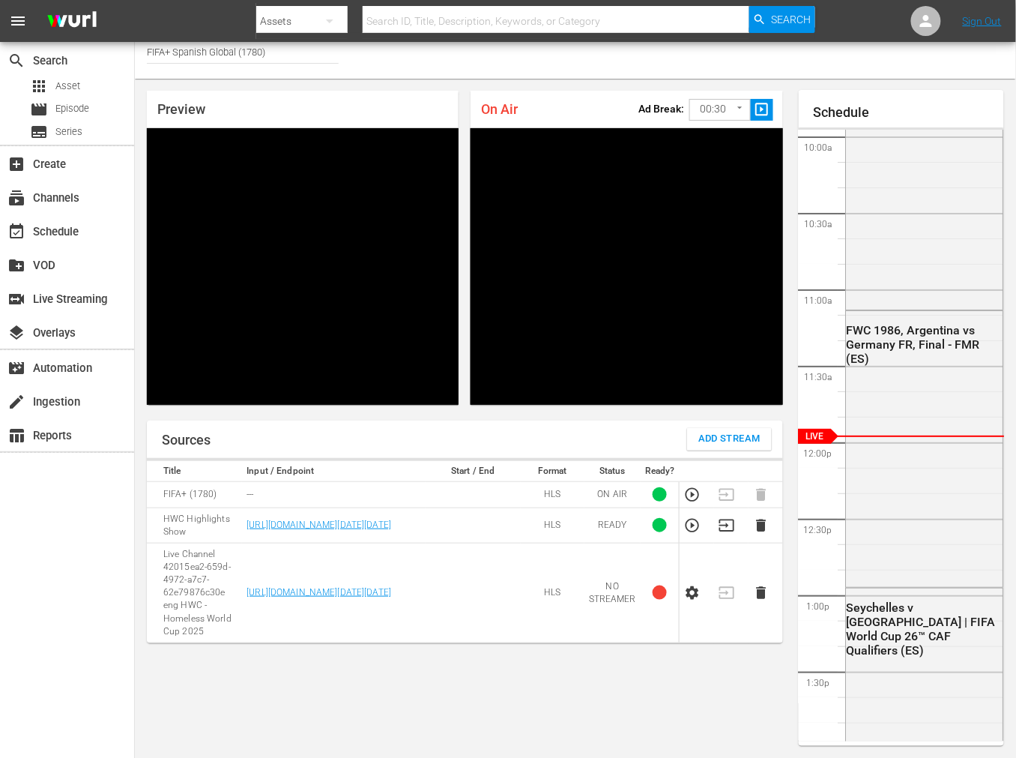
click at [729, 441] on span "Add Stream" at bounding box center [730, 438] width 62 height 17
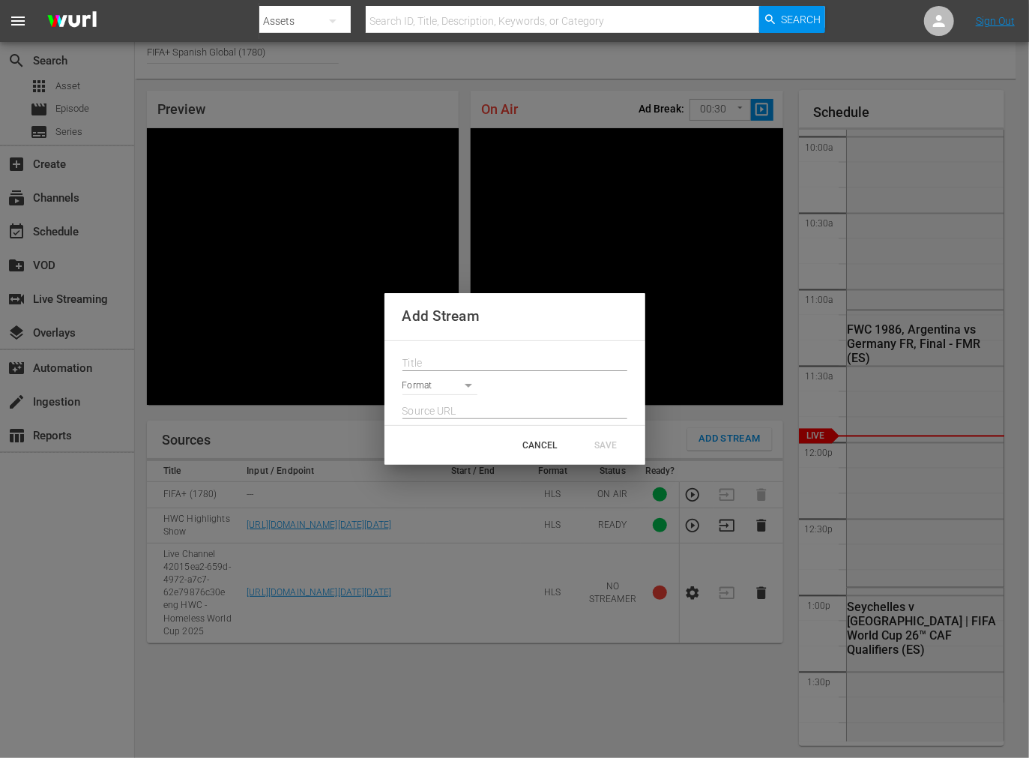
click at [477, 365] on input "text" at bounding box center [514, 363] width 225 height 22
paste input "Live Channel fee17119-d19b-41bc-bf79-b89de8048c90 eng FWC26 - CAF Qualifiers - …"
type input "Live Channel fee17119-d19b-41bc-bf79-b89de8048c90 eng FWC26 - CAF Qualifiers - …"
click at [443, 387] on body "menu Search By Assets Search ID, Title, Description, Keywords, or Category Sear…" at bounding box center [514, 371] width 1029 height 758
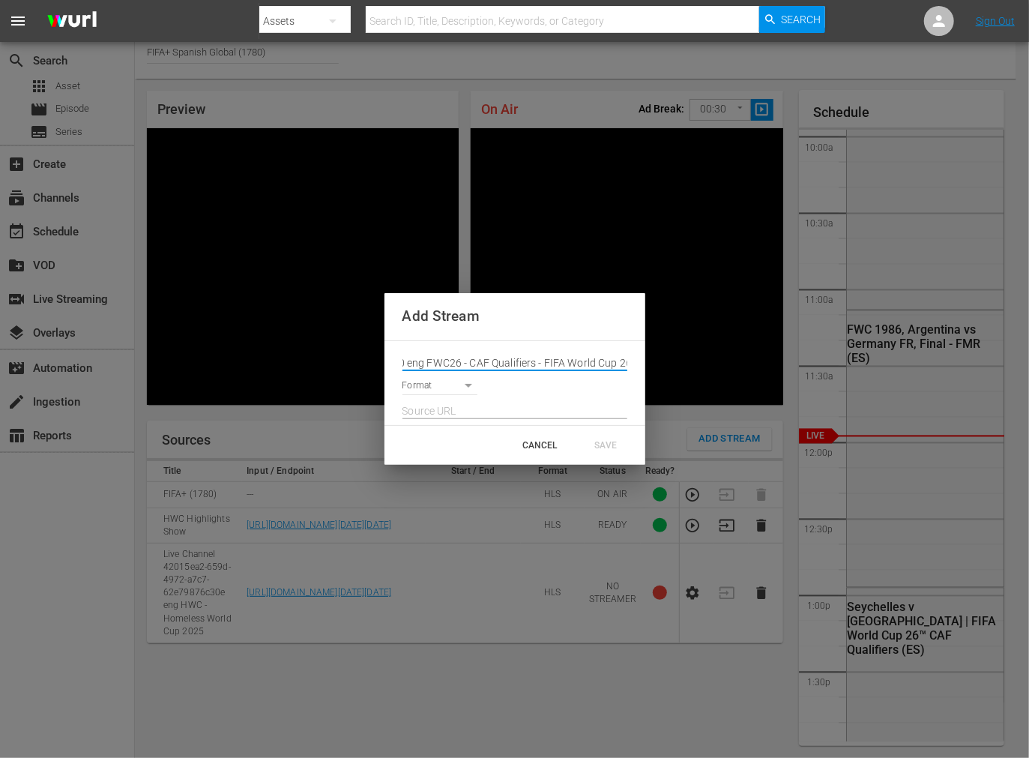
scroll to position [0, 0]
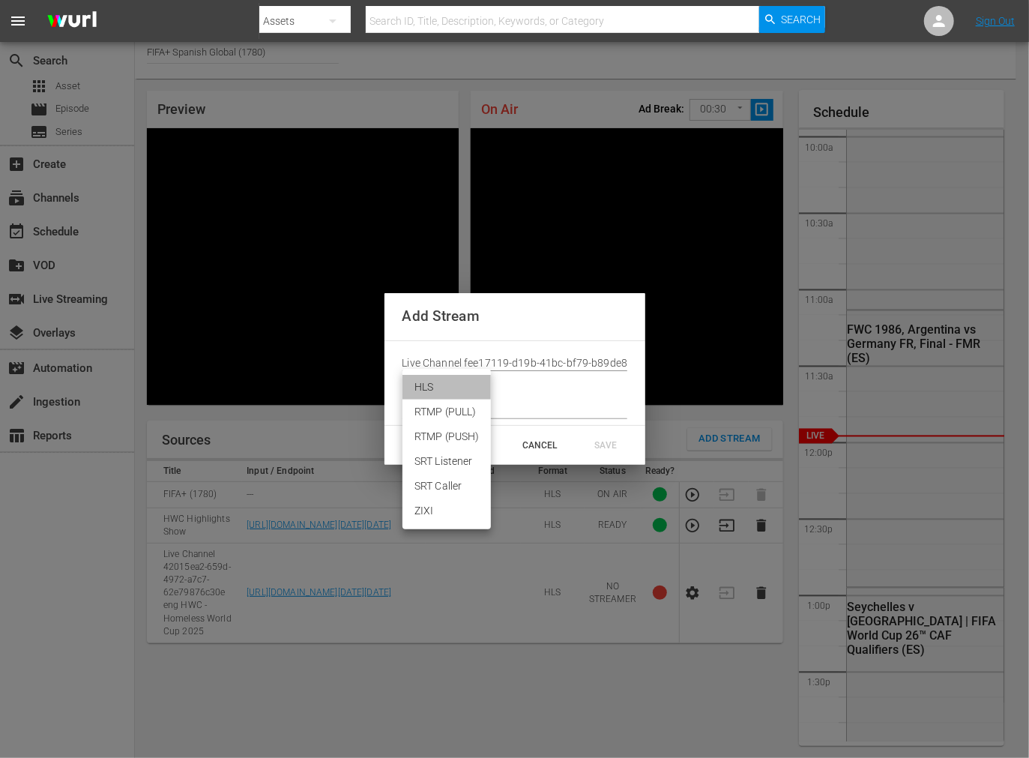
click at [442, 388] on li "HLS" at bounding box center [446, 387] width 88 height 25
type input "HLS"
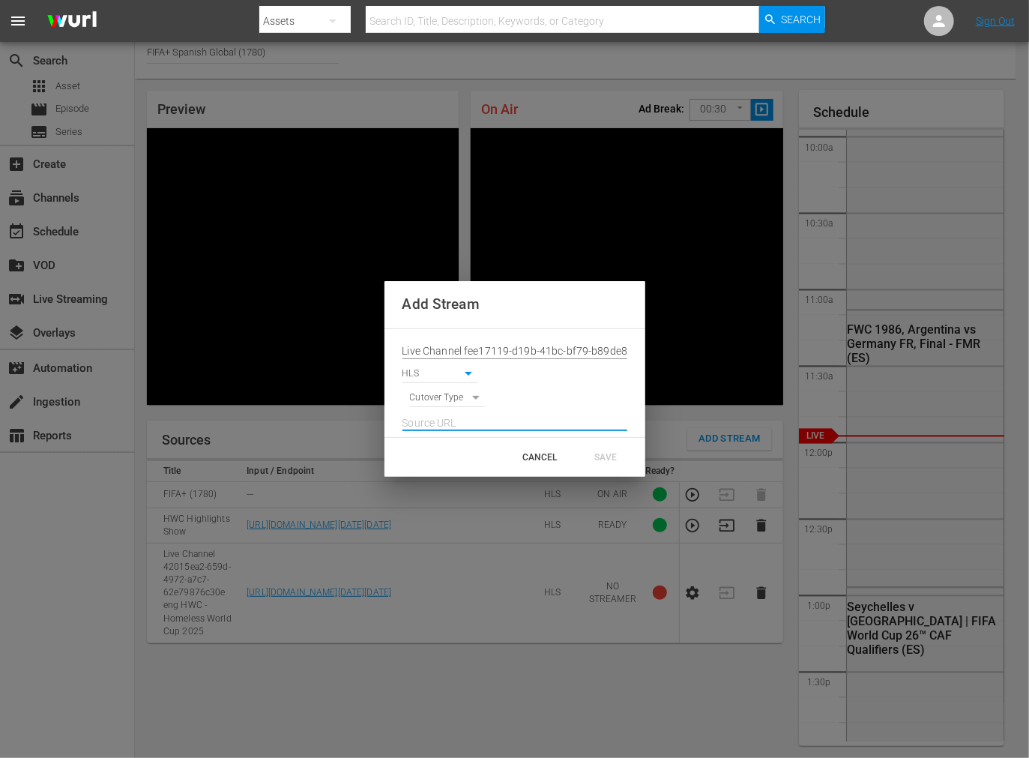
click at [445, 418] on input "text" at bounding box center [514, 423] width 225 height 22
paste input "[URL][DOMAIN_NAME][DATE][DATE]"
type input "[URL][DOMAIN_NAME][DATE][DATE]"
click at [472, 405] on div "Live Channel fee17119-d19b-41bc-bf79-b89de8048c90 eng FWC26 - CAF Qualifiers - …" at bounding box center [514, 383] width 261 height 108
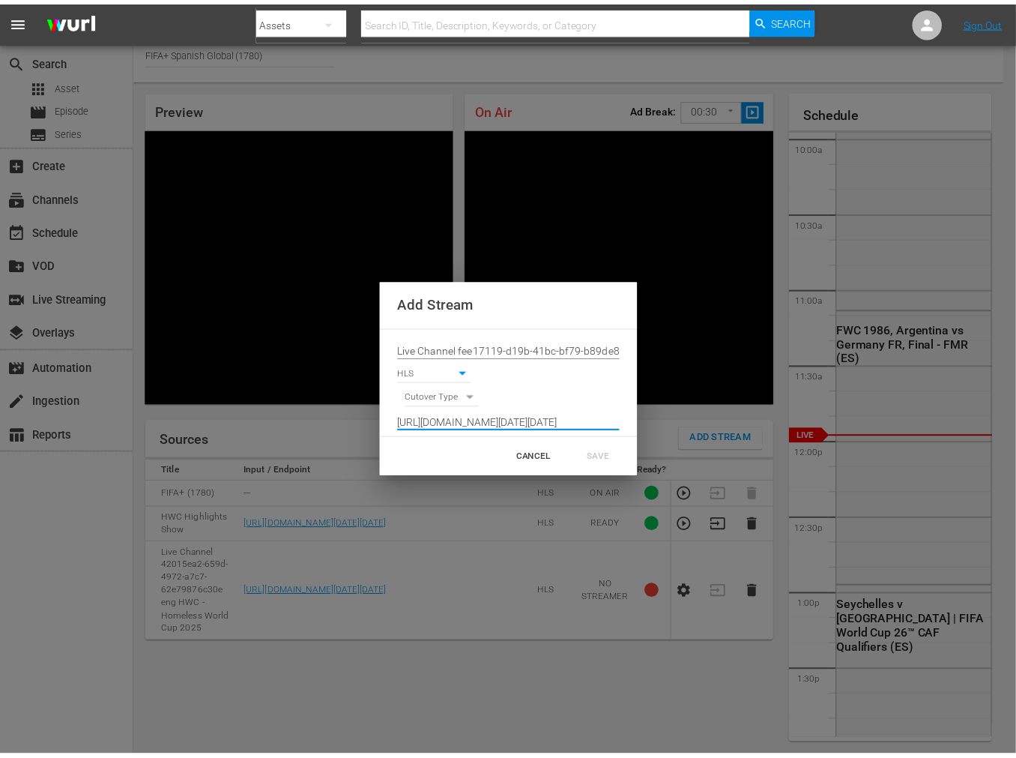
scroll to position [0, 0]
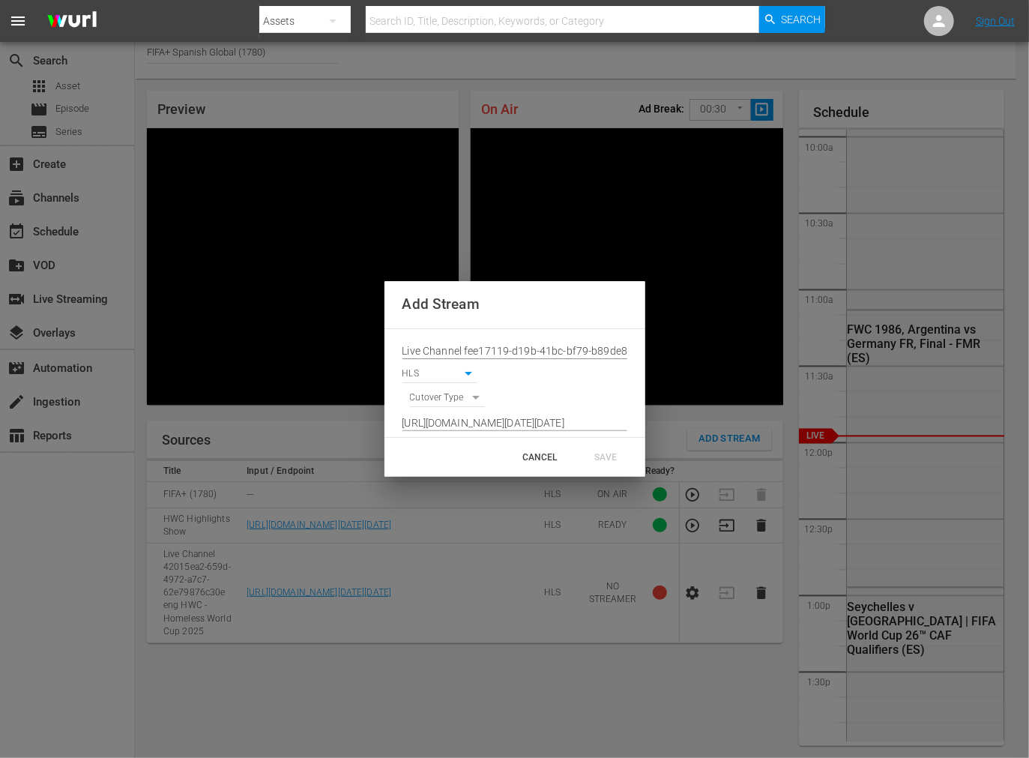
click at [460, 401] on body "menu Search By Assets Search ID, Title, Description, Keywords, or Category Sear…" at bounding box center [514, 371] width 1029 height 758
click at [456, 421] on li "SIGNAL" at bounding box center [448, 423] width 76 height 25
type input "SIGNAL"
click at [600, 453] on div "SAVE" at bounding box center [606, 457] width 66 height 27
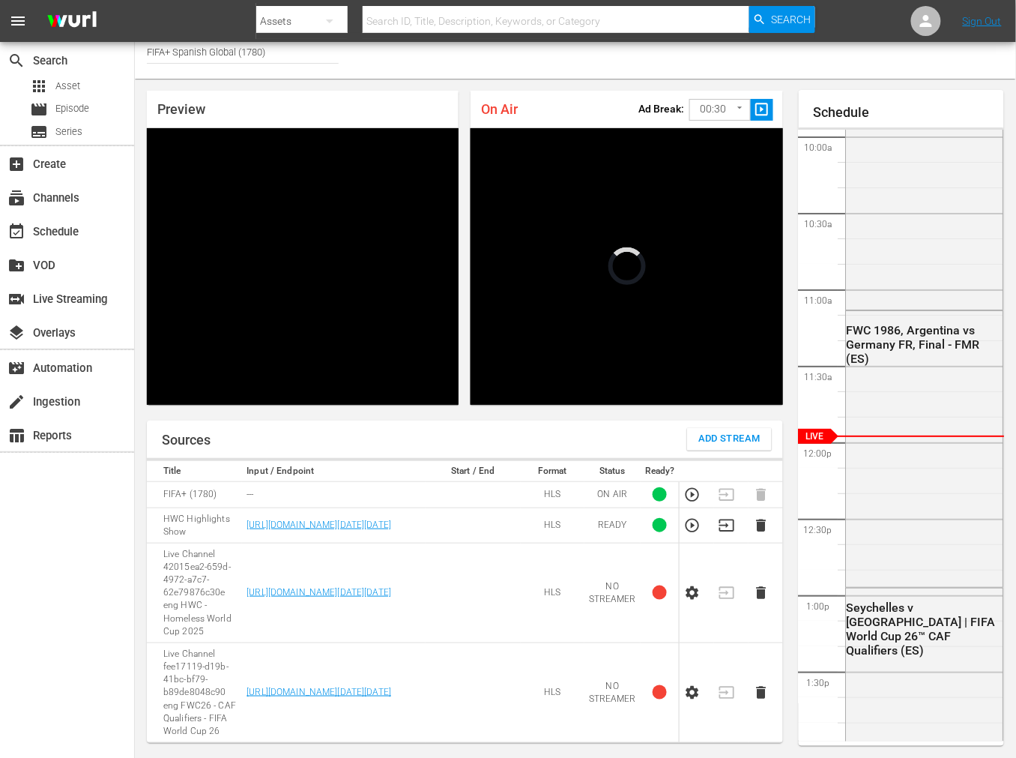
scroll to position [79, 0]
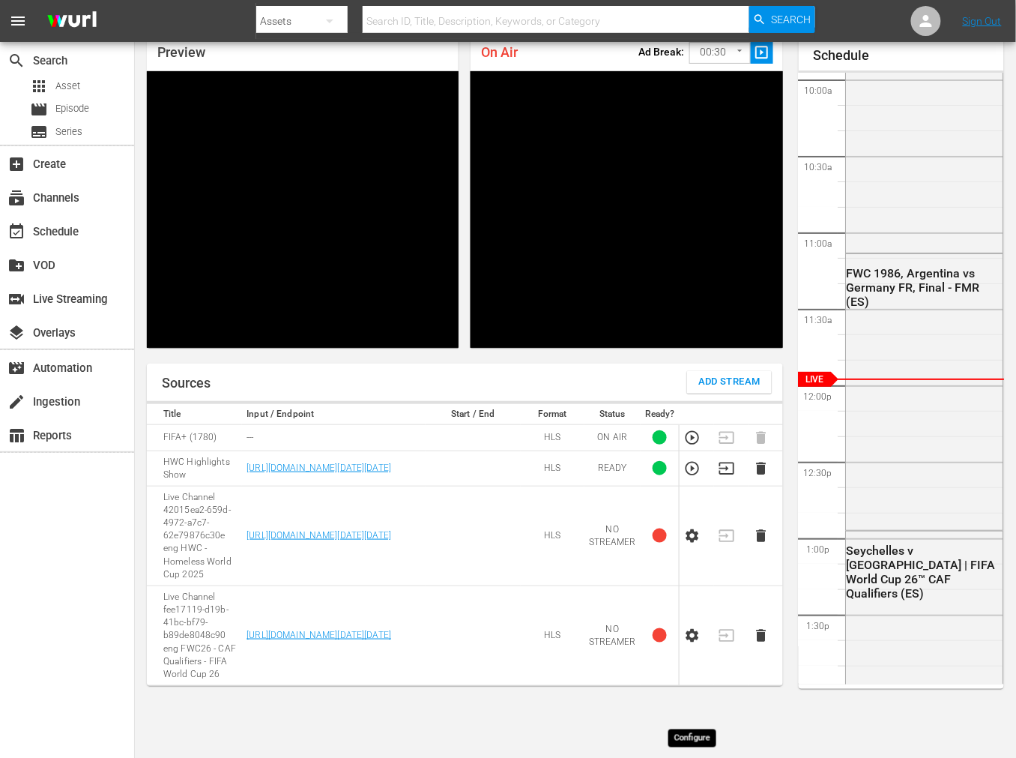
click at [692, 644] on icon "button" at bounding box center [692, 635] width 16 height 16
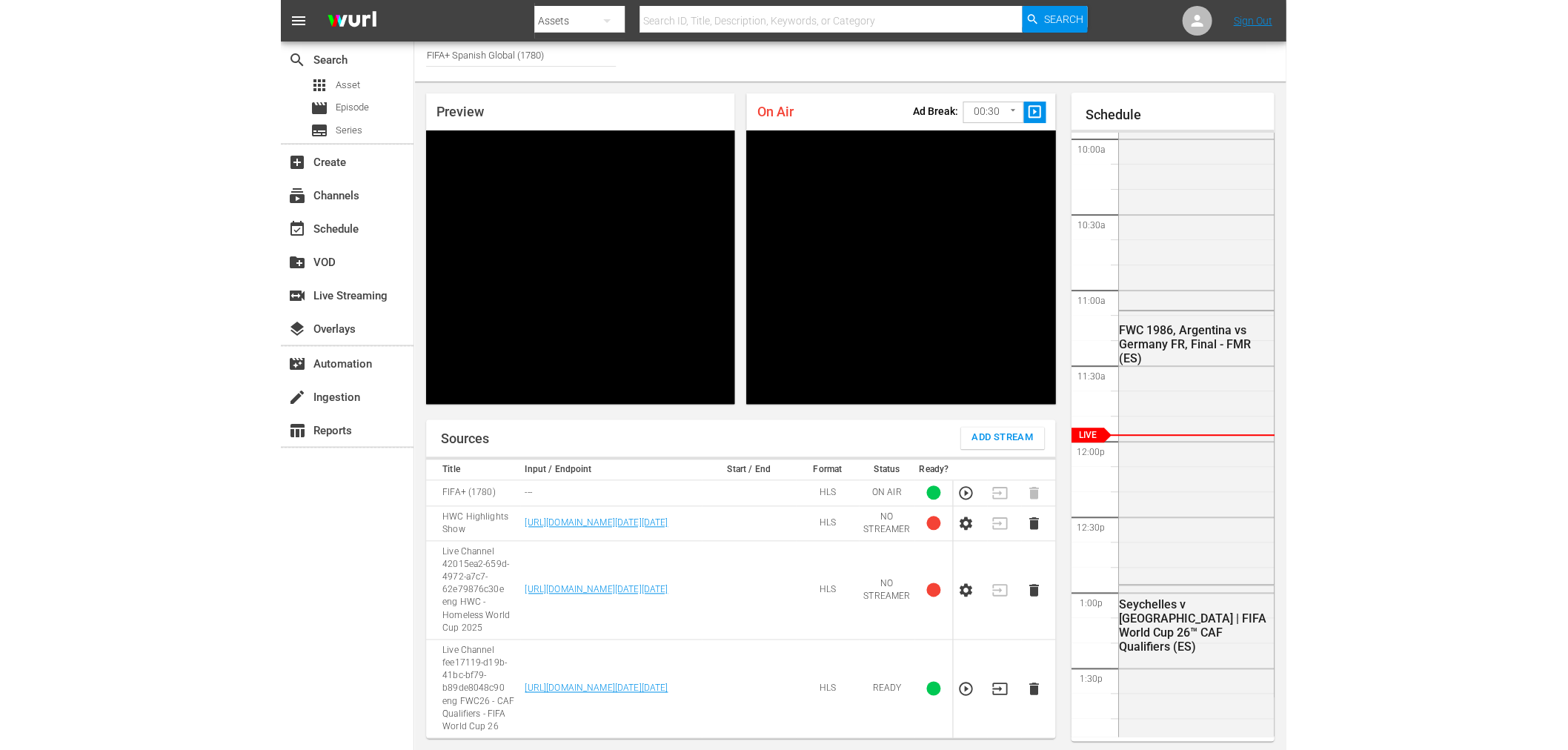
scroll to position [0, 0]
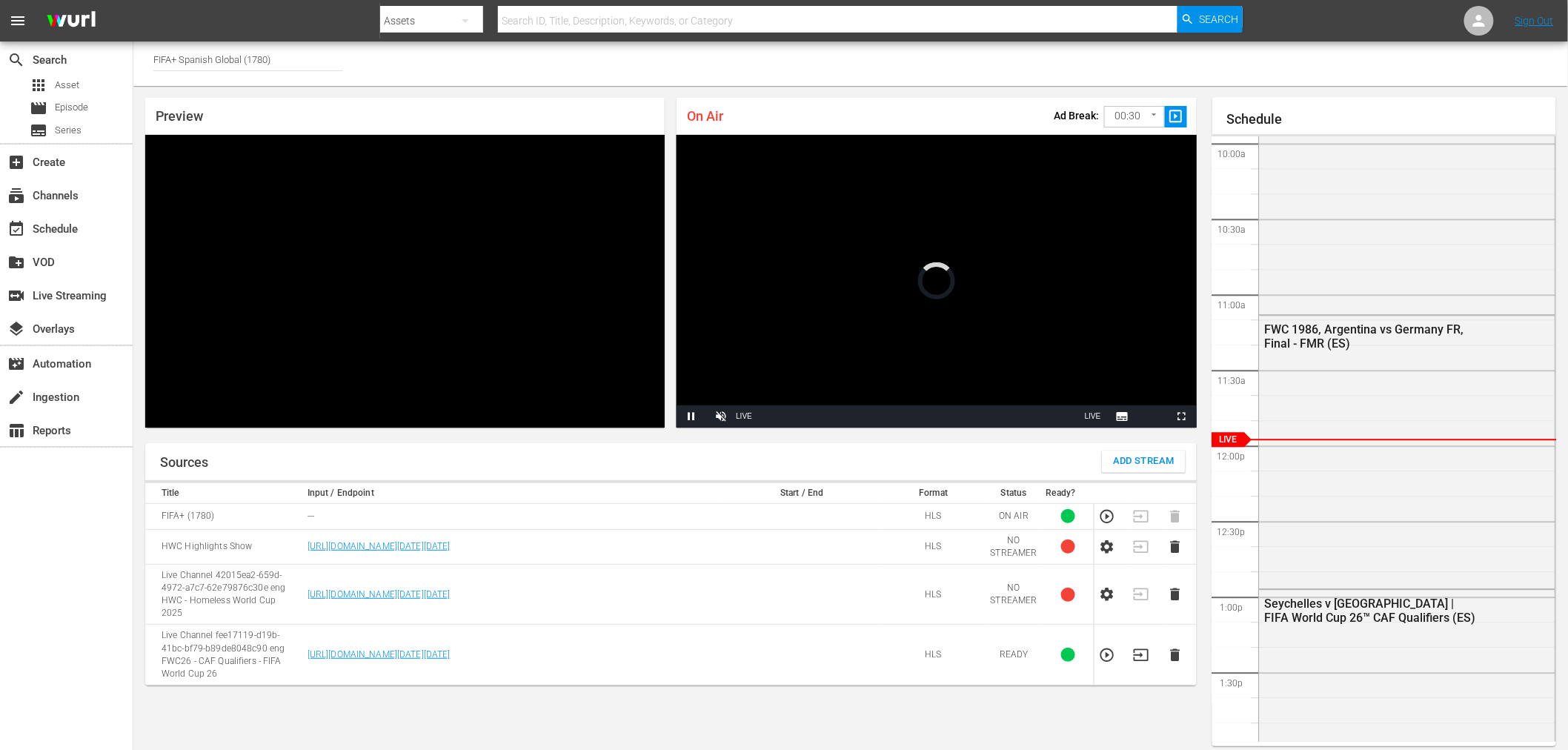
click at [1129, 114] on body "menu Search By Assets Search ID, Title, Description, Keywords, or Category Sear…" at bounding box center [784, 375] width 1568 height 750
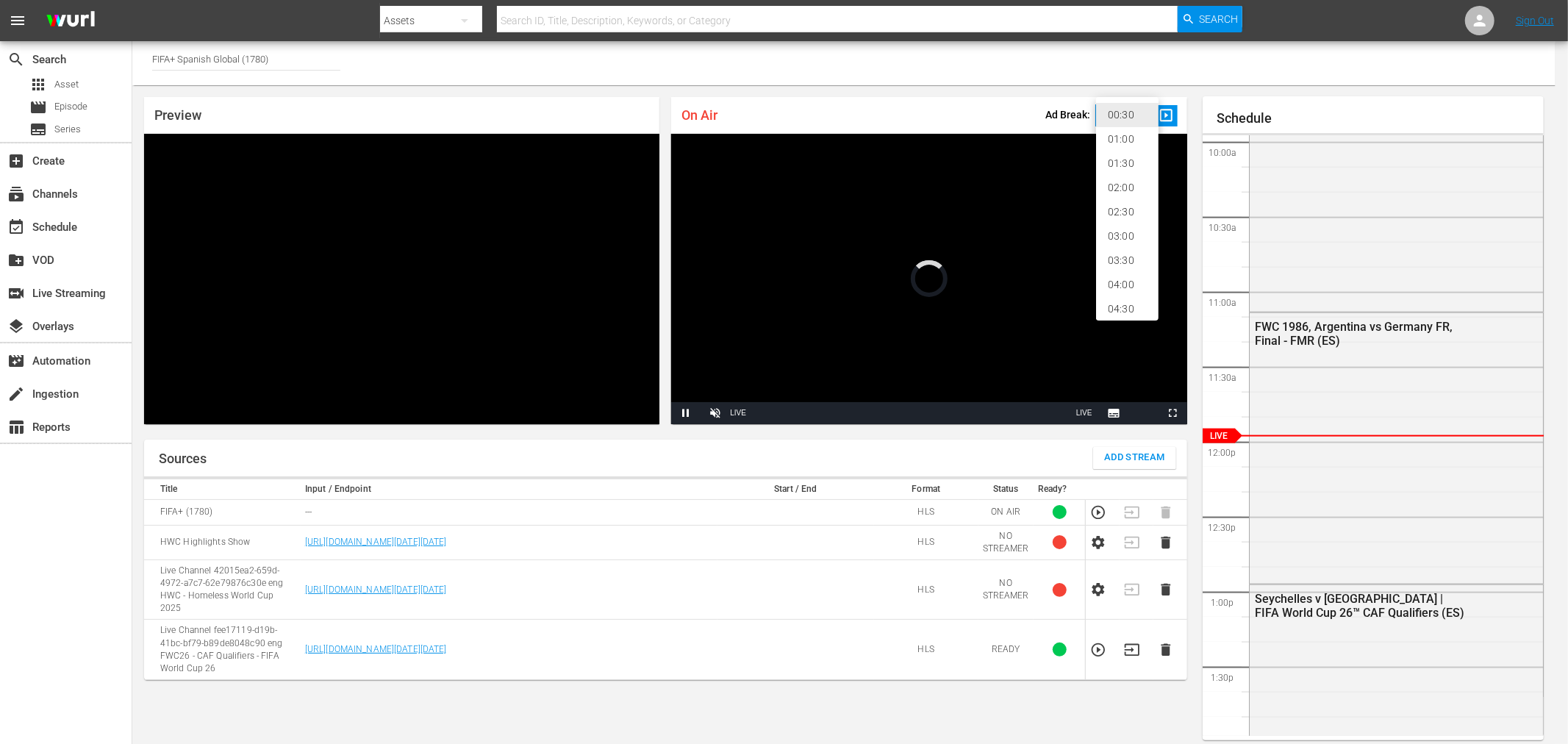
click at [1131, 185] on li "02:00" at bounding box center [1128, 187] width 63 height 25
type input "120"
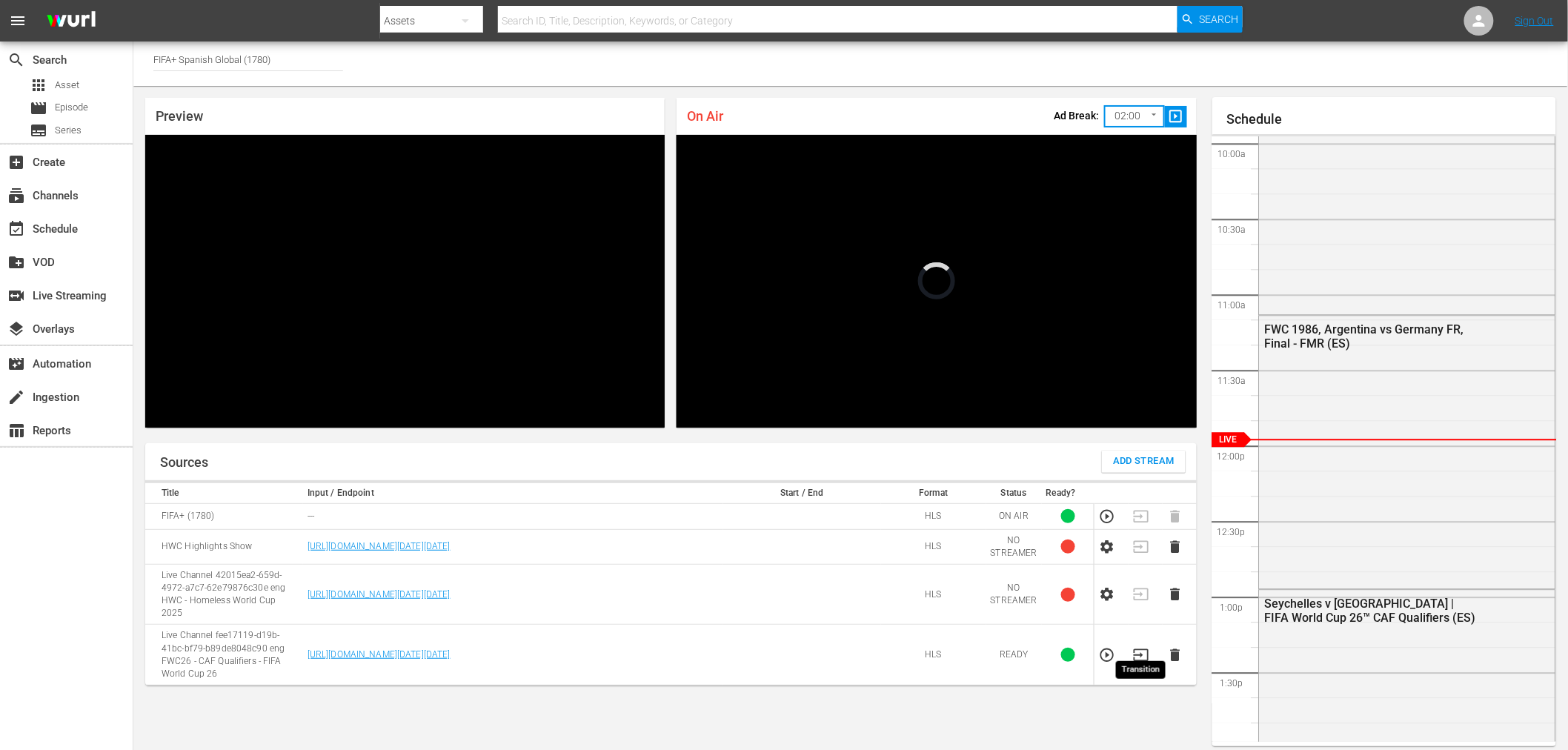
click at [1140, 646] on icon "button" at bounding box center [1141, 654] width 16 height 16
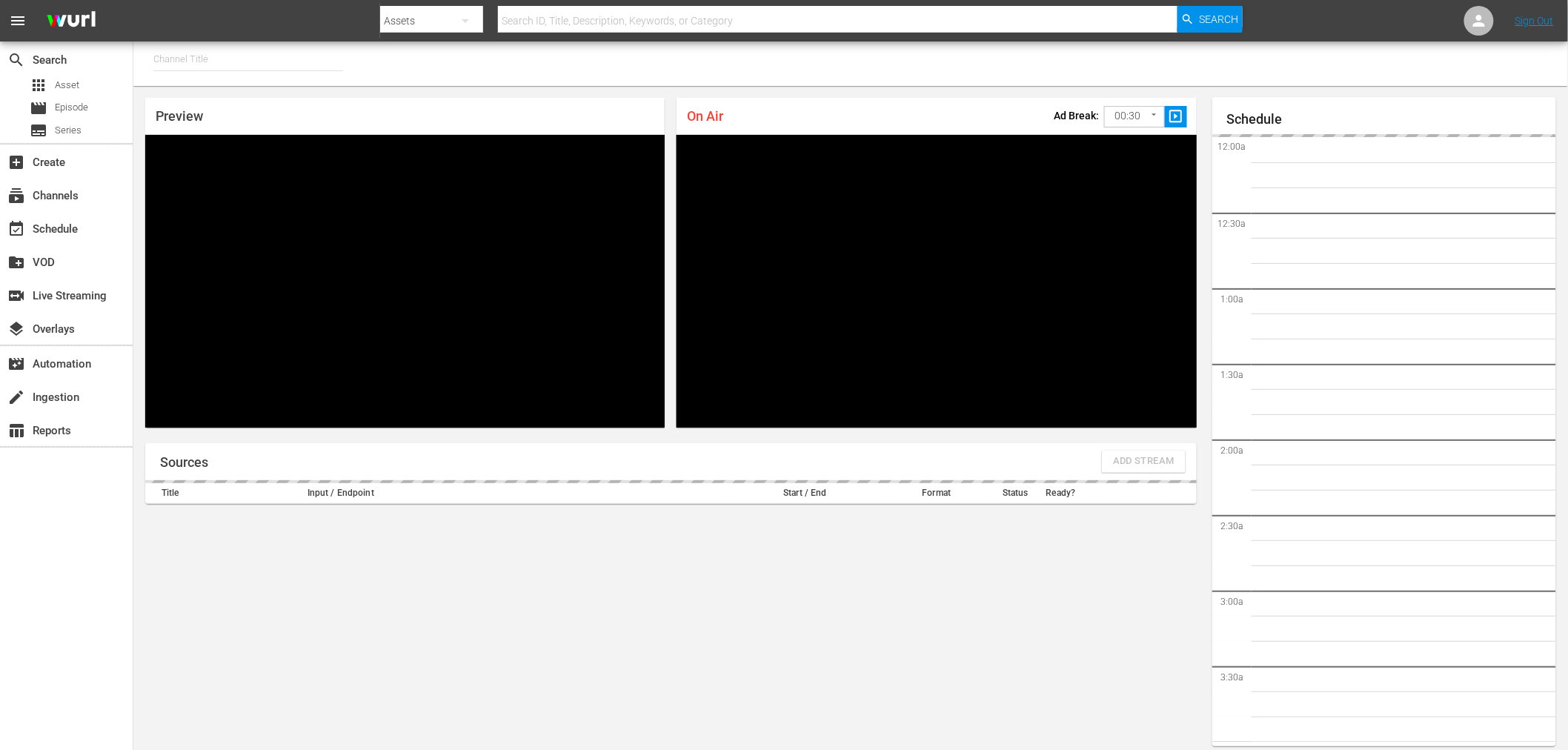
type input "FIFA+ [DEMOGRAPHIC_DATA]-Local-MX (1855)"
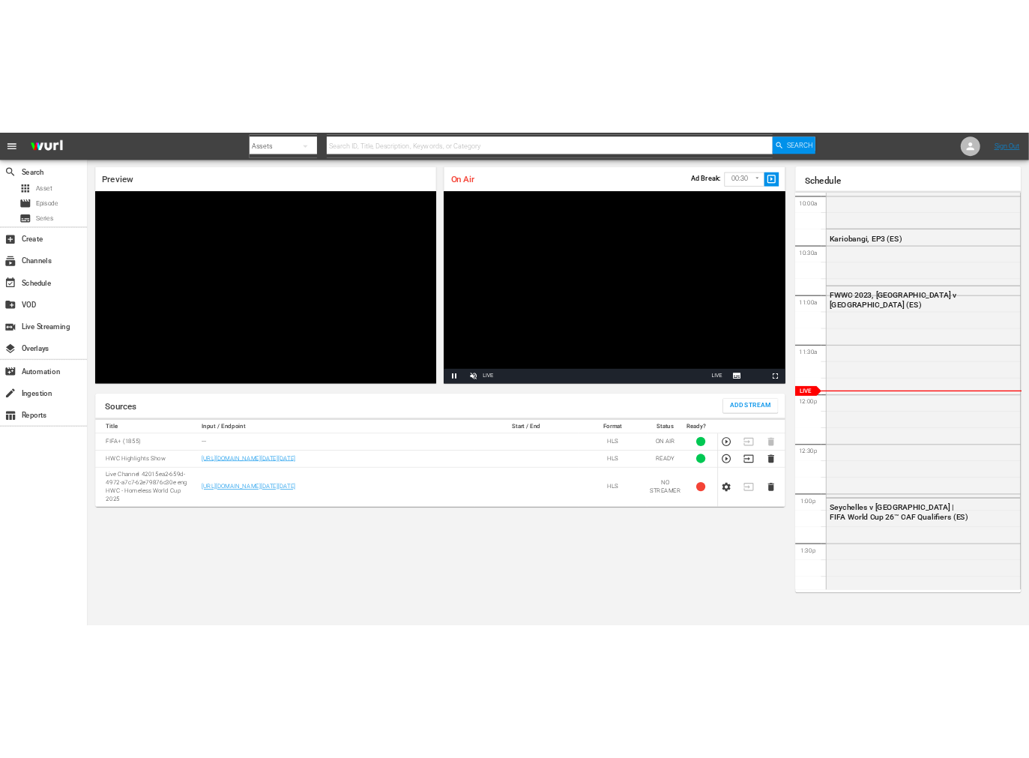
scroll to position [8, 0]
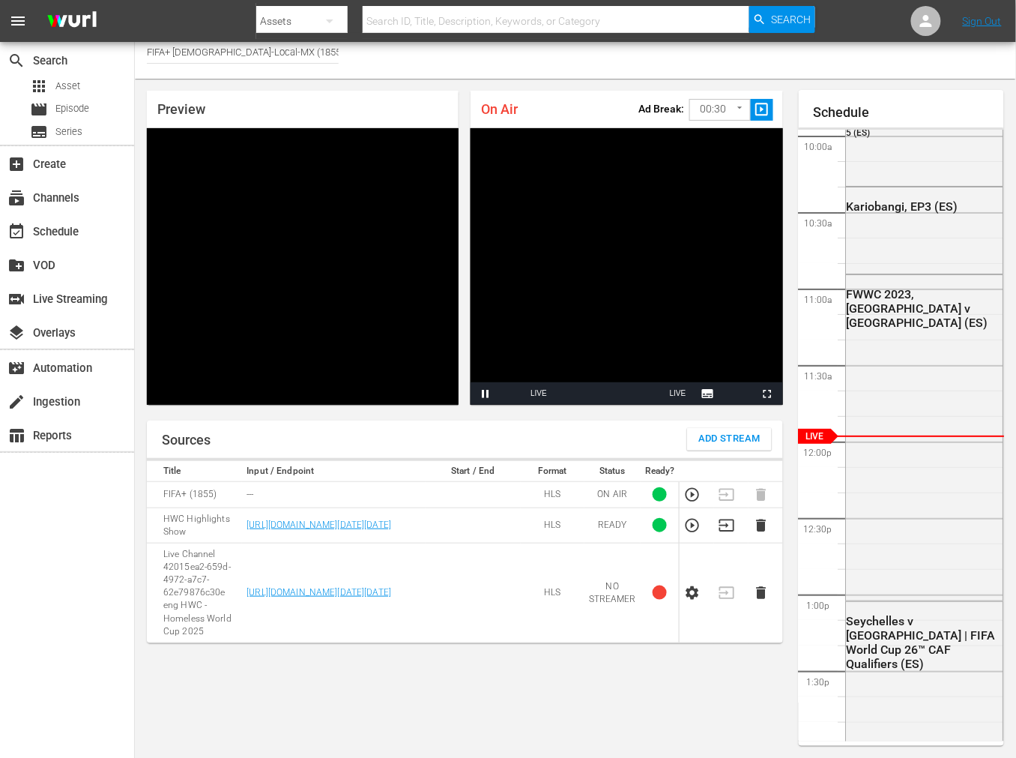
click at [723, 438] on span "Add Stream" at bounding box center [730, 438] width 62 height 17
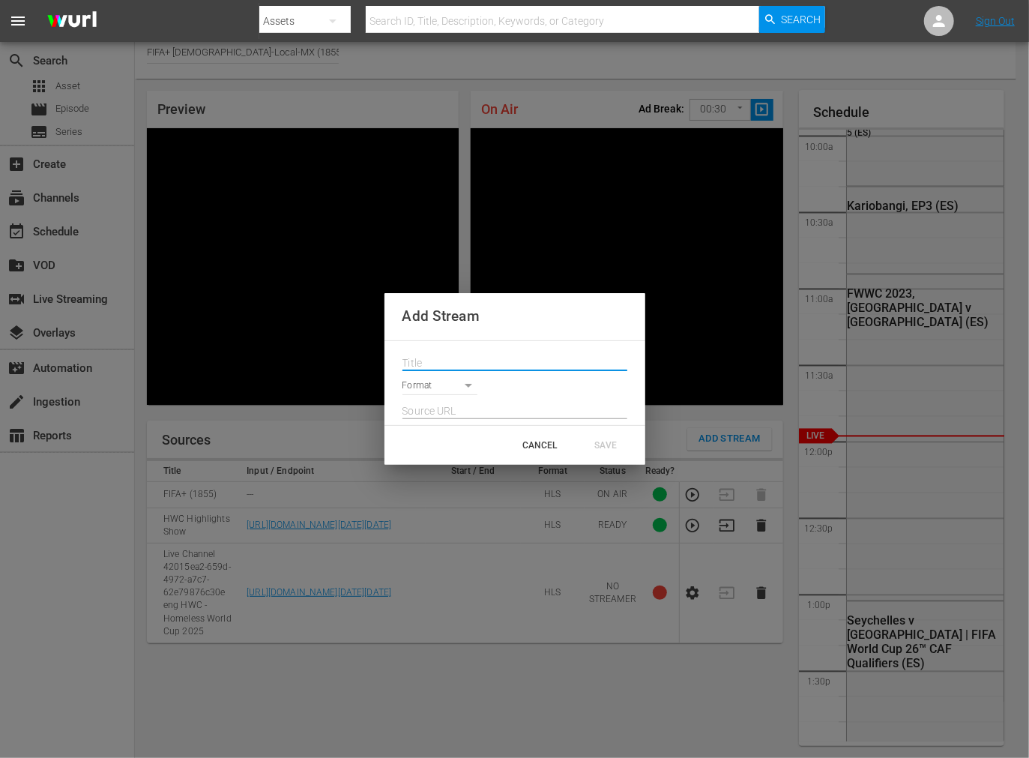
click at [498, 363] on input "text" at bounding box center [514, 363] width 225 height 22
paste input "Live Channel fee17119-d19b-41bc-bf79-b89de8048c90 eng FWC26 - CAF Qualifiers - …"
type input "Live Channel fee17119-d19b-41bc-bf79-b89de8048c90 eng FWC26 - CAF Qualifiers - …"
click at [455, 390] on body "menu Search By Assets Search ID, Title, Description, Keywords, or Category Sear…" at bounding box center [514, 371] width 1029 height 758
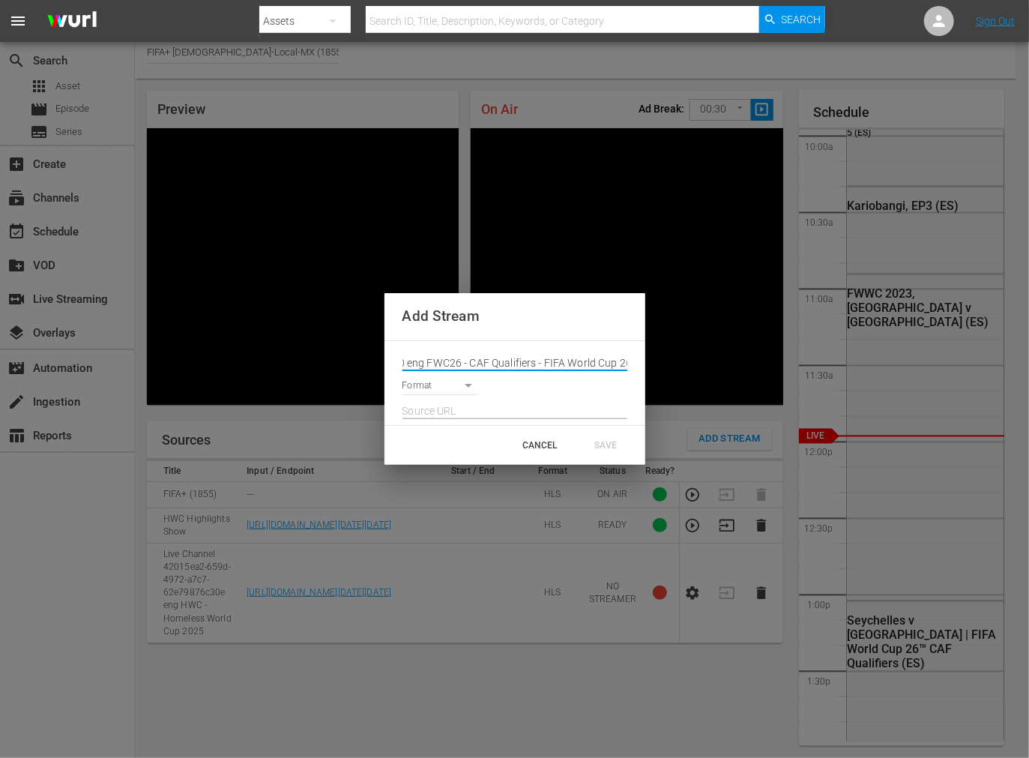
scroll to position [0, 0]
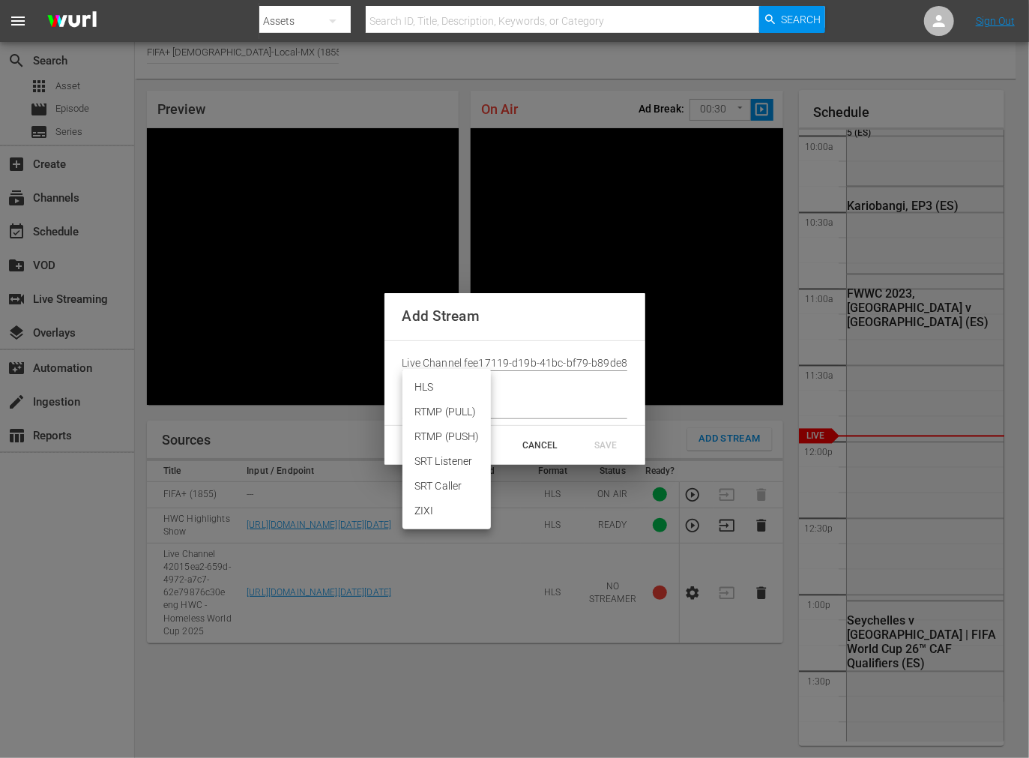
click at [448, 390] on li "HLS" at bounding box center [446, 387] width 88 height 25
type input "HLS"
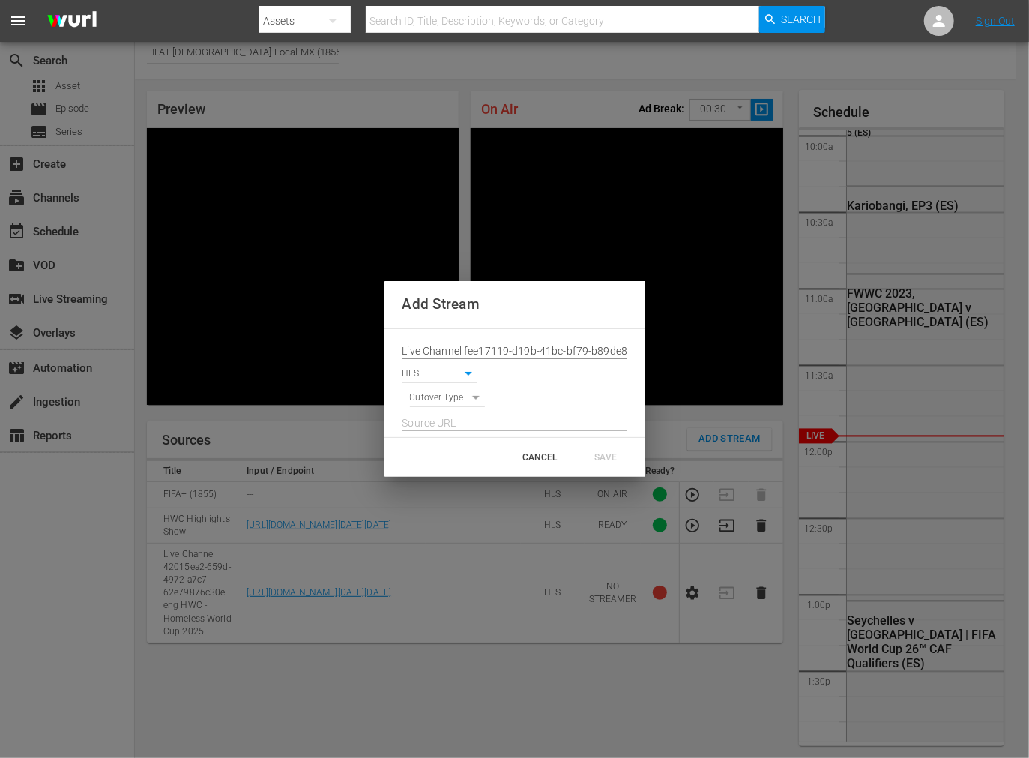
click at [452, 393] on body "menu Search By Assets Search ID, Title, Description, Keywords, or Category Sear…" at bounding box center [514, 371] width 1029 height 758
click at [457, 423] on li "SIGNAL" at bounding box center [448, 423] width 76 height 25
type input "SIGNAL"
click at [421, 427] on input "text" at bounding box center [514, 423] width 225 height 22
paste input "[URL][DOMAIN_NAME][DATE][DATE]"
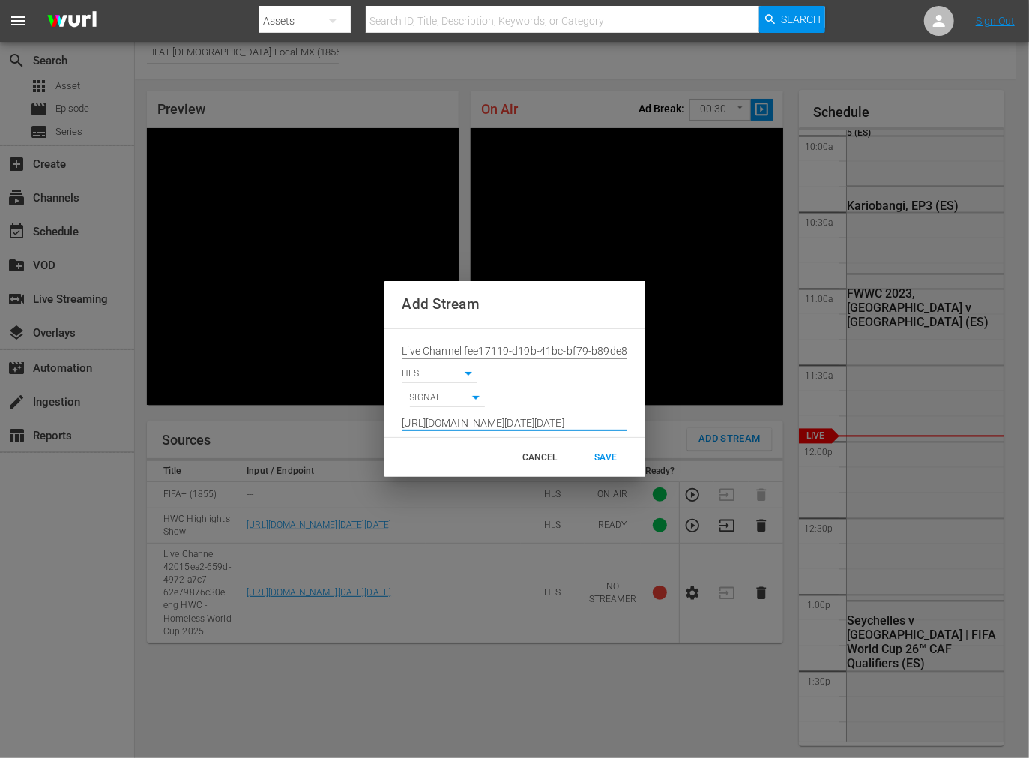
scroll to position [0, 1103]
type input "[URL][DOMAIN_NAME][DATE][DATE]"
click at [603, 454] on div "SAVE" at bounding box center [606, 457] width 66 height 27
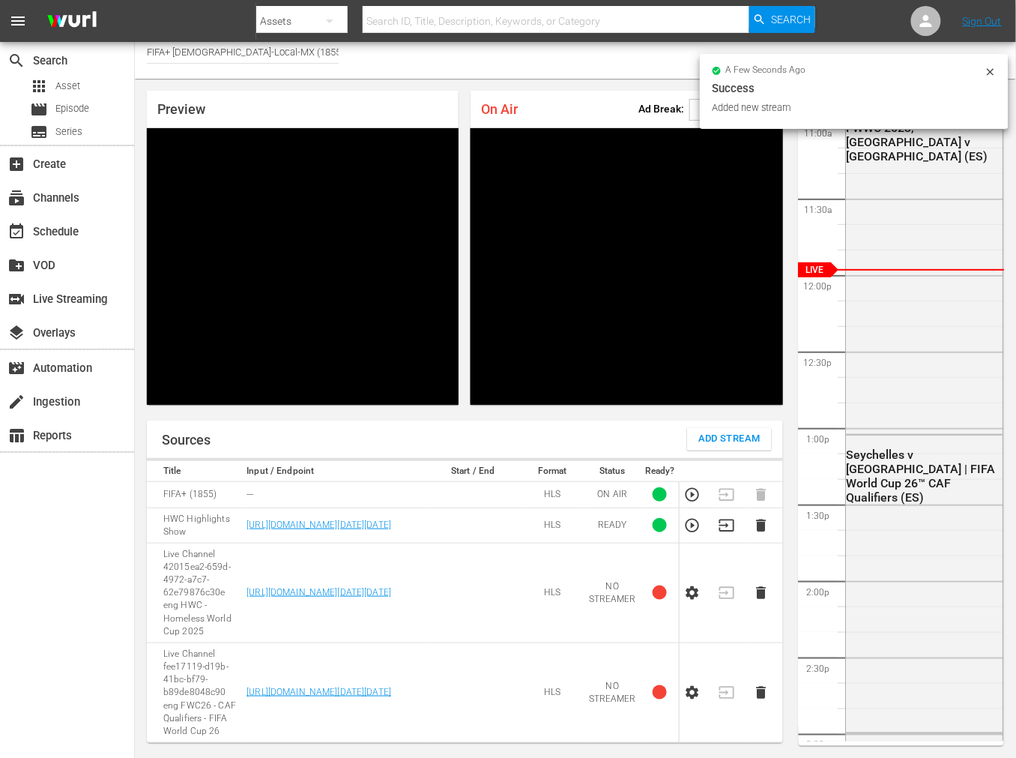
scroll to position [79, 0]
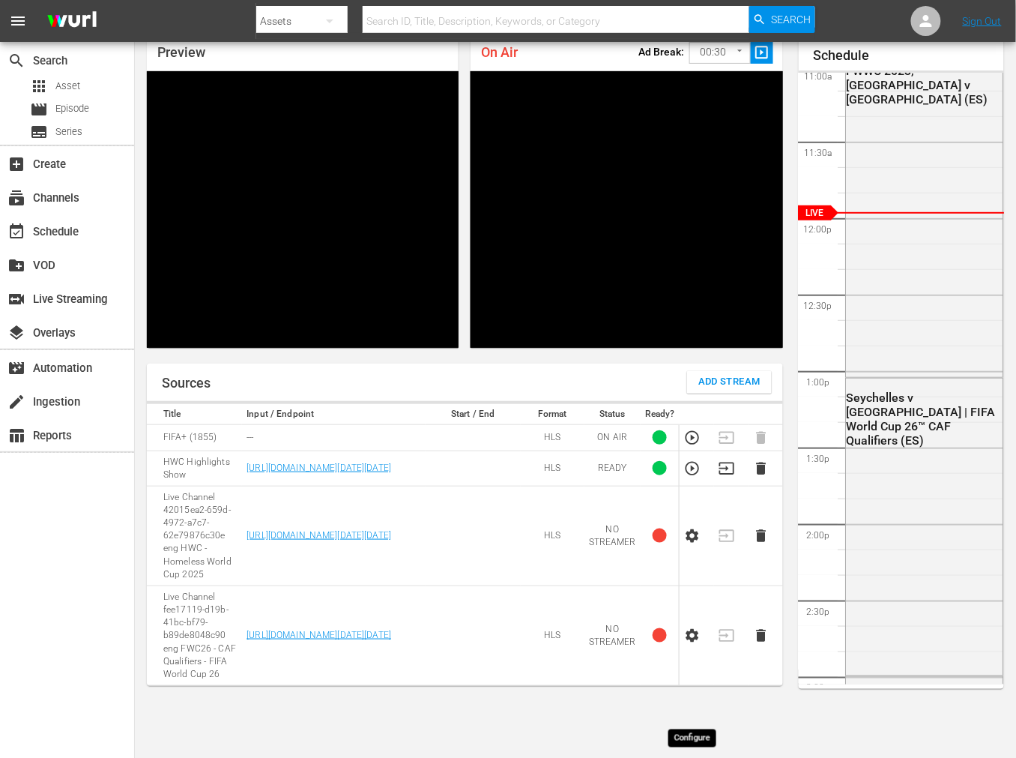
click at [695, 644] on icon "button" at bounding box center [692, 635] width 16 height 16
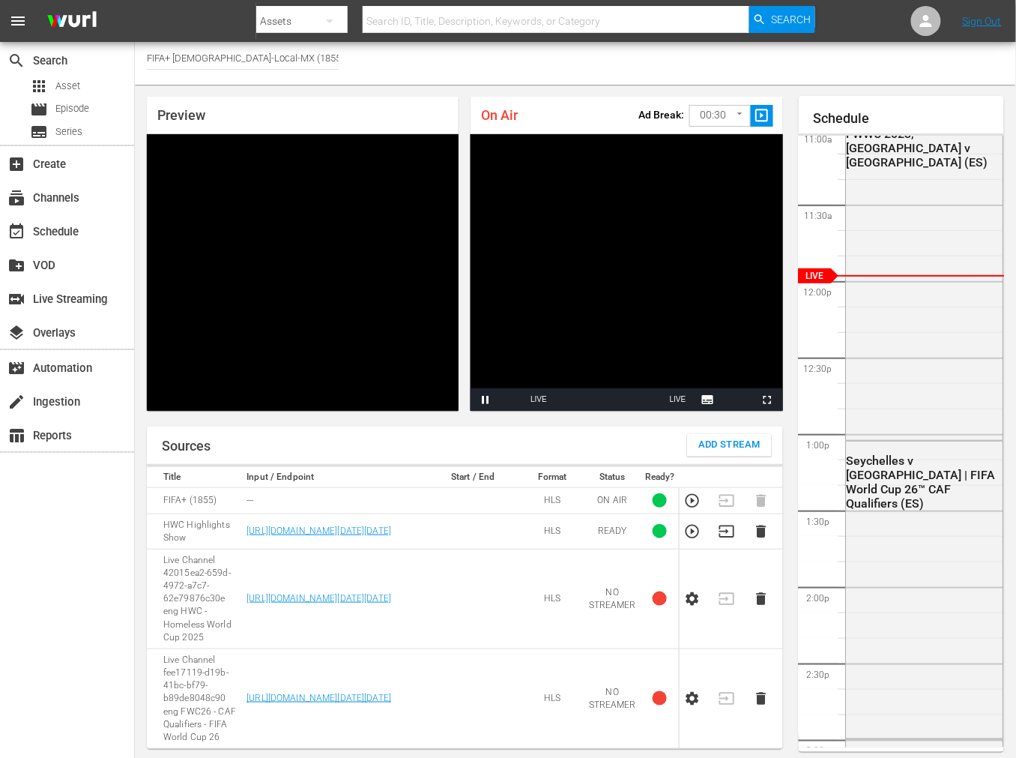
scroll to position [0, 0]
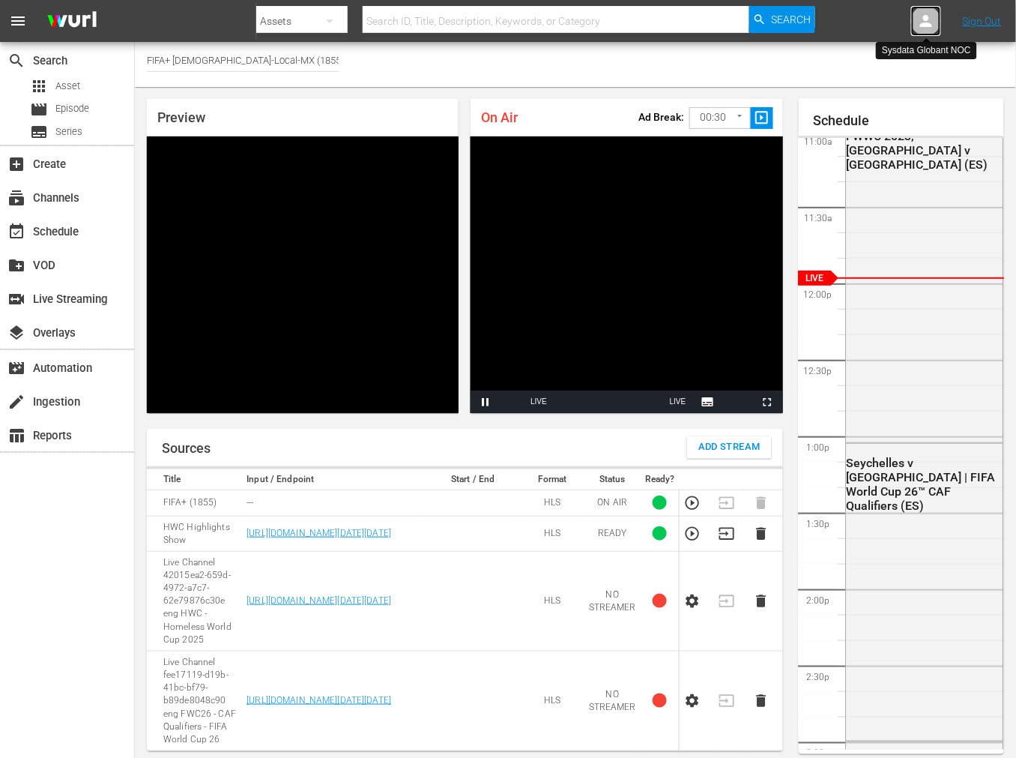
click at [931, 21] on icon at bounding box center [926, 21] width 18 height 18
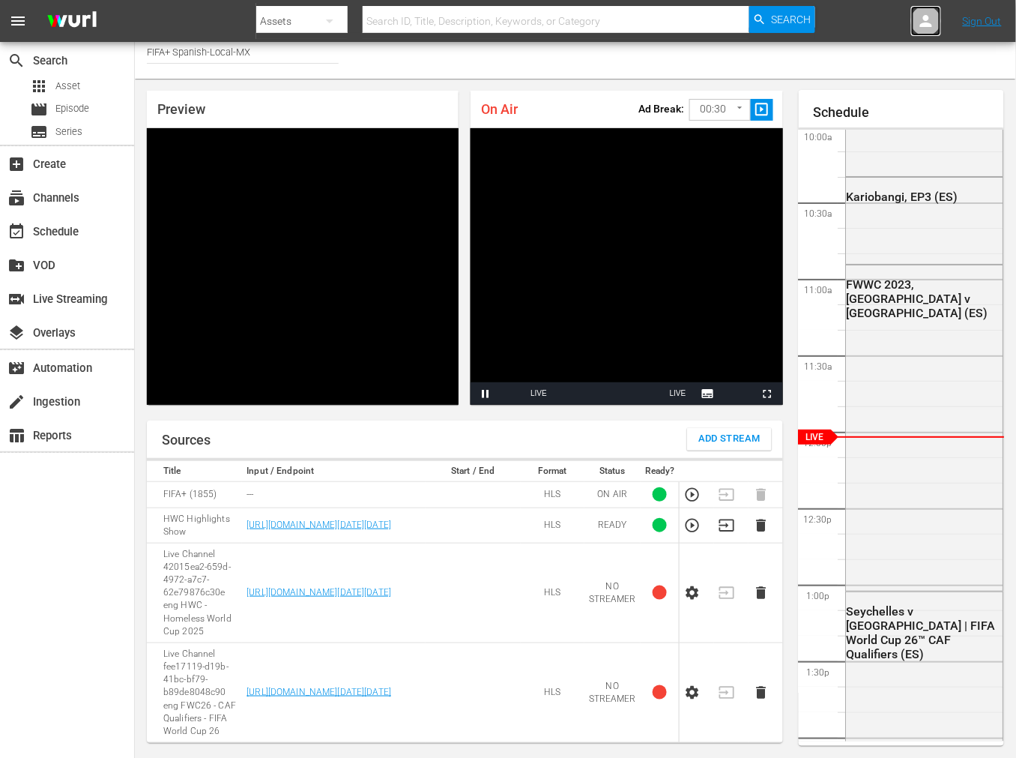
scroll to position [79, 0]
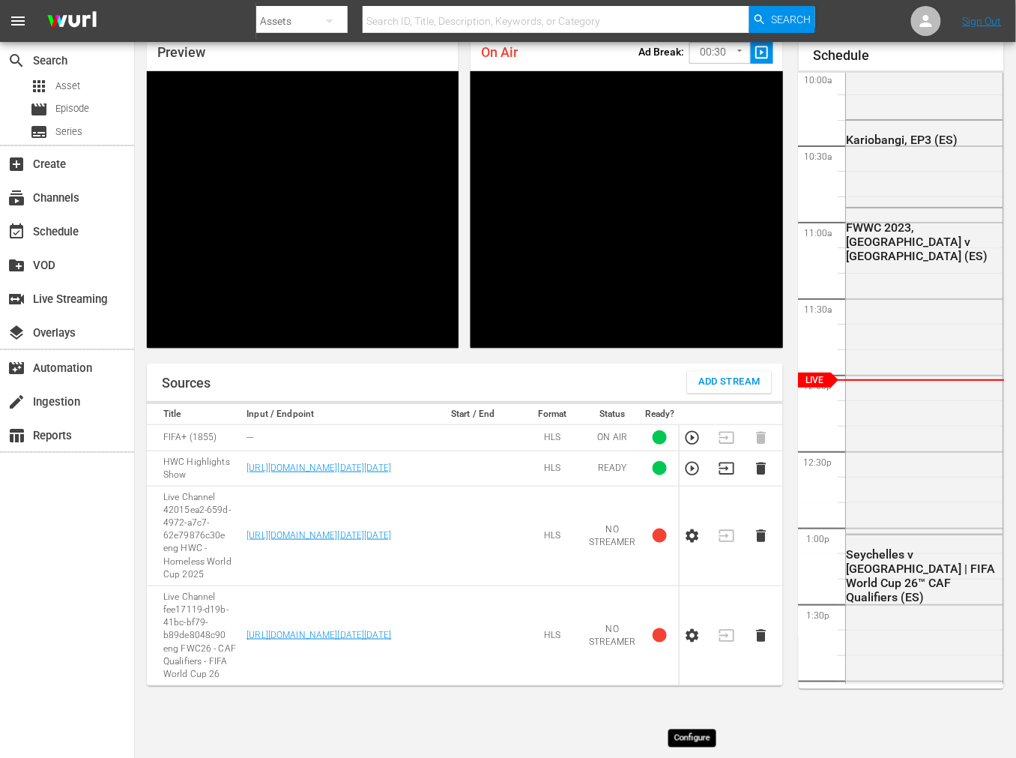
click at [693, 644] on icon "button" at bounding box center [692, 635] width 16 height 16
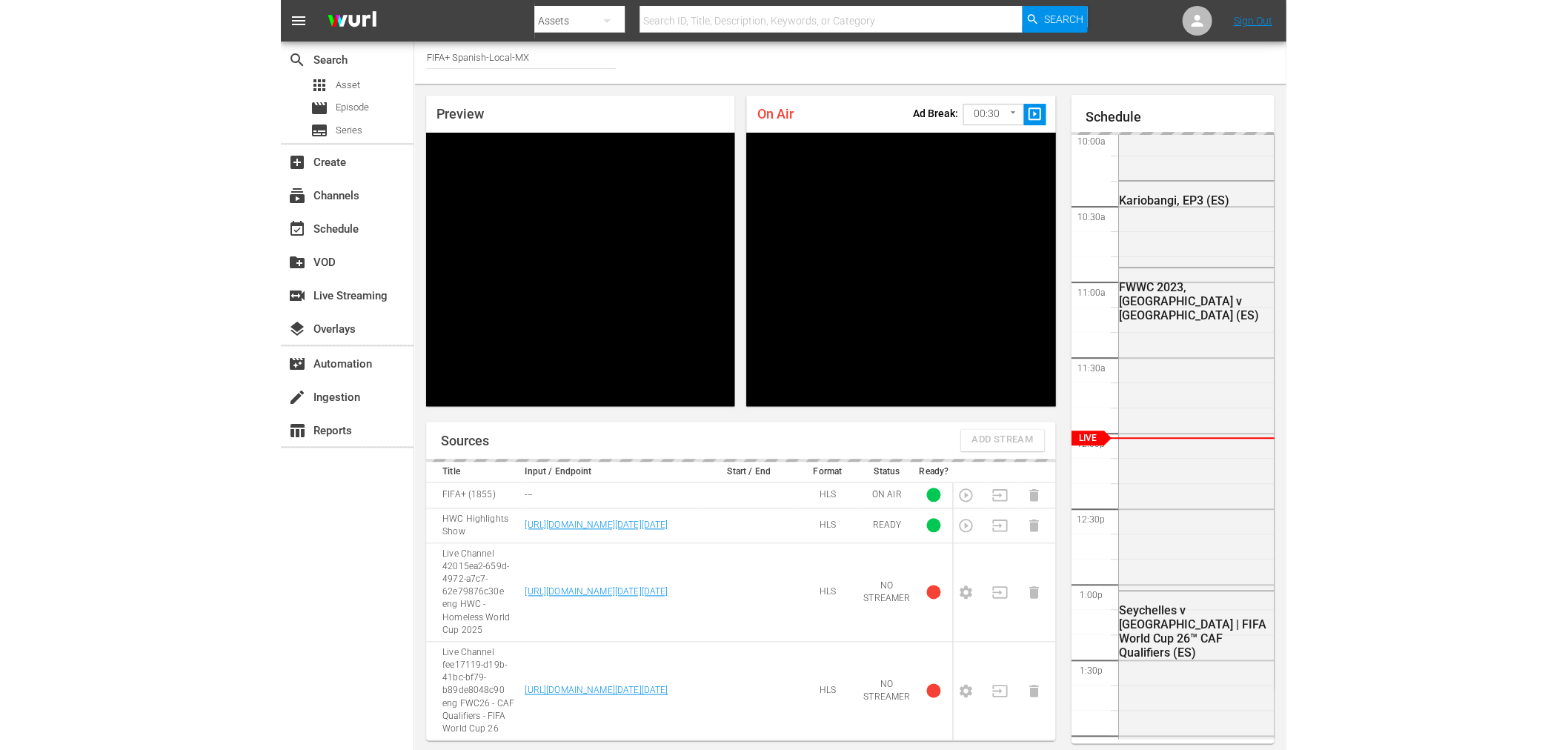
scroll to position [0, 0]
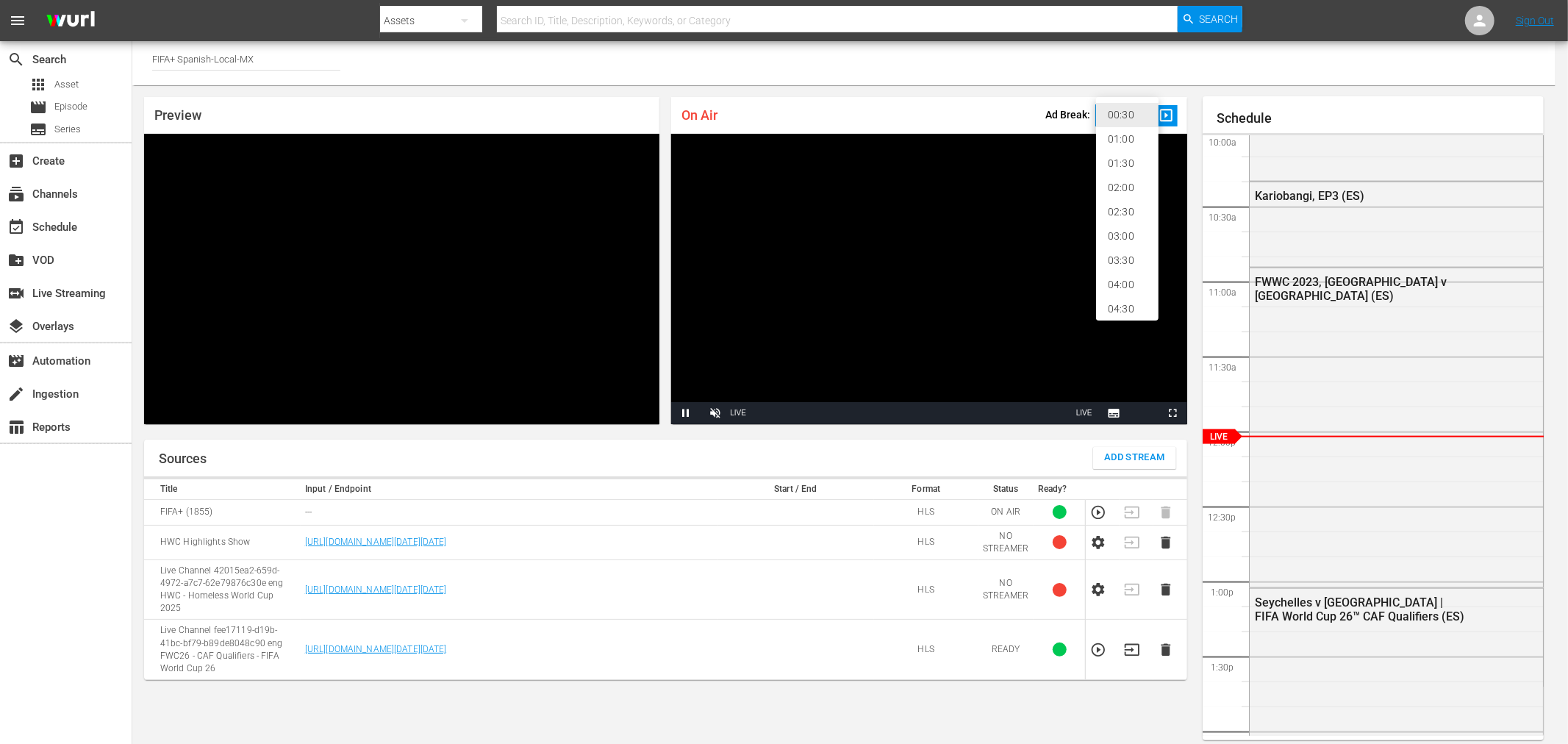
click at [1120, 116] on body "menu Search By Assets Search ID, Title, Description, Keywords, or Category Sear…" at bounding box center [784, 372] width 1568 height 744
click at [1133, 183] on li "02:00" at bounding box center [1128, 187] width 63 height 25
type input "120"
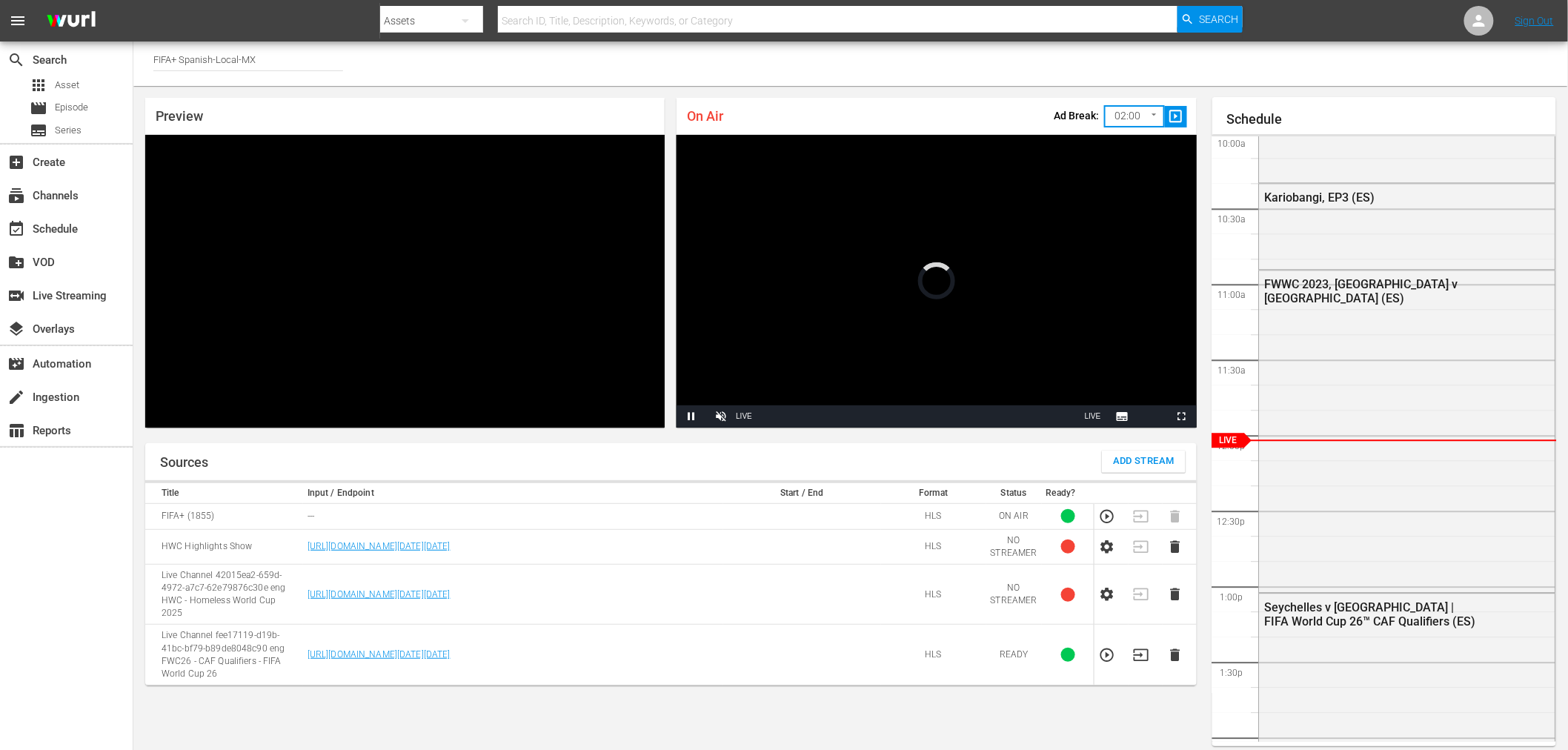
click at [1136, 646] on icon "button" at bounding box center [1141, 654] width 16 height 16
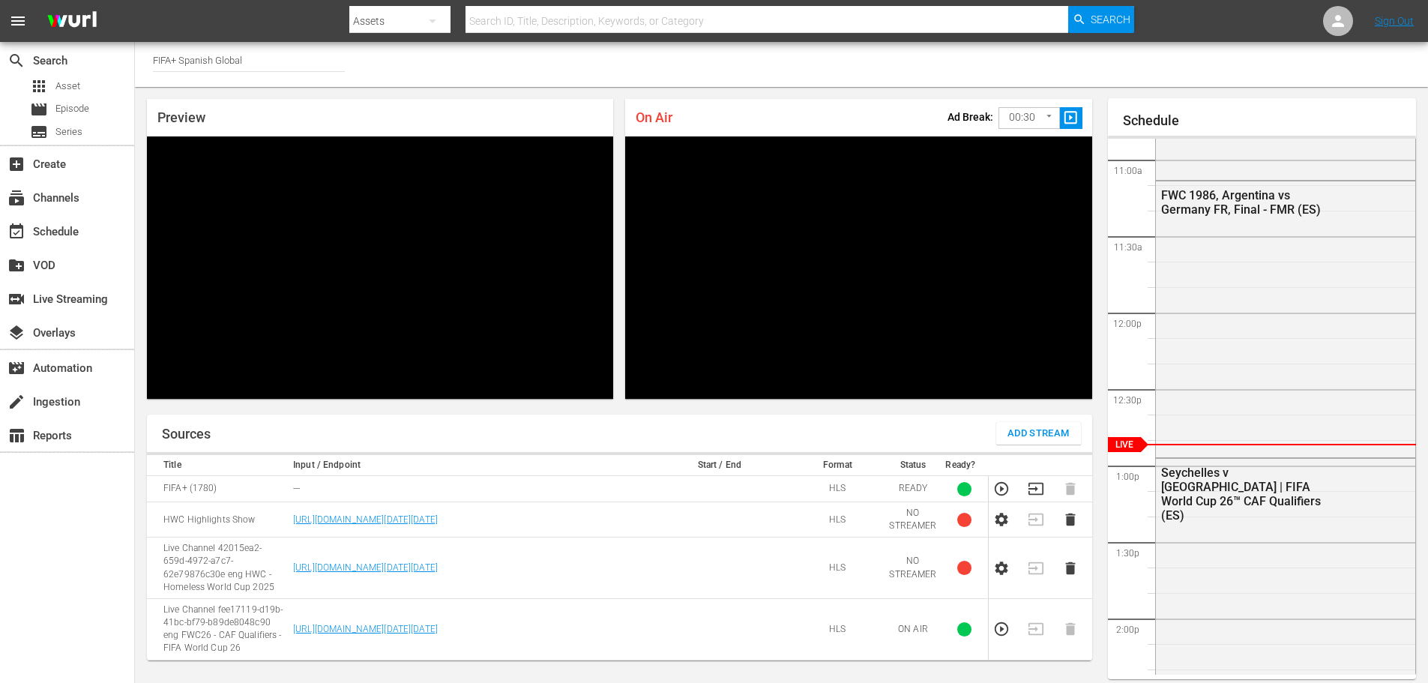
scroll to position [1662, 0]
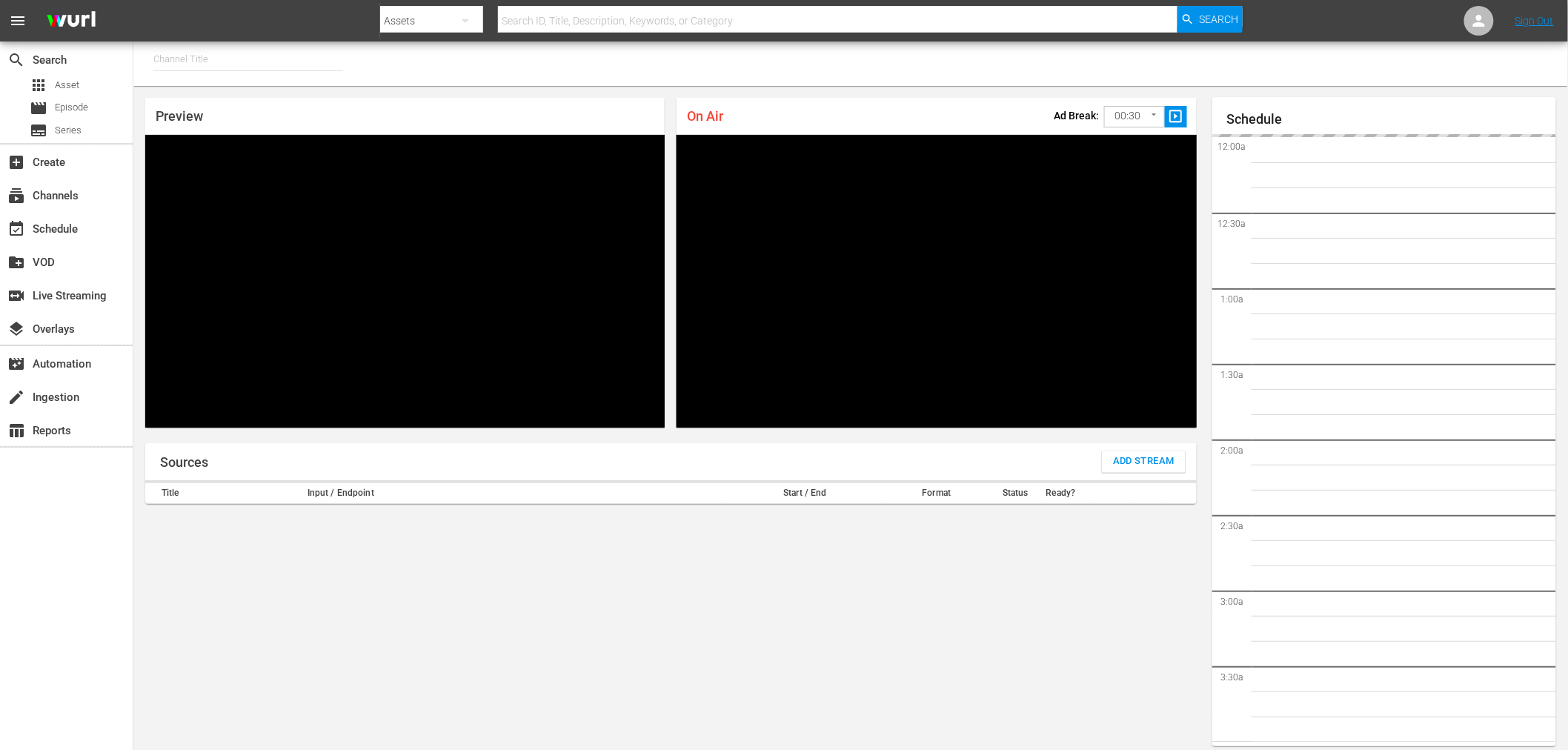
type input "FIFA+ [DEMOGRAPHIC_DATA]-Local-MX (1855)"
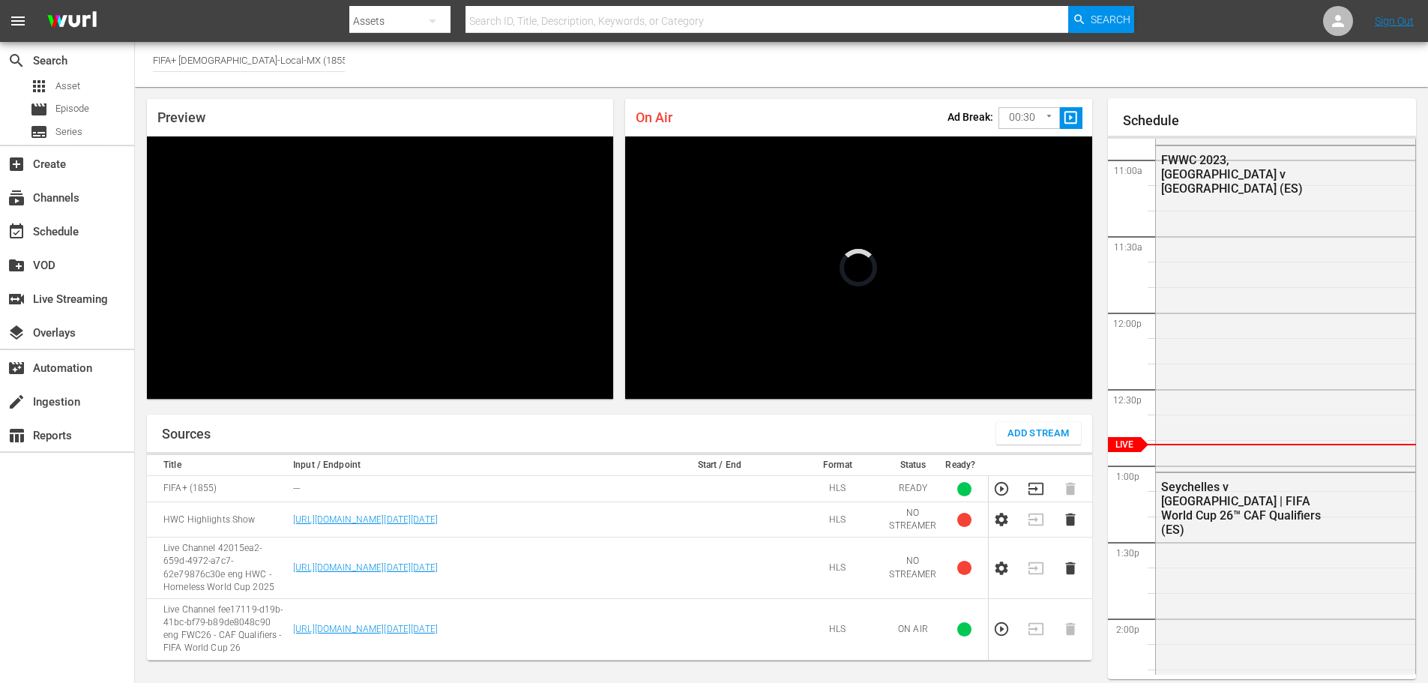
scroll to position [1662, 0]
